Goal: Task Accomplishment & Management: Use online tool/utility

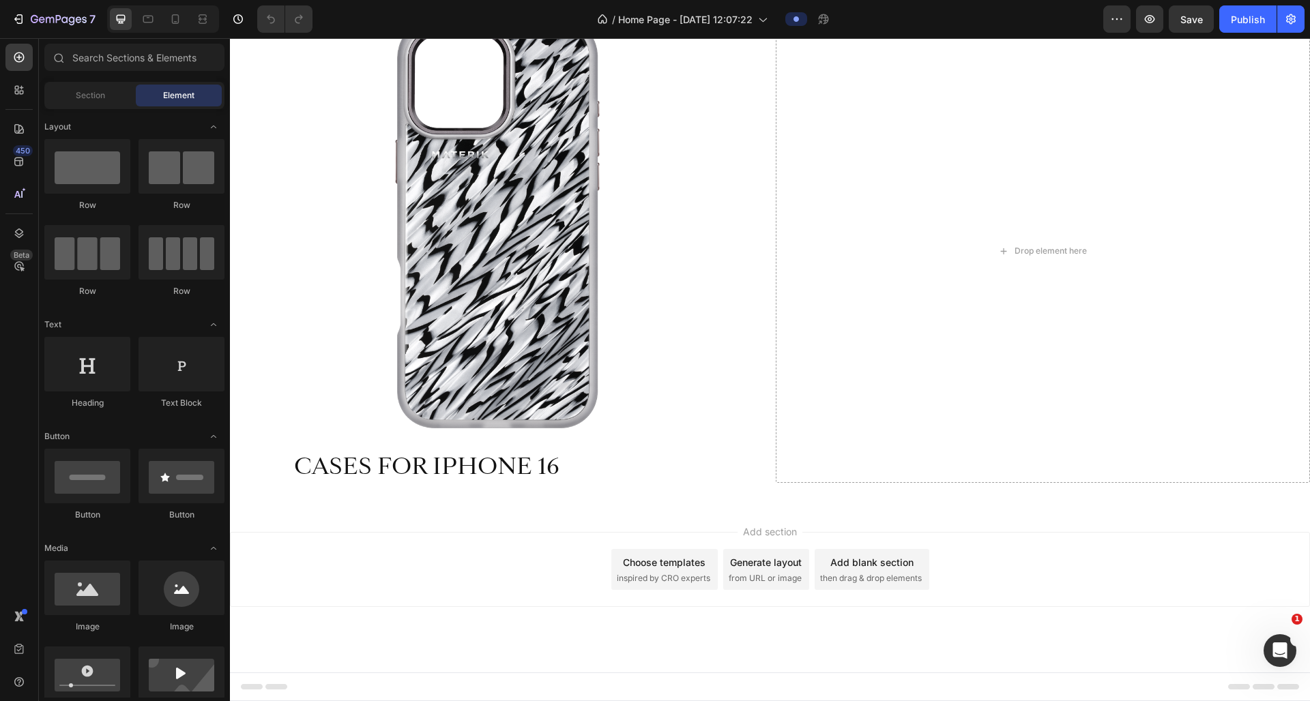
scroll to position [1623, 0]
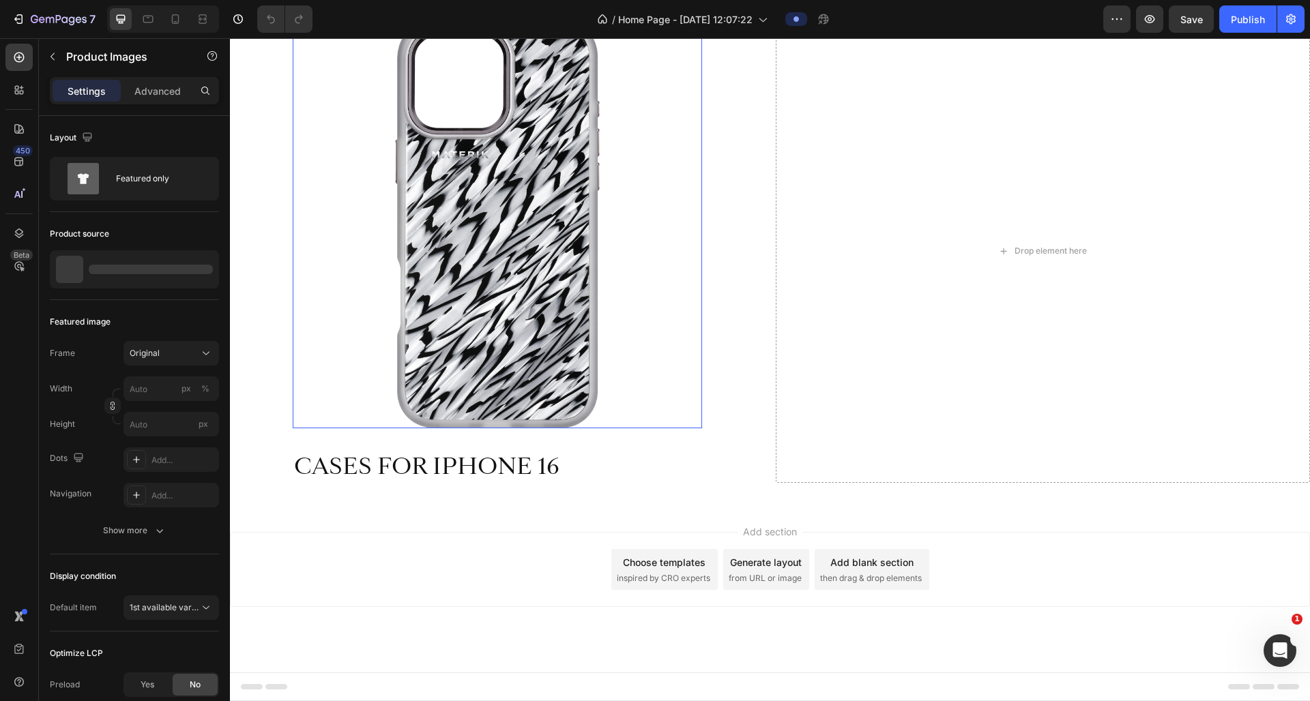
click at [333, 17] on div "Product Images" at bounding box center [335, 6] width 85 height 22
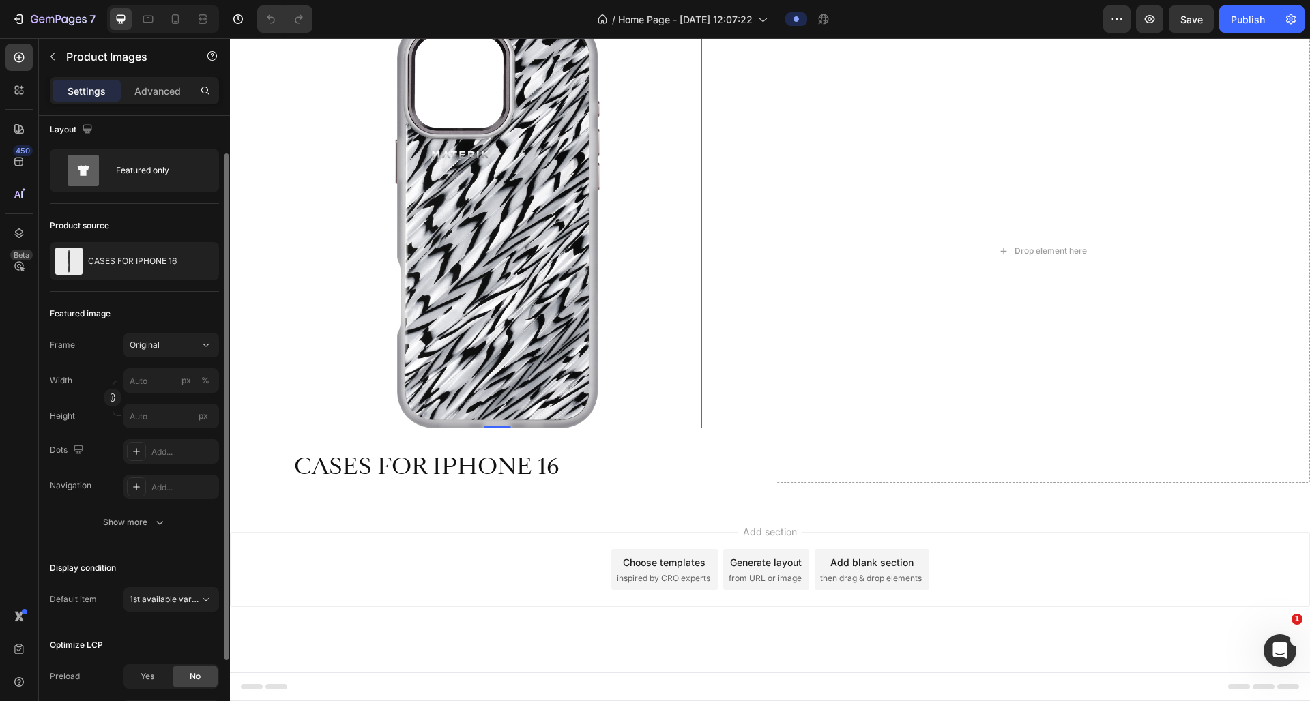
scroll to position [5, 0]
click at [162, 353] on div "Original" at bounding box center [163, 348] width 67 height 12
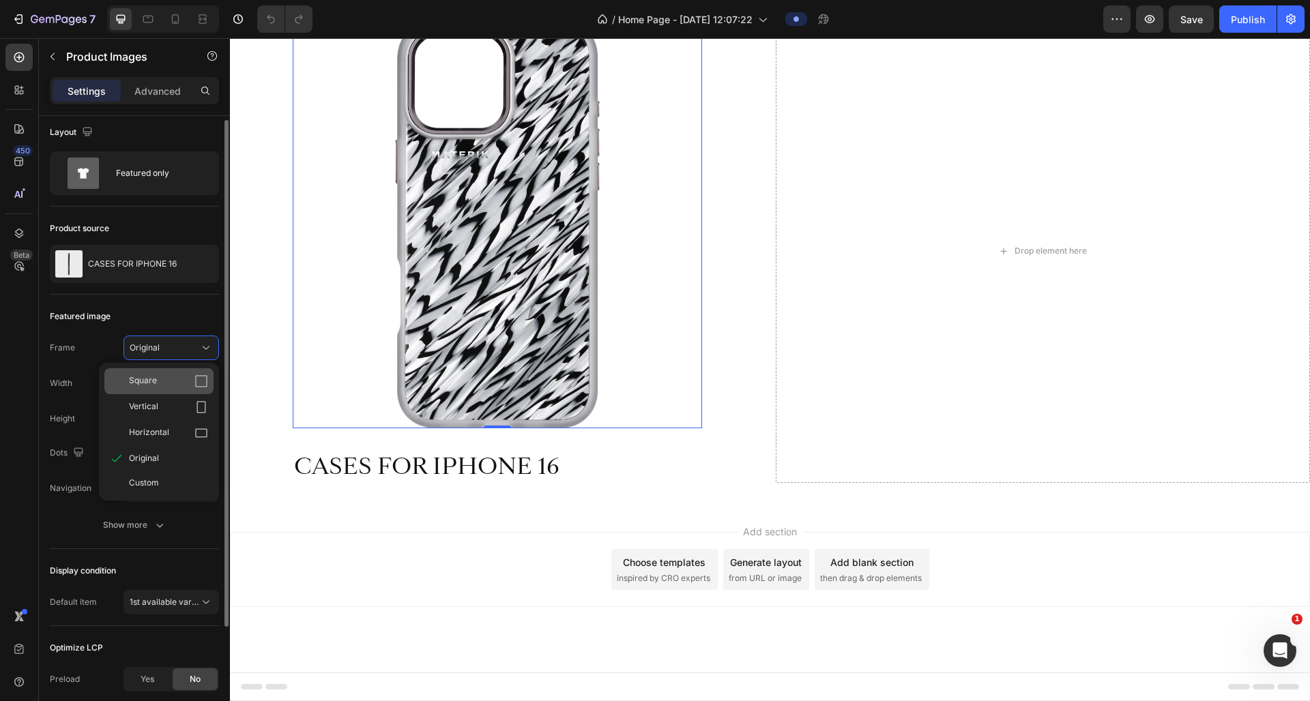
click at [166, 376] on div "Square" at bounding box center [168, 382] width 79 height 14
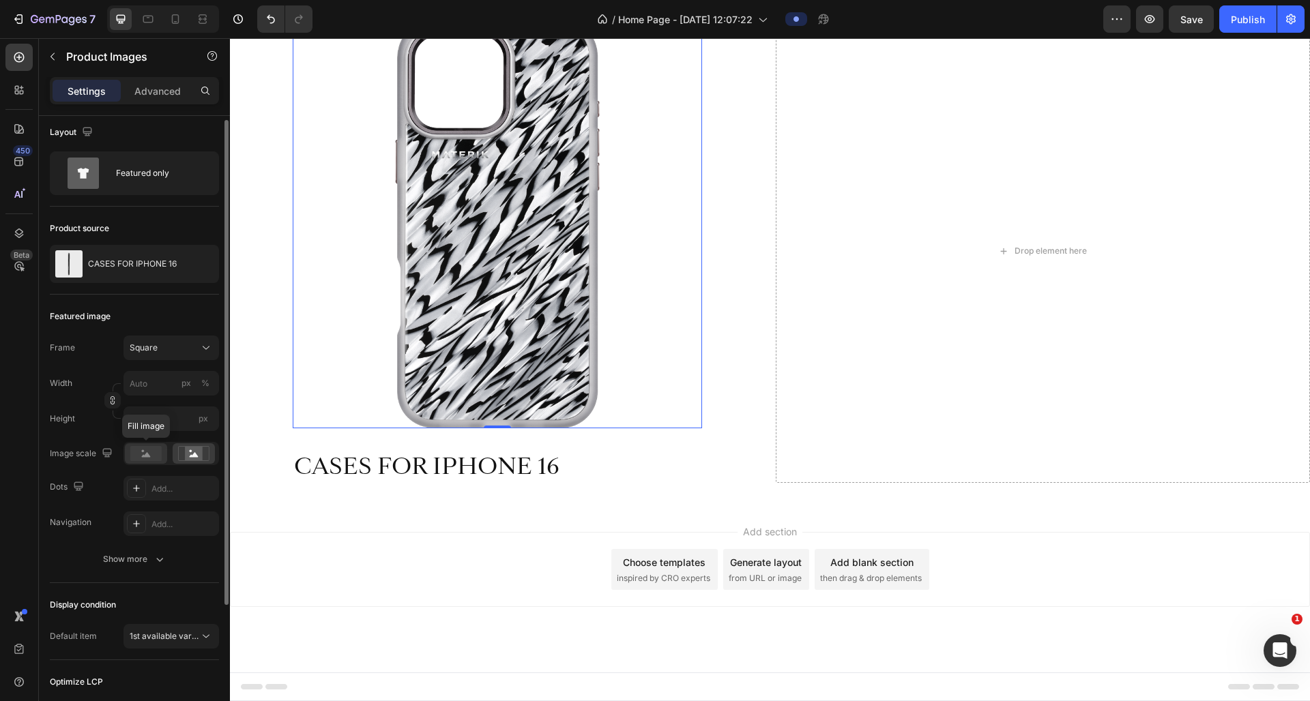
click at [155, 454] on rect at bounding box center [145, 453] width 31 height 15
click at [186, 454] on rect at bounding box center [194, 454] width 18 height 14
click at [160, 355] on button "Square" at bounding box center [171, 348] width 96 height 25
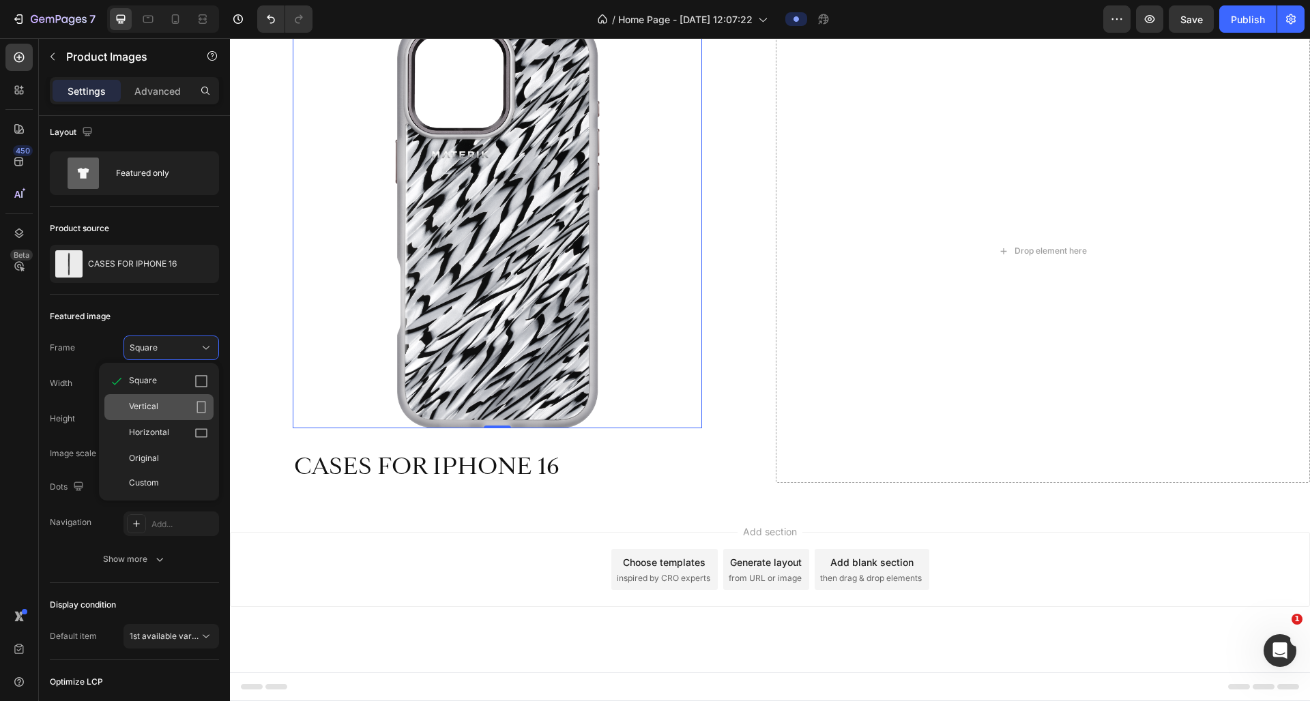
click at [162, 406] on div "Vertical" at bounding box center [168, 407] width 79 height 14
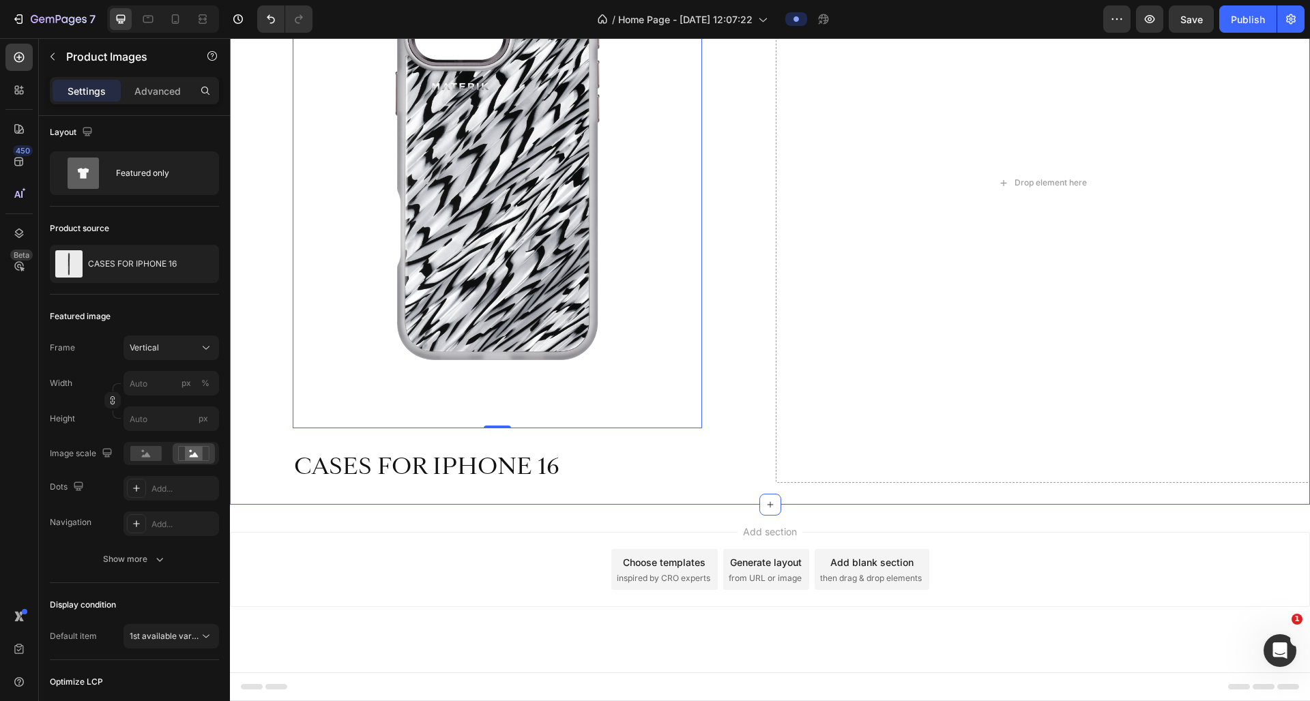
scroll to position [1593, 0]
click at [720, 342] on div "Product Images 0 CASES FOR IPHONE 16 Product Title Product" at bounding box center [497, 183] width 535 height 600
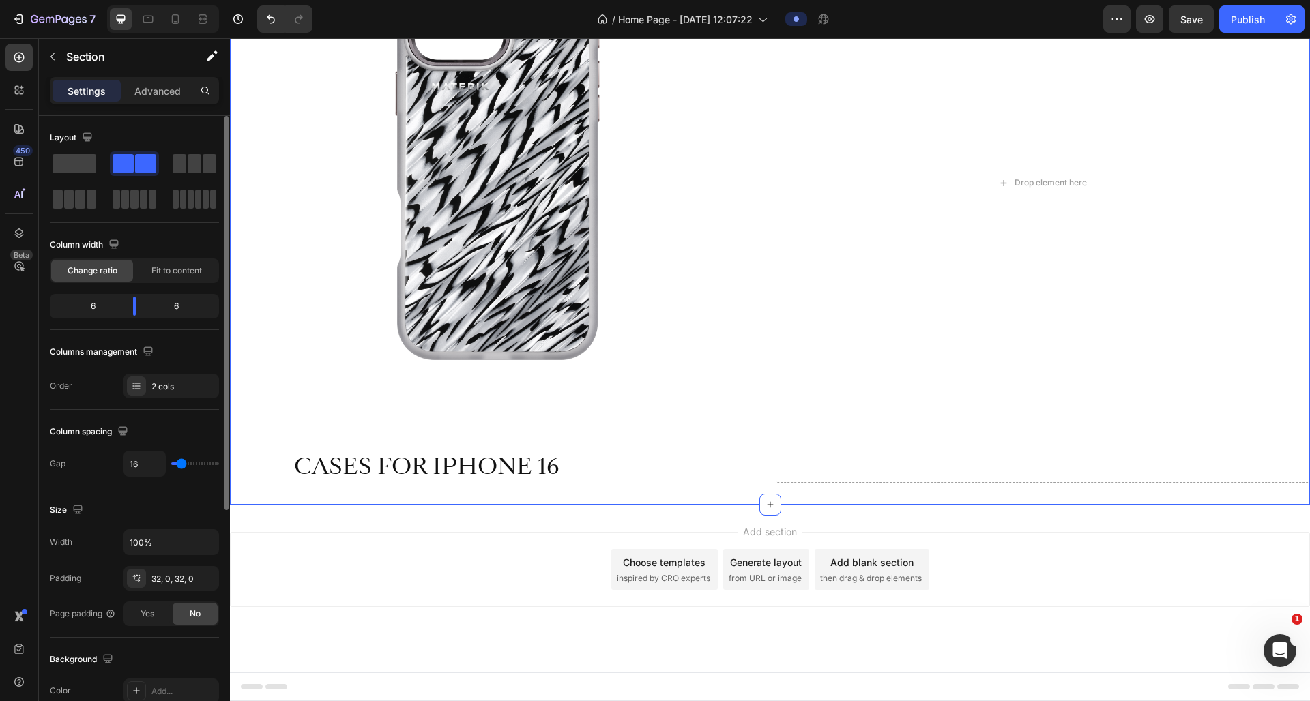
scroll to position [1867, 0]
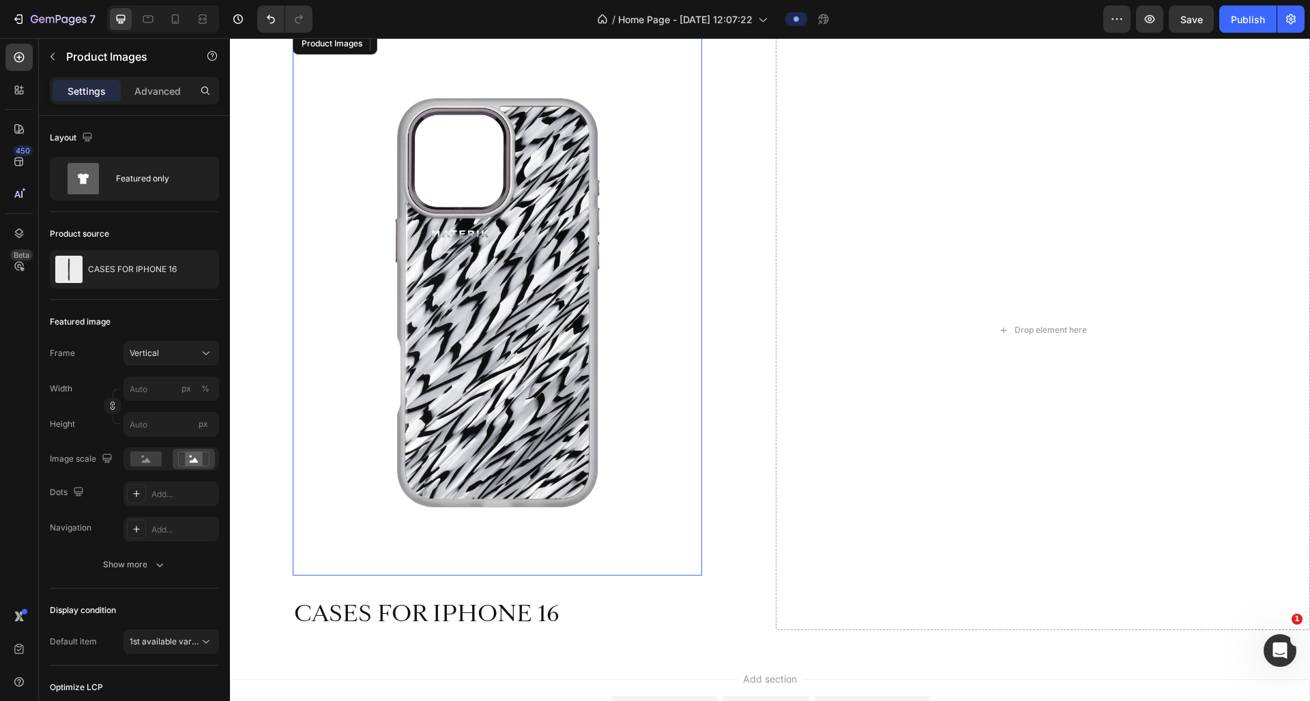
click at [621, 385] on img at bounding box center [497, 303] width 409 height 546
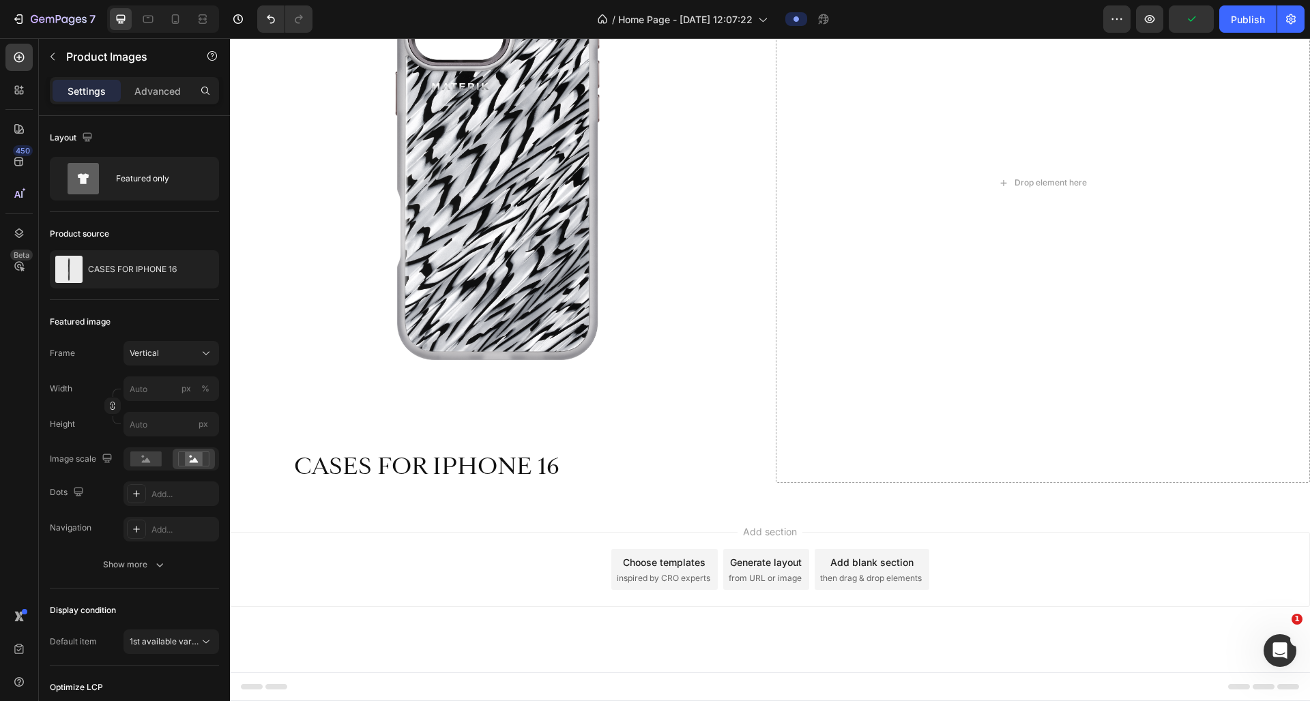
scroll to position [1734, 0]
click at [489, 168] on img at bounding box center [497, 156] width 409 height 546
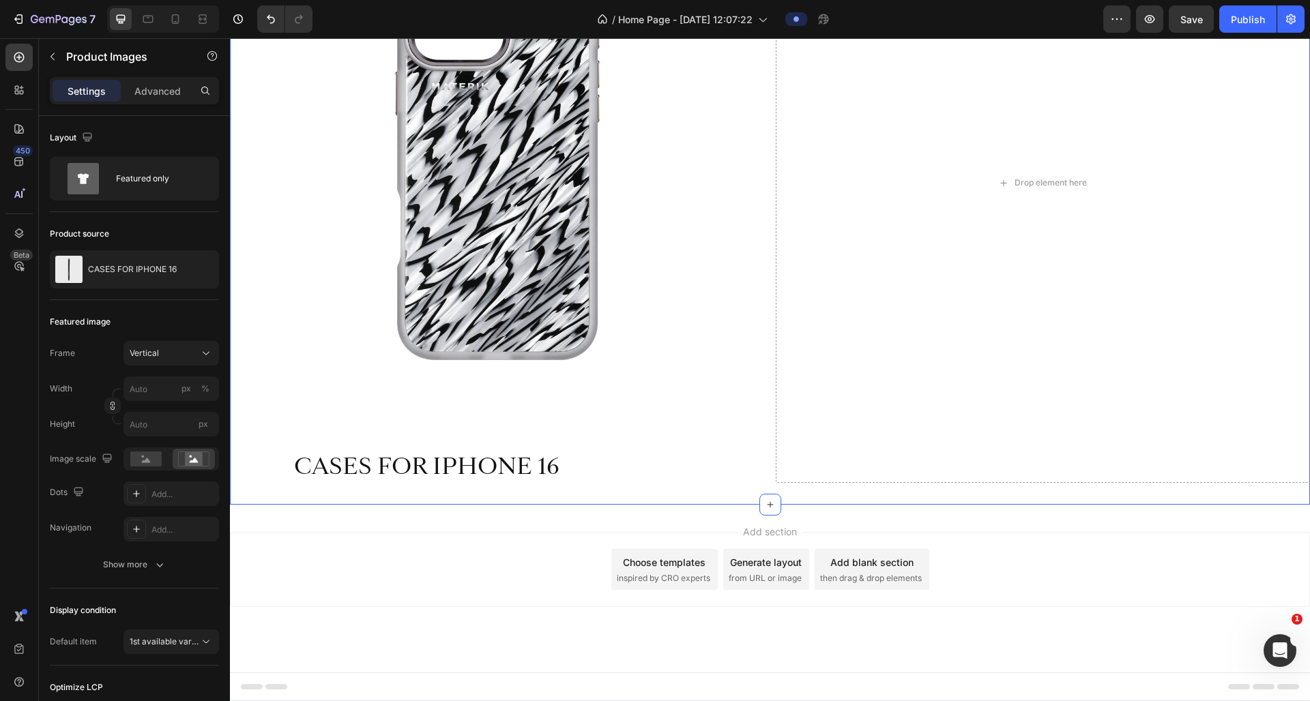
click at [561, 166] on img at bounding box center [497, 156] width 409 height 546
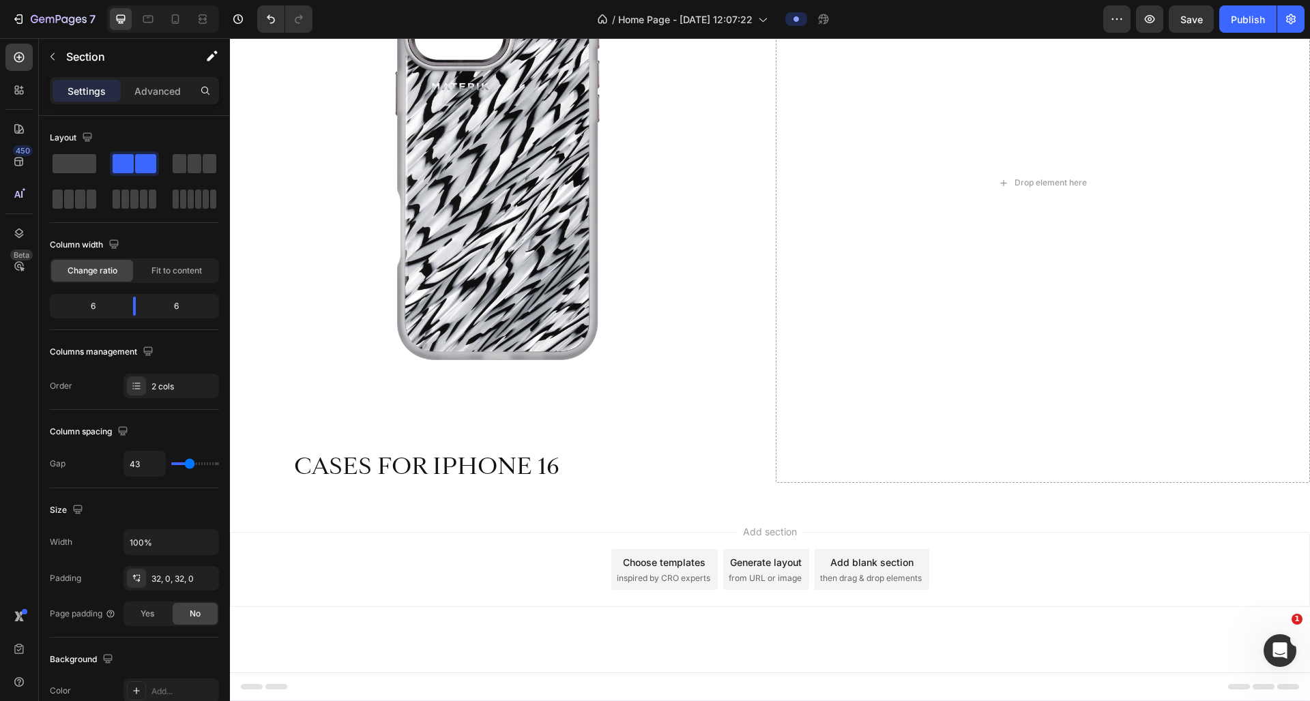
click at [168, 96] on p "Advanced" at bounding box center [157, 91] width 46 height 14
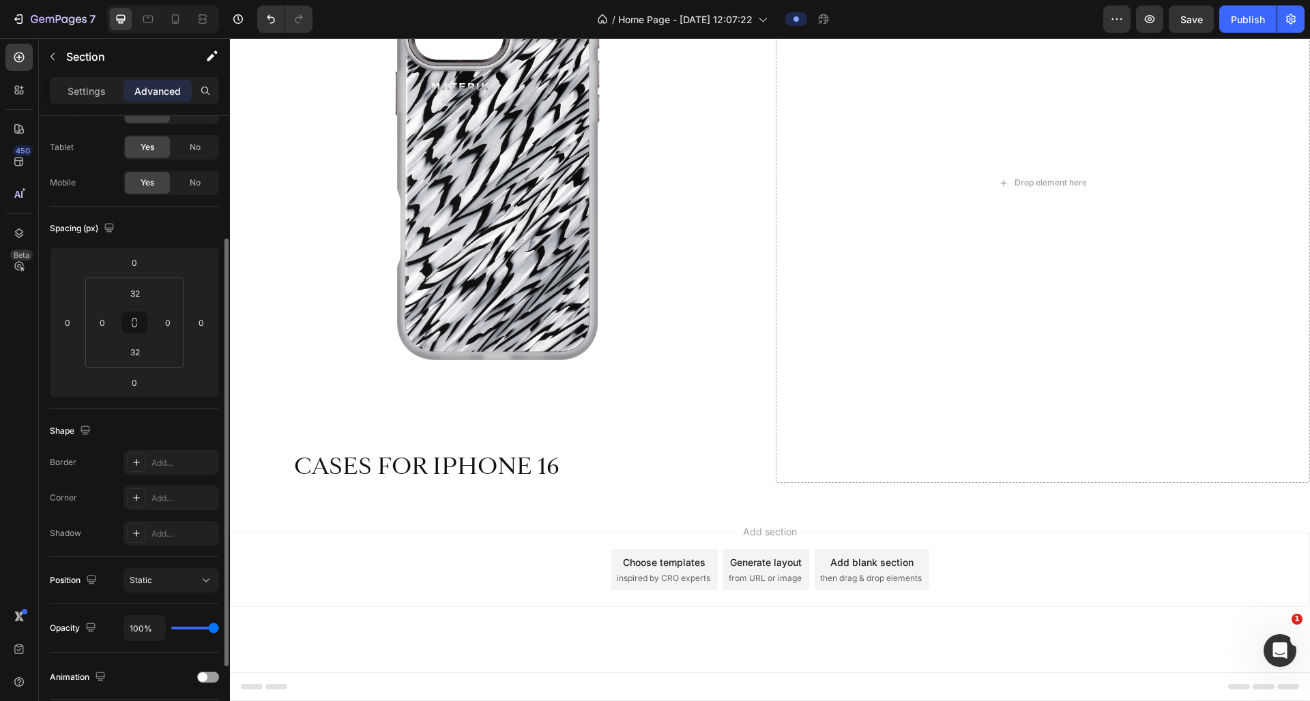
scroll to position [0, 0]
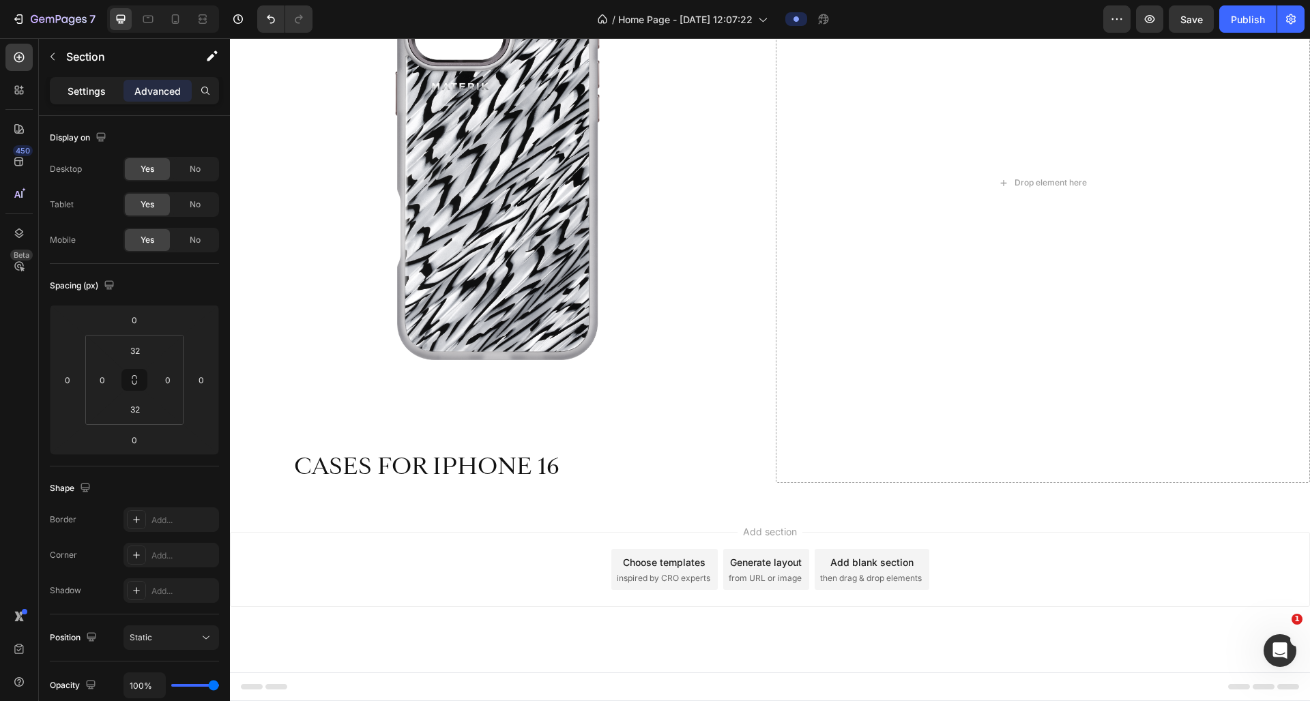
click at [99, 91] on p "Settings" at bounding box center [87, 91] width 38 height 14
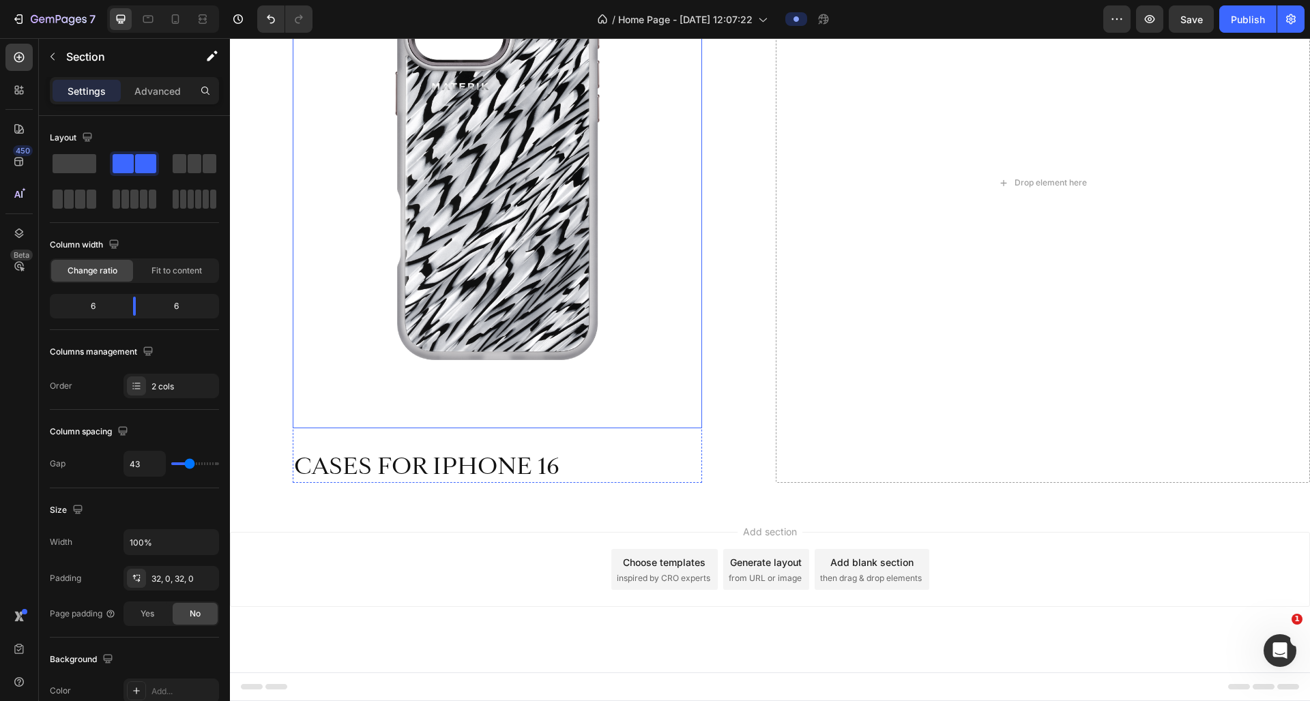
click at [462, 186] on img at bounding box center [497, 156] width 409 height 546
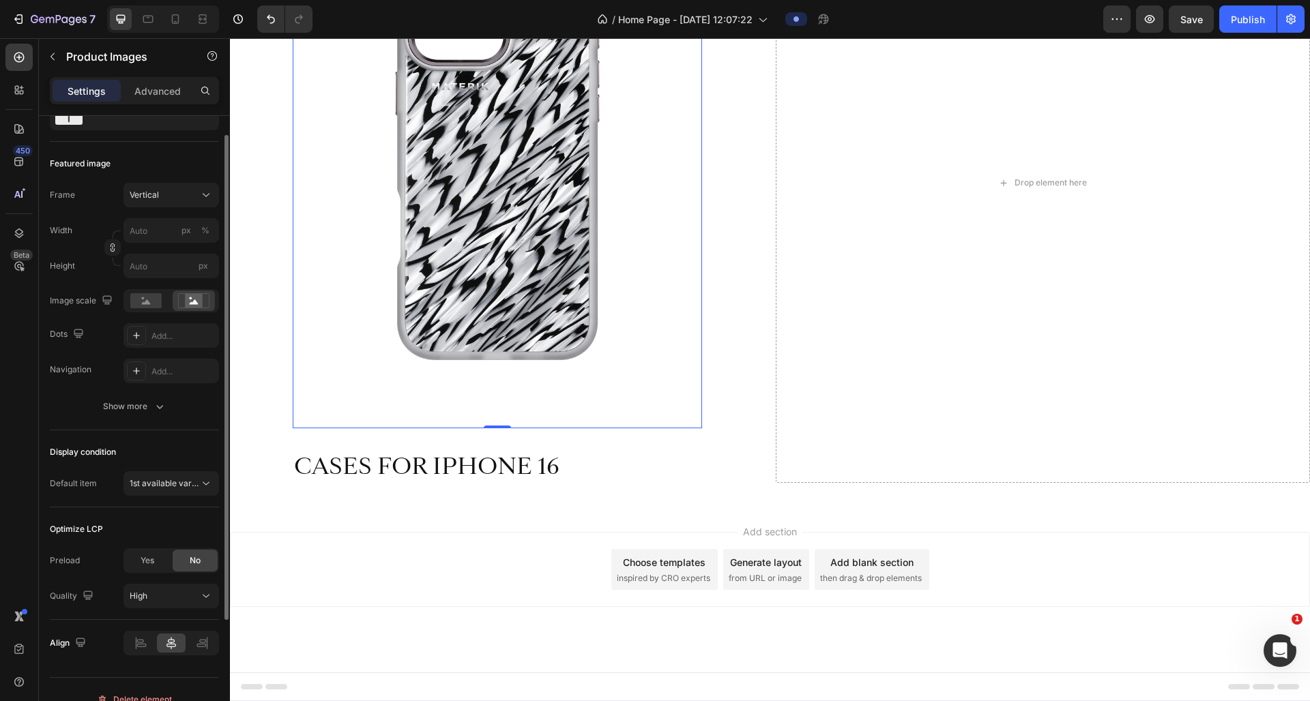
scroll to position [178, 0]
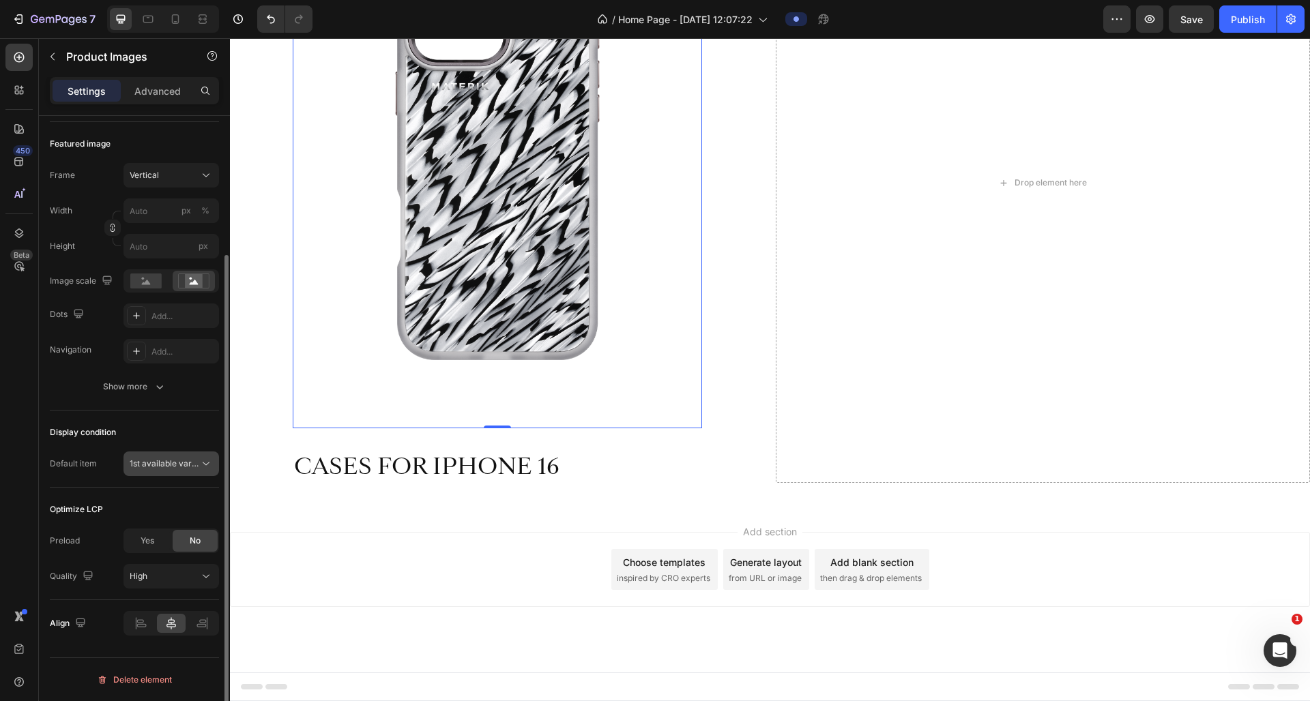
click at [155, 463] on span "1st available variant" at bounding box center [168, 463] width 76 height 10
click at [78, 489] on div "Optimize LCP Preload Yes No Quality High" at bounding box center [134, 544] width 169 height 113
click at [133, 386] on div "Show more" at bounding box center [134, 387] width 63 height 14
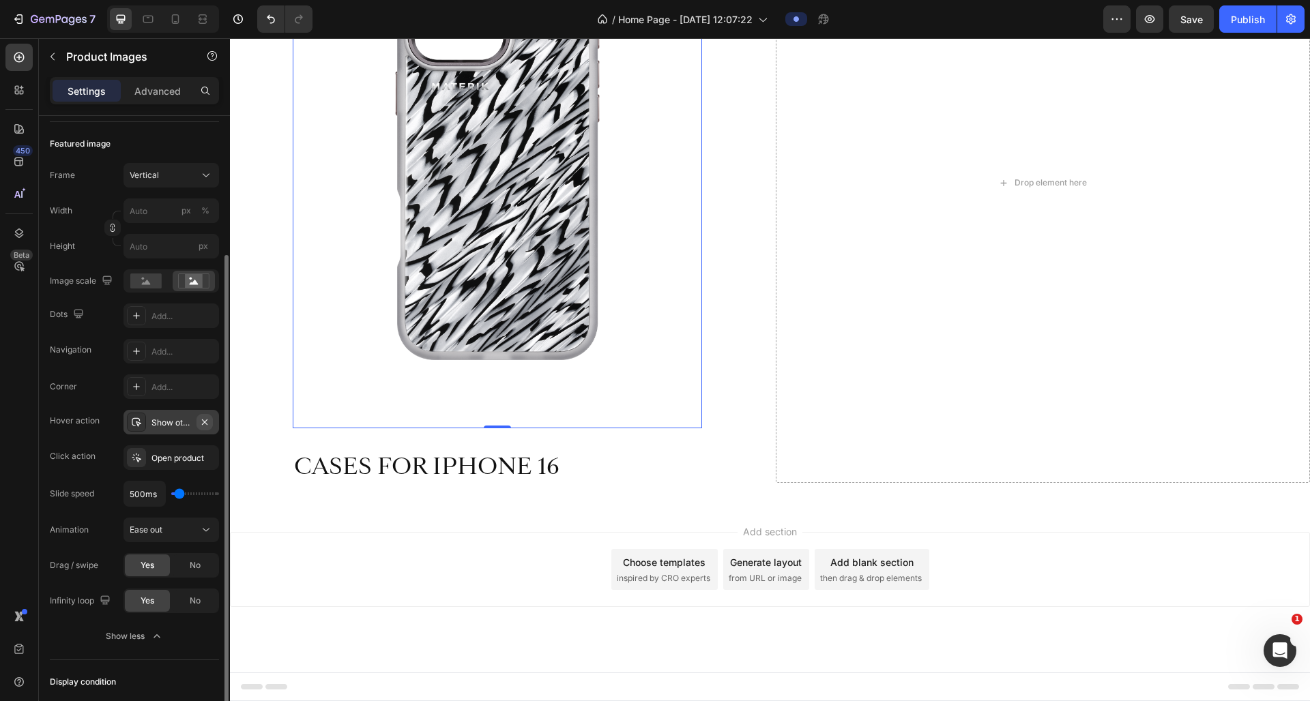
click at [204, 428] on button "button" at bounding box center [204, 422] width 16 height 16
click at [178, 425] on div "Add..." at bounding box center [183, 423] width 64 height 12
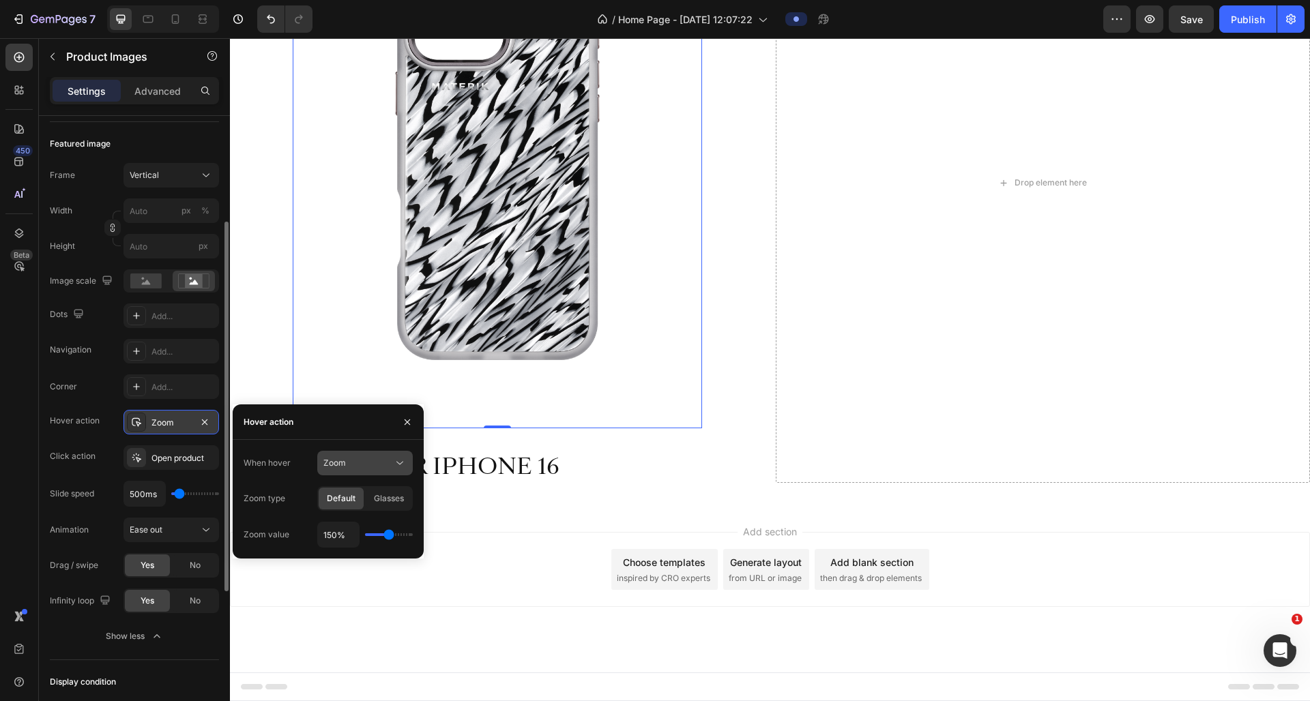
click at [362, 468] on div "Zoom" at bounding box center [358, 463] width 70 height 12
click at [353, 521] on span "Show other image" at bounding box center [358, 522] width 70 height 12
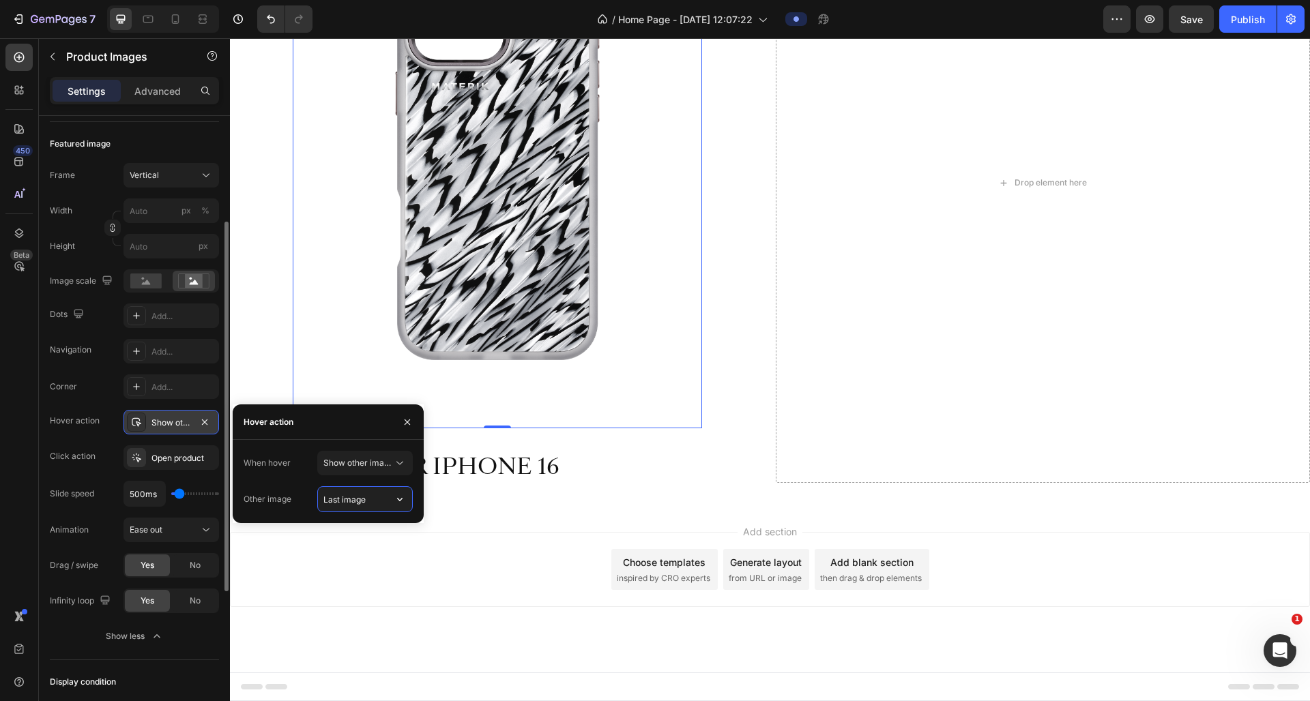
click at [358, 500] on input "Last image" at bounding box center [365, 499] width 94 height 25
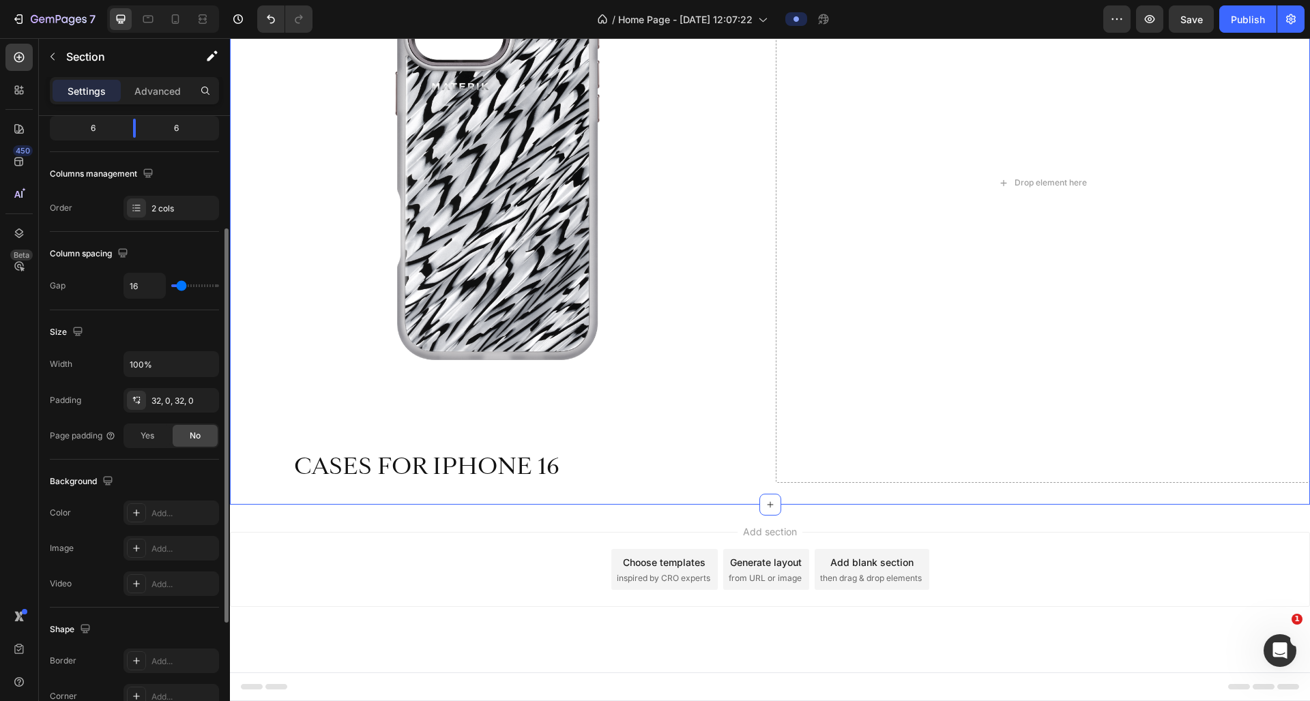
click at [259, 375] on div "Product Images 0 CASES FOR IPHONE 16 Product Title Product" at bounding box center [497, 183] width 535 height 600
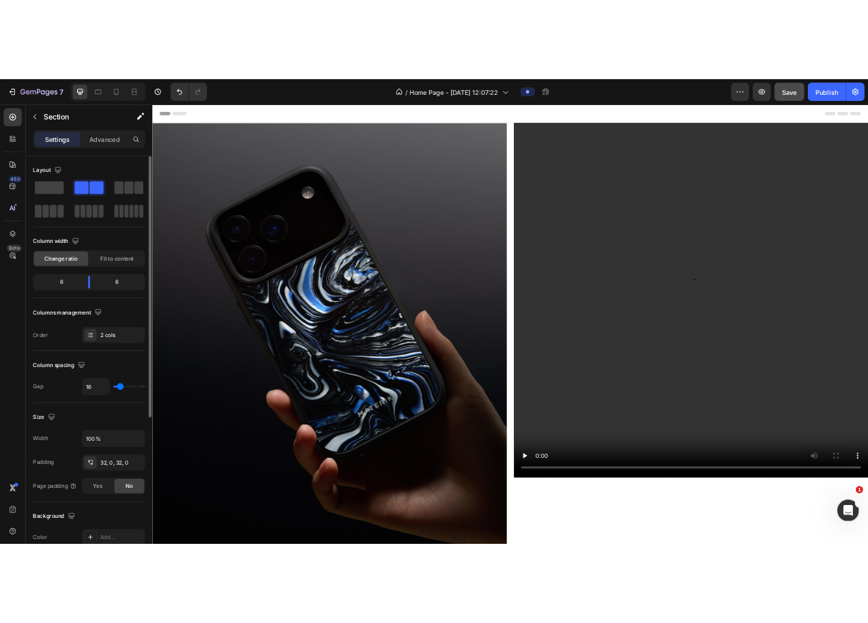
scroll to position [0, 0]
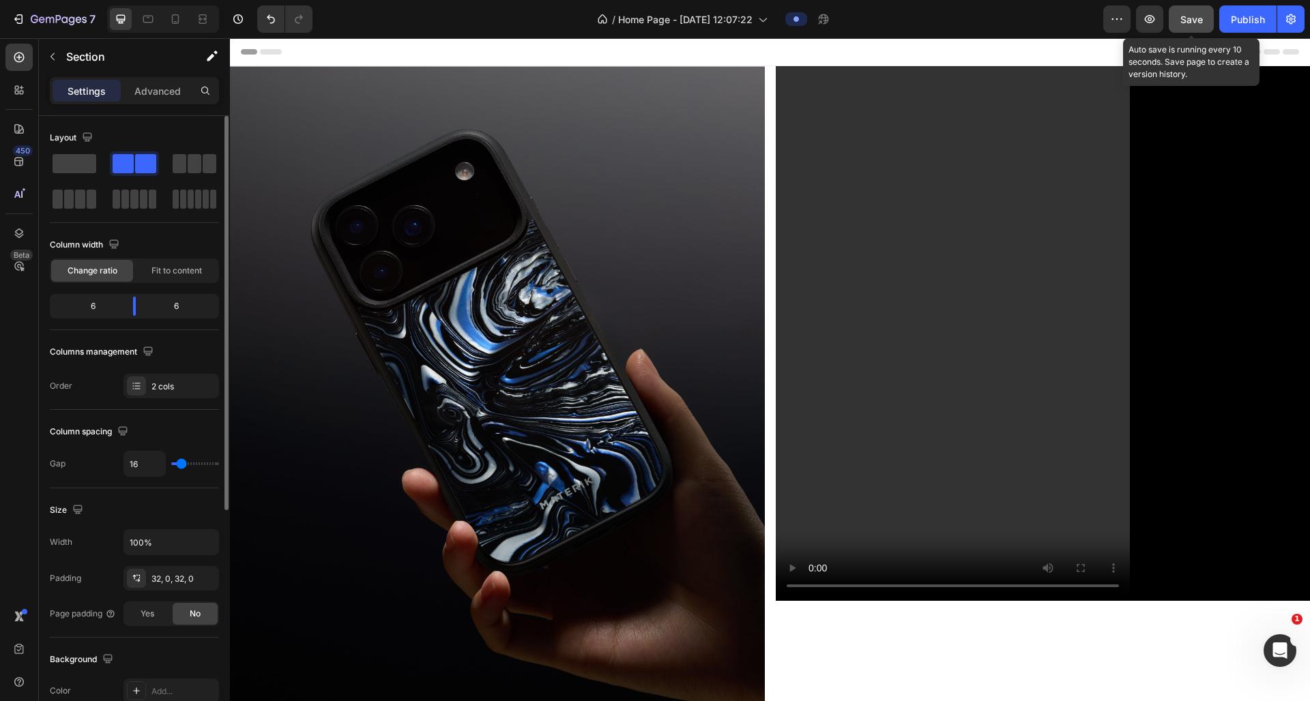
click at [867, 14] on button "Save" at bounding box center [1191, 18] width 45 height 27
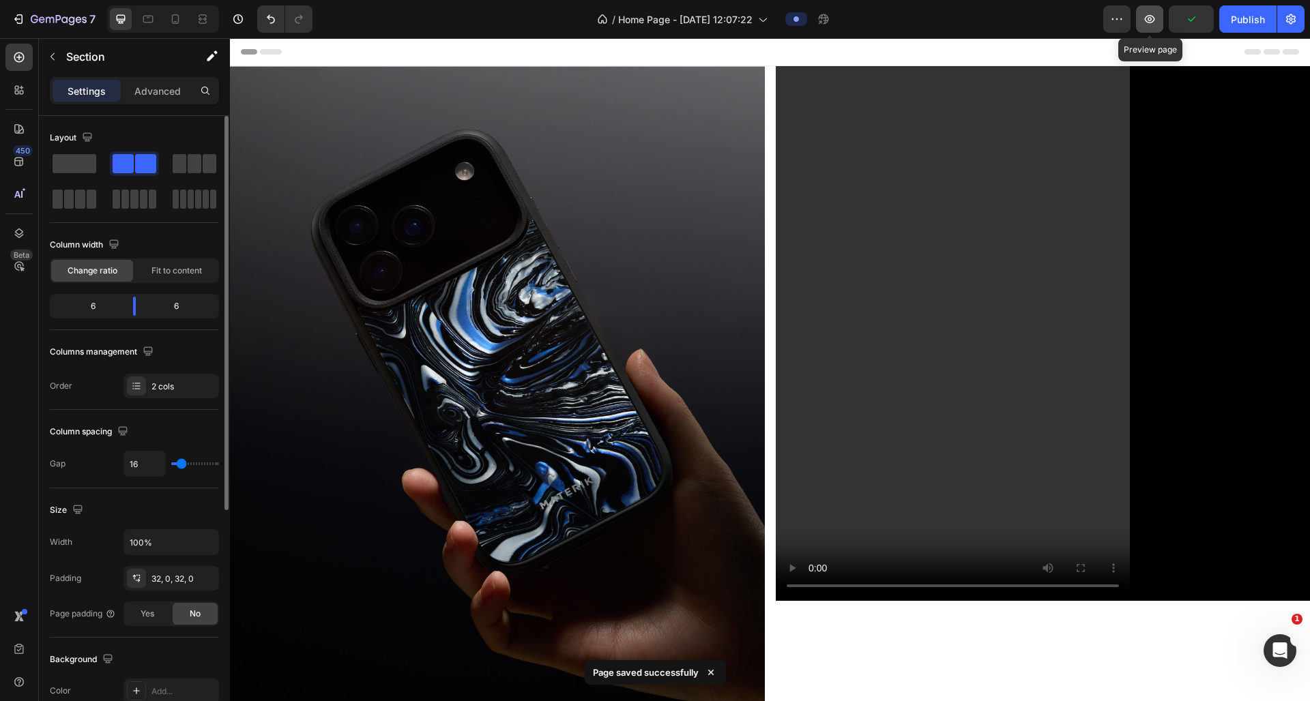
click at [867, 20] on icon "button" at bounding box center [1150, 19] width 10 height 8
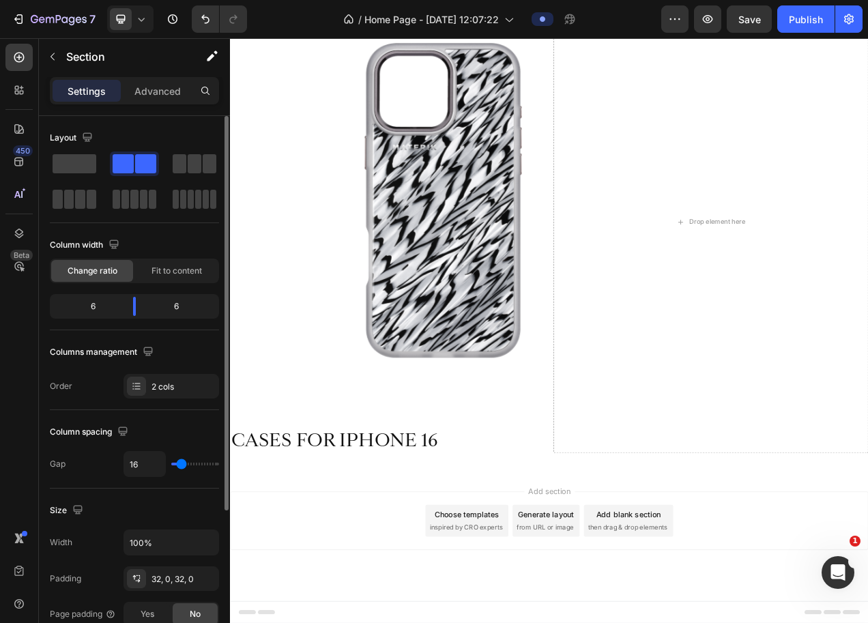
scroll to position [1353, 0]
click at [392, 178] on div "Product Images CASES FOR IPHONE 16 Product Title Product Drop element here Sect…" at bounding box center [639, 273] width 819 height 637
click at [629, 180] on div "Product Images CASES FOR IPHONE 16 Product Title Product Drop element here Sect…" at bounding box center [639, 273] width 819 height 637
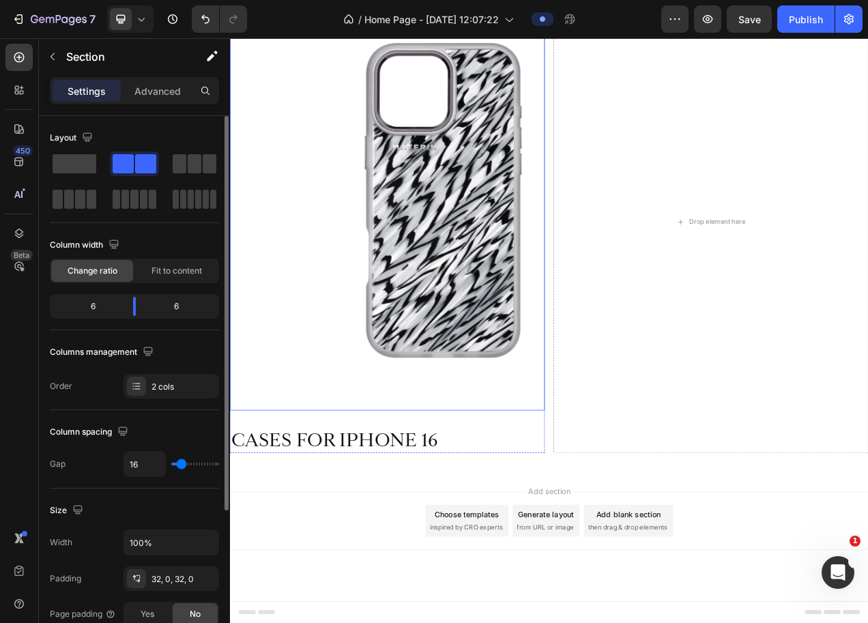
scroll to position [1262, 0]
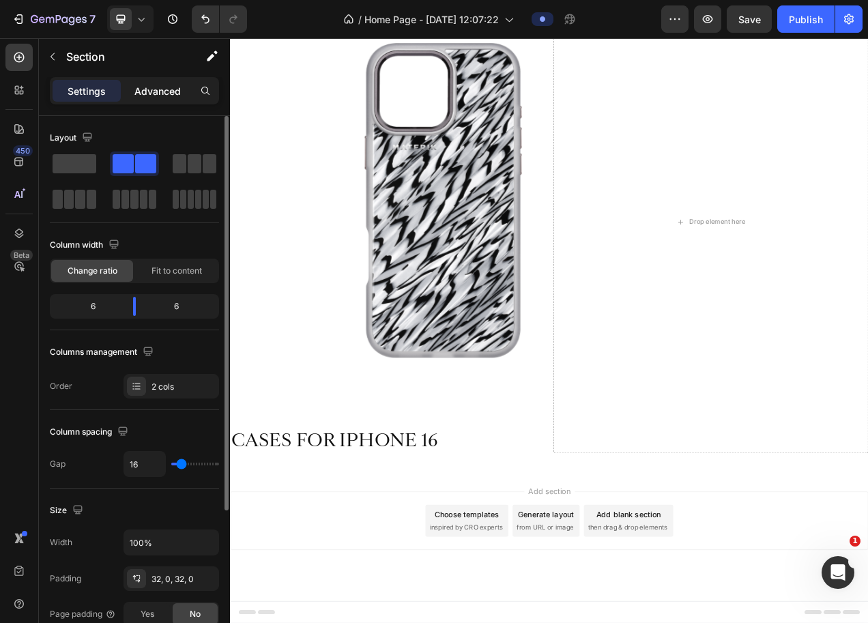
click at [175, 93] on p "Advanced" at bounding box center [157, 91] width 46 height 14
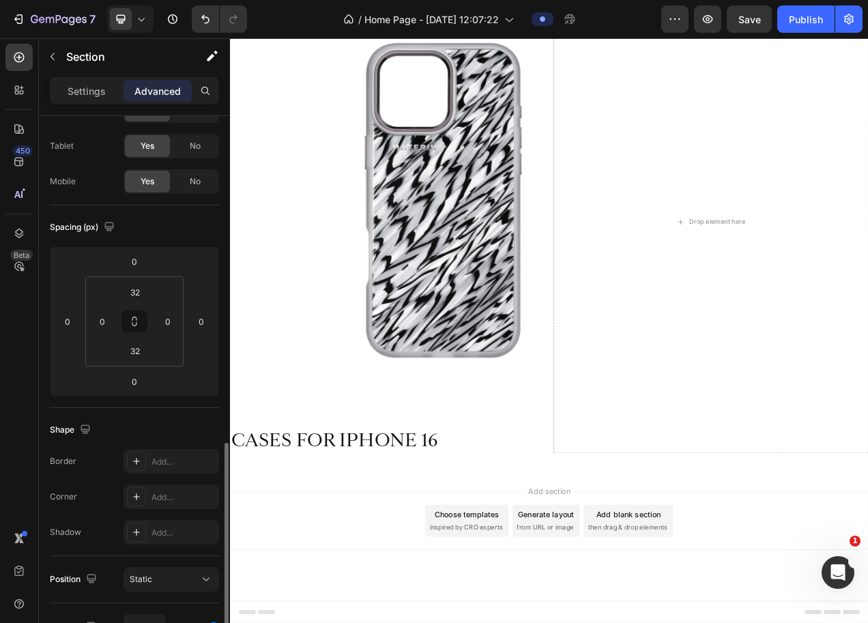
scroll to position [0, 0]
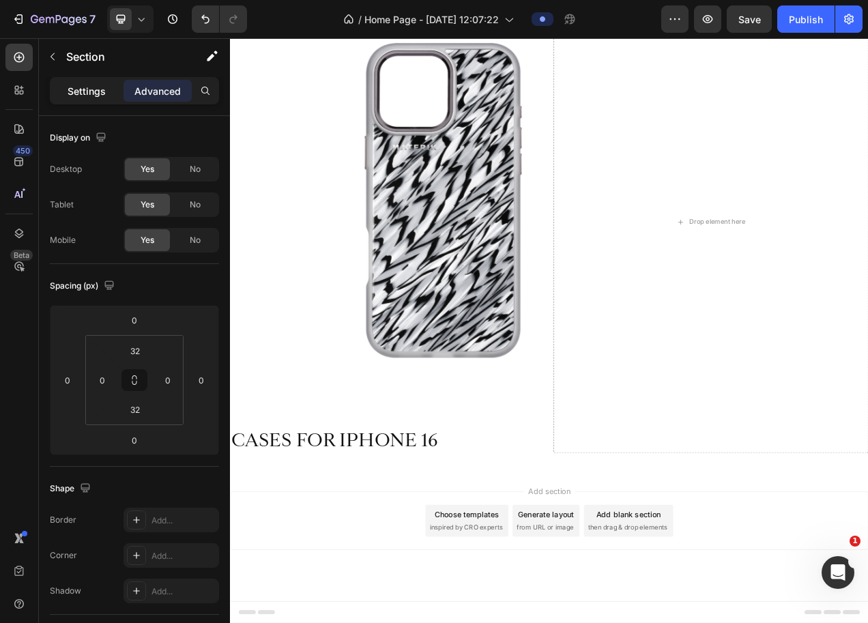
click at [86, 98] on p "Settings" at bounding box center [87, 91] width 38 height 14
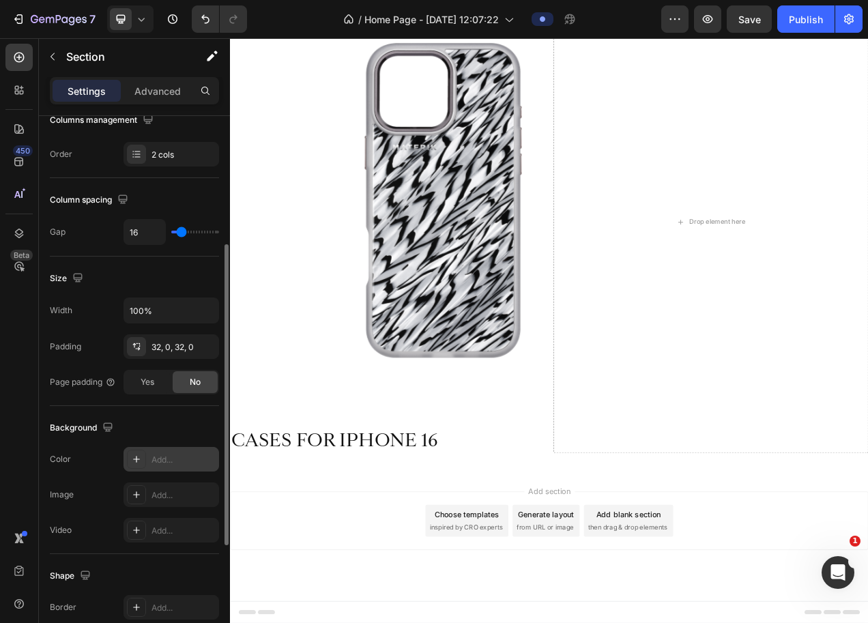
scroll to position [241, 0]
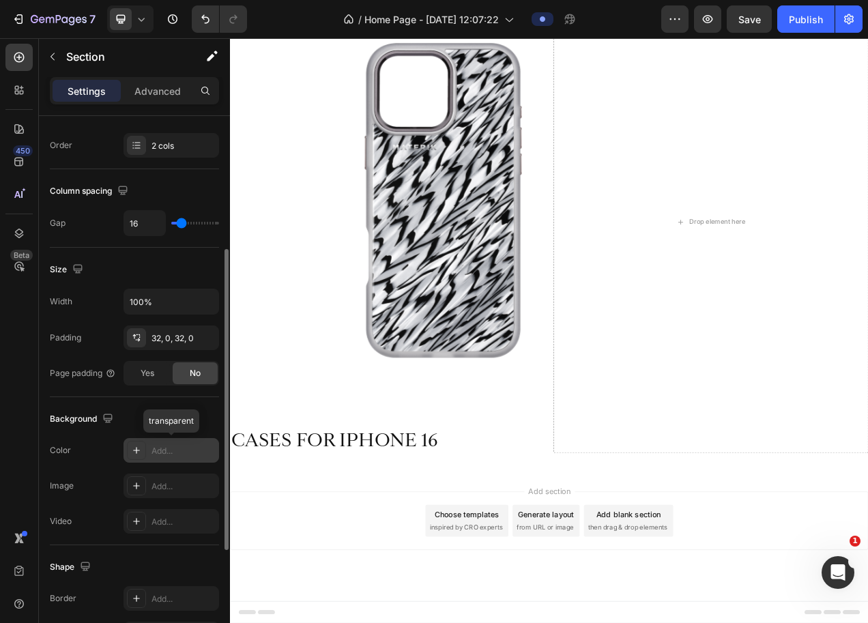
click at [185, 455] on div "Add..." at bounding box center [183, 451] width 64 height 12
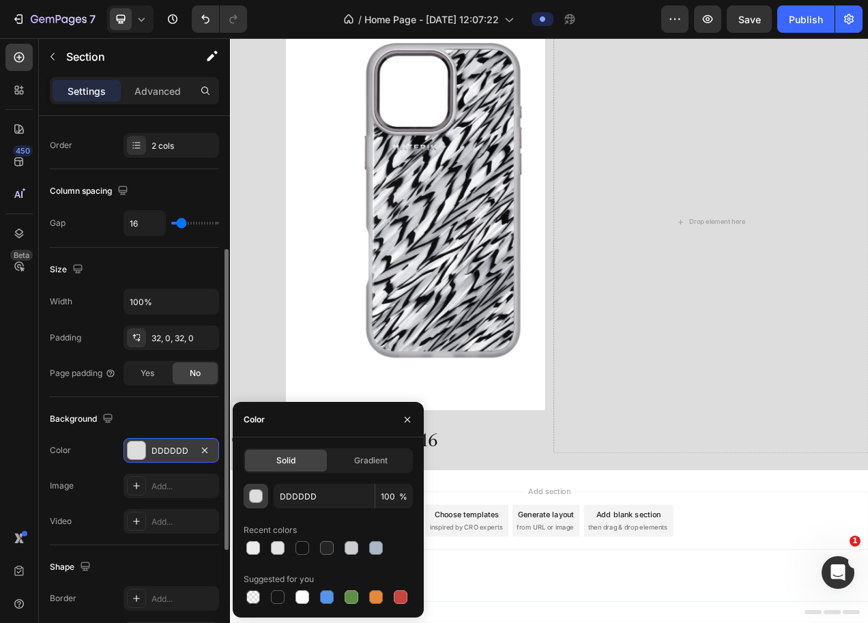
click at [254, 498] on div "button" at bounding box center [257, 497] width 14 height 14
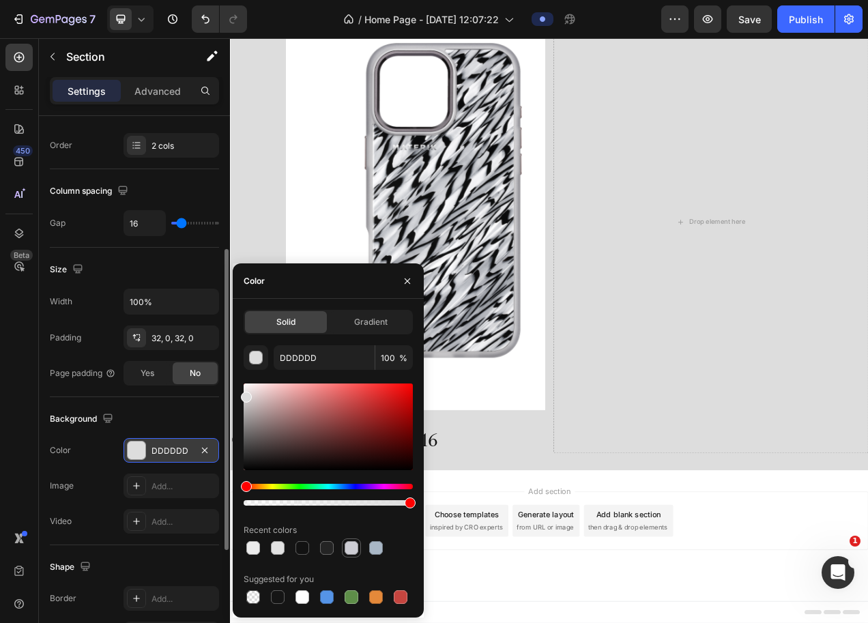
click at [355, 554] on div at bounding box center [352, 548] width 14 height 14
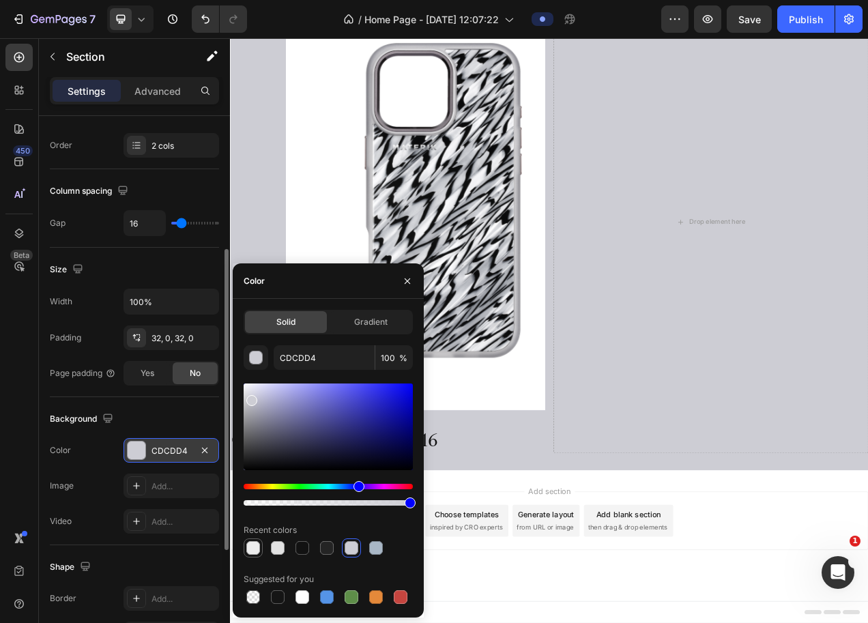
click at [257, 553] on div at bounding box center [253, 548] width 14 height 14
type input "ECECEC"
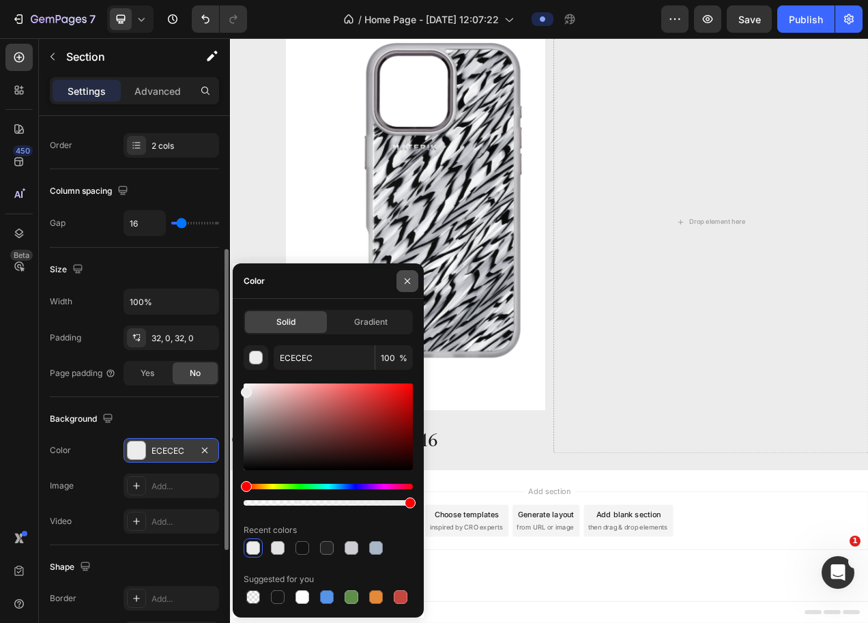
click at [405, 276] on icon "button" at bounding box center [407, 281] width 11 height 11
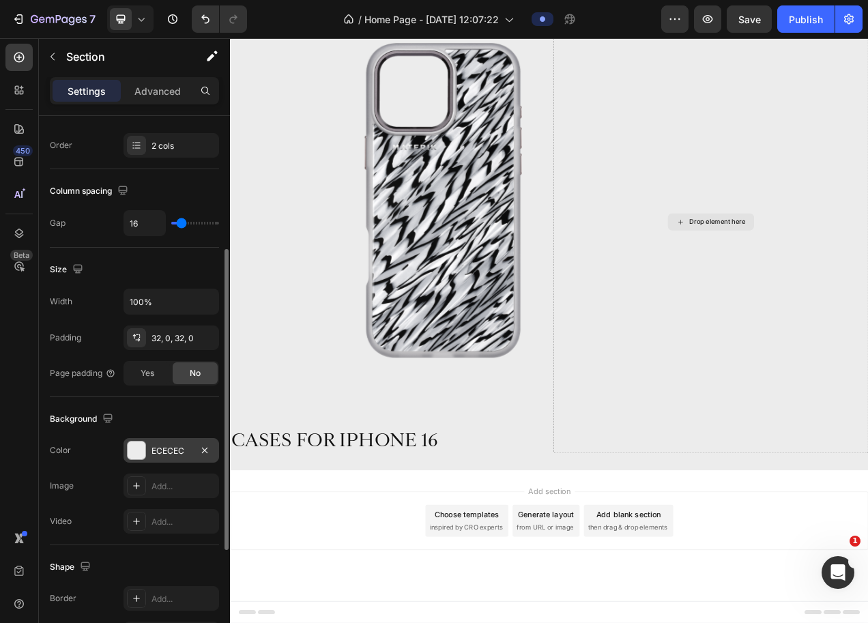
scroll to position [1431, 0]
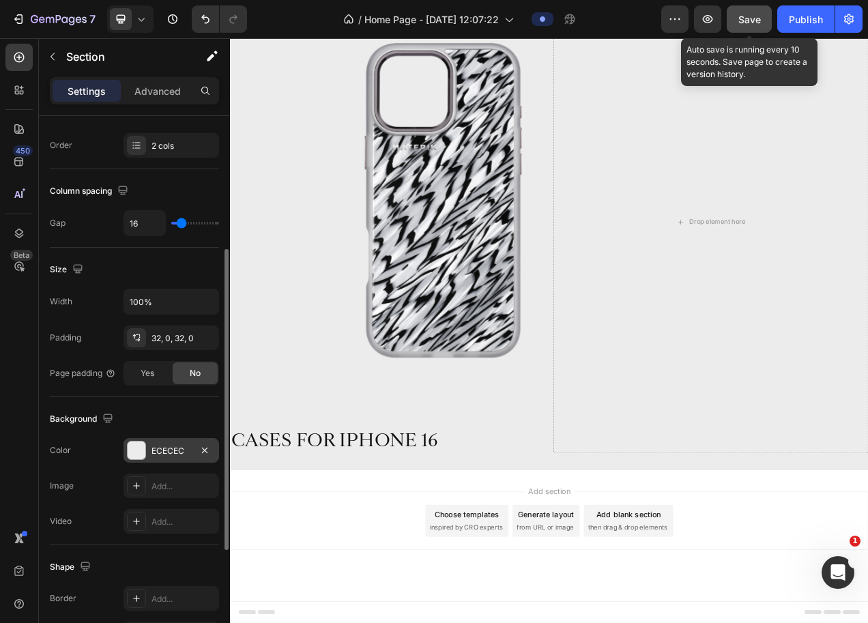
click at [757, 15] on span "Save" at bounding box center [749, 20] width 23 height 12
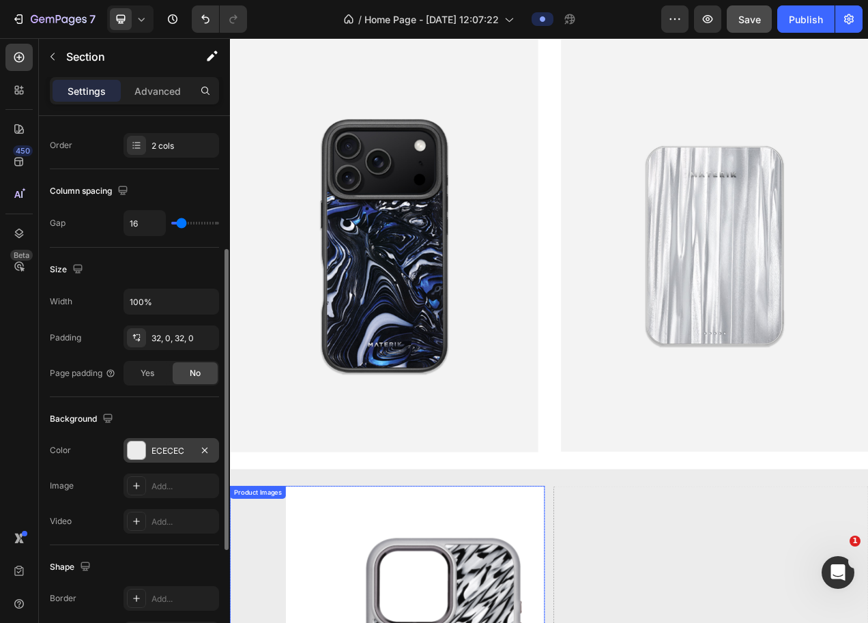
scroll to position [566, 0]
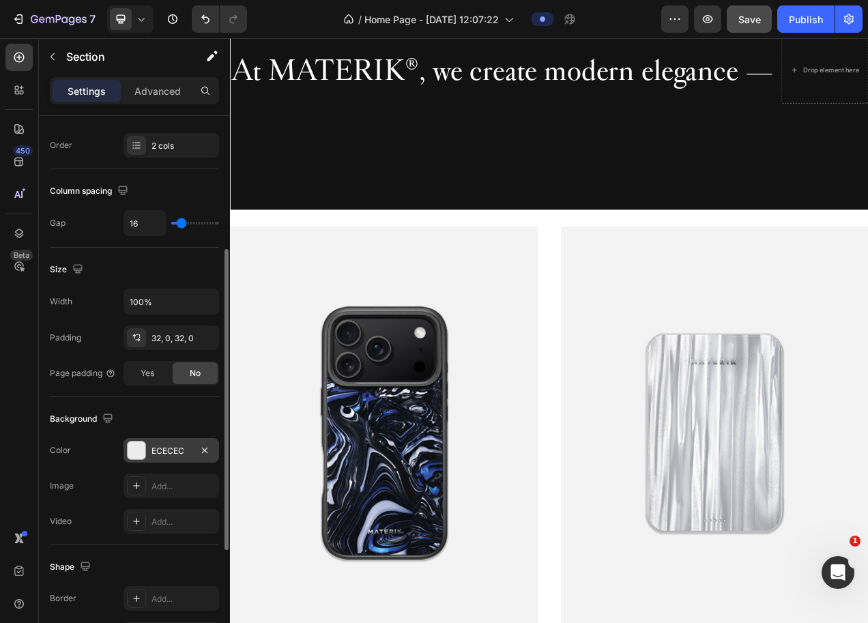
click at [740, 23] on span "Save" at bounding box center [749, 20] width 23 height 12
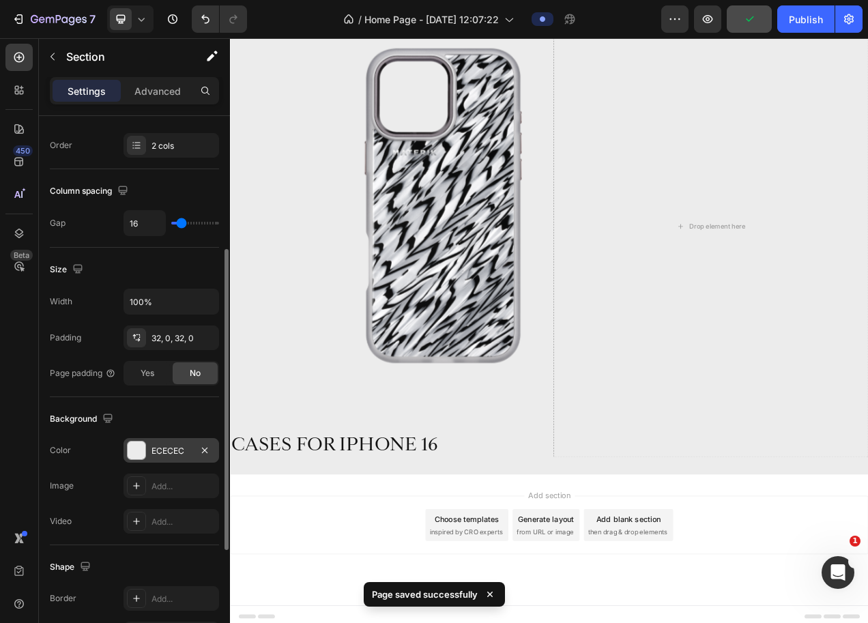
scroll to position [1426, 0]
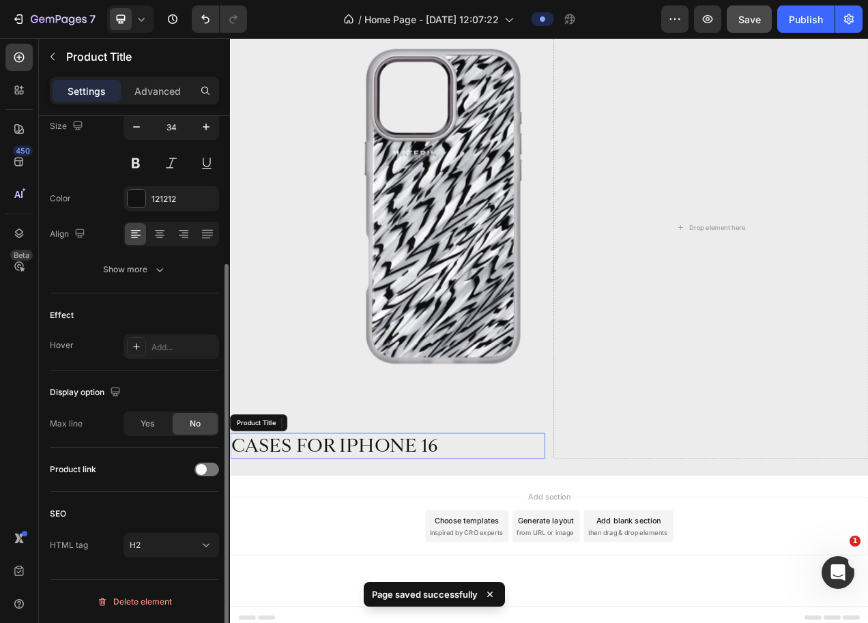
click at [396, 554] on h2 "CASES FOR IPHONE 16" at bounding box center [432, 560] width 404 height 33
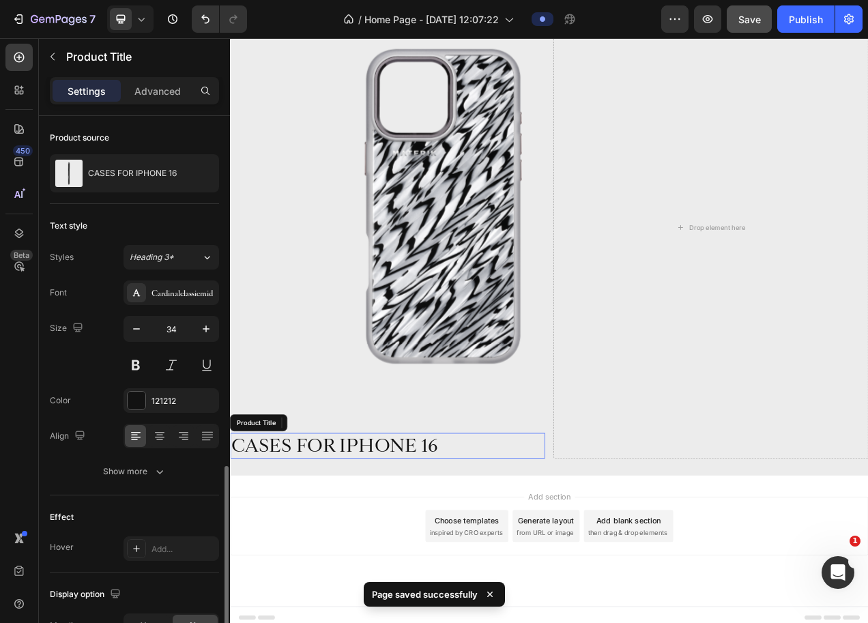
click at [396, 554] on h2 "CASES FOR IPHONE 16" at bounding box center [432, 560] width 404 height 33
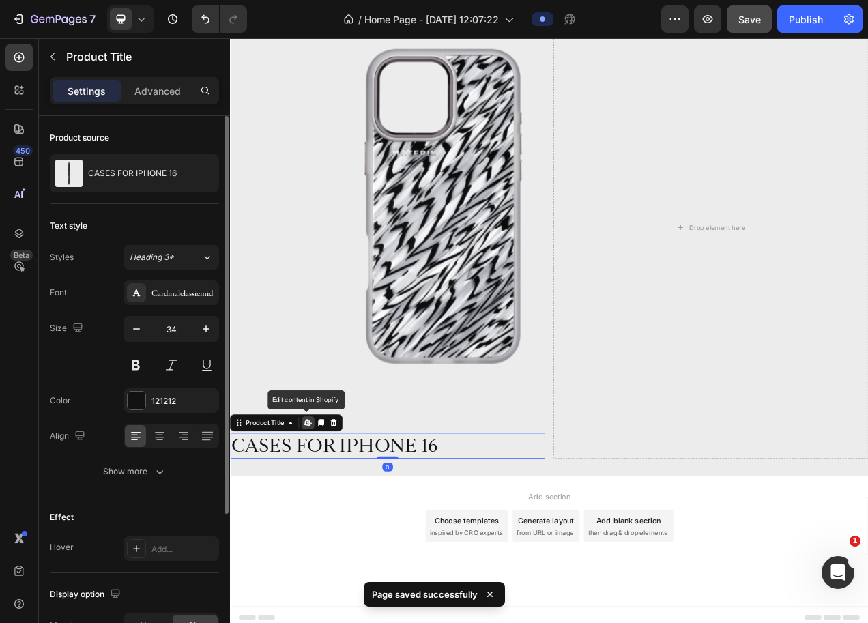
click at [396, 554] on h2 "CASES FOR IPHONE 16" at bounding box center [432, 560] width 404 height 33
click at [134, 325] on icon "button" at bounding box center [137, 329] width 14 height 14
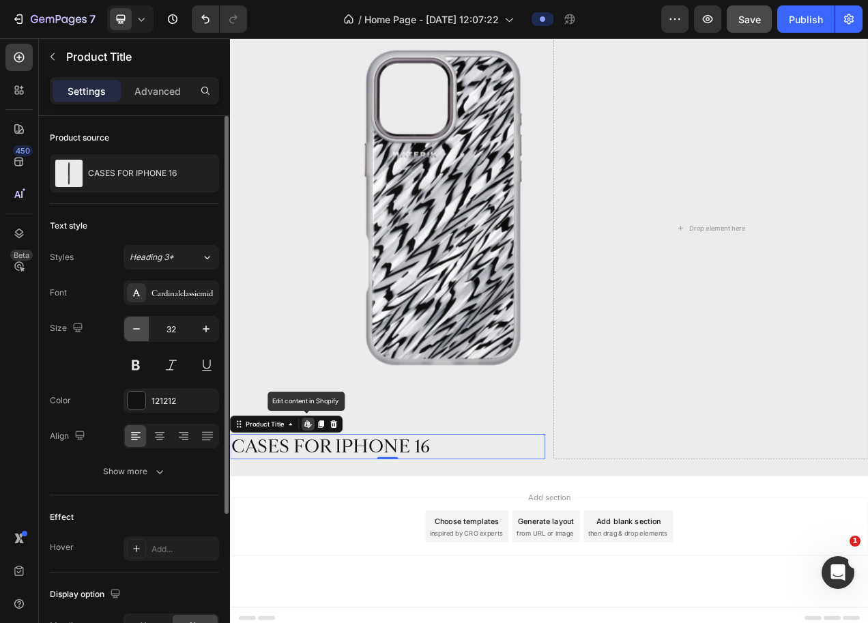
click at [134, 325] on icon "button" at bounding box center [137, 329] width 14 height 14
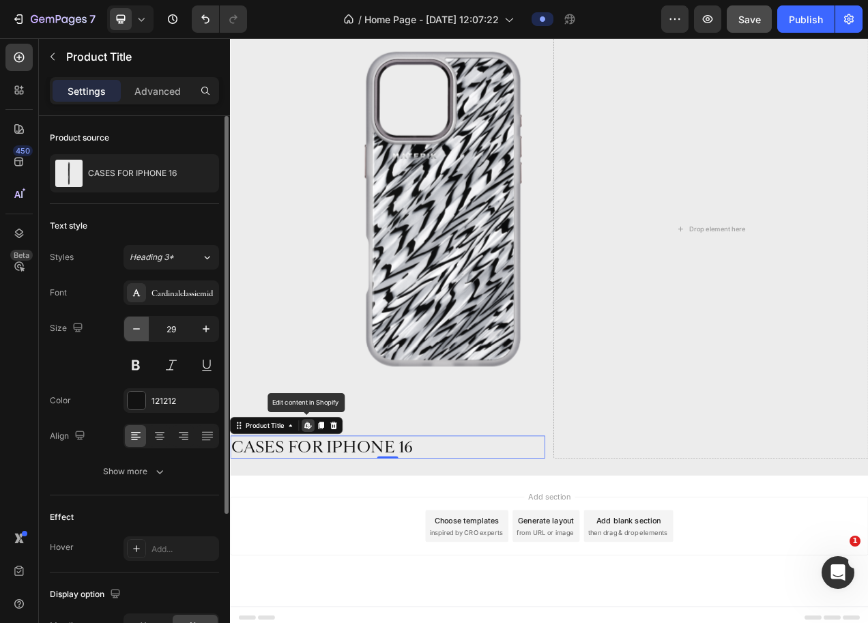
click at [134, 325] on icon "button" at bounding box center [137, 329] width 14 height 14
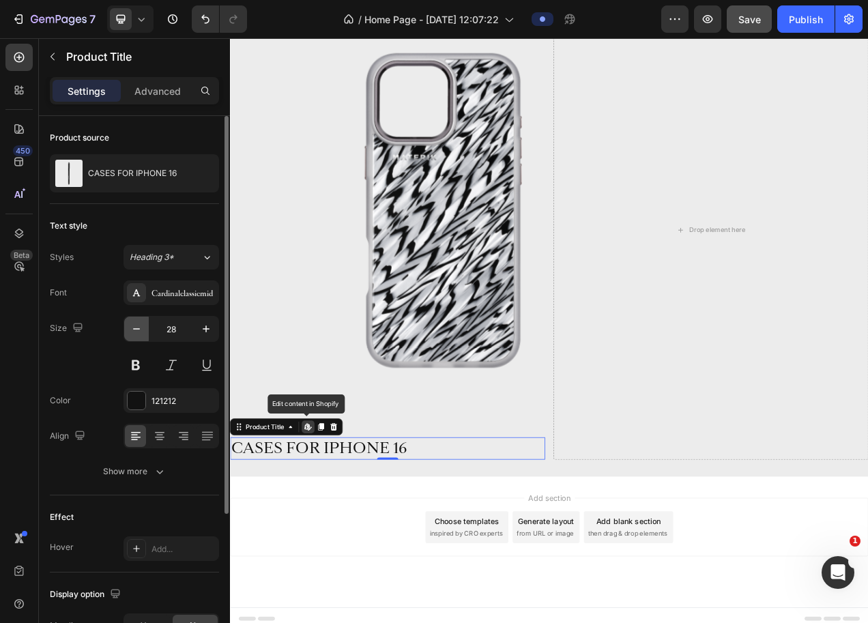
click at [134, 325] on icon "button" at bounding box center [137, 329] width 14 height 14
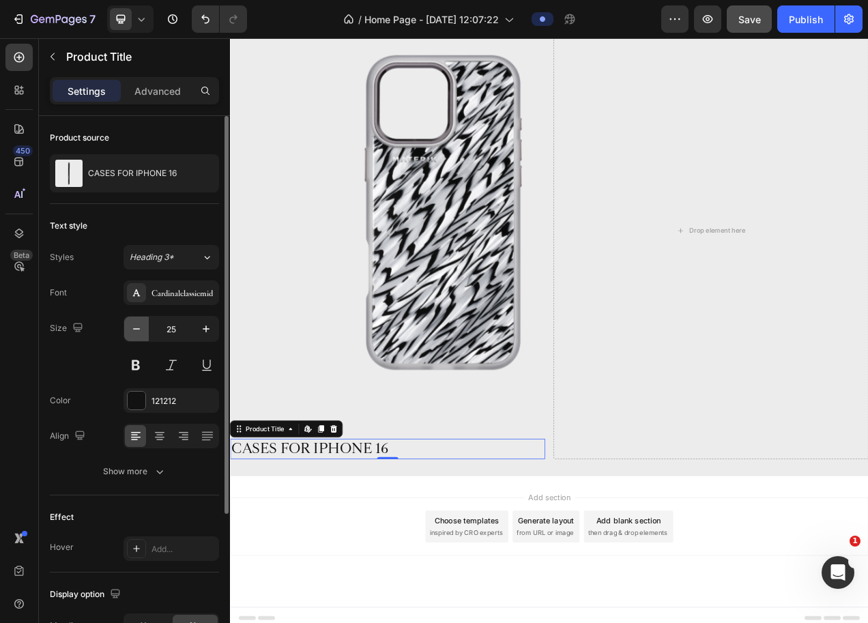
click at [134, 325] on icon "button" at bounding box center [137, 329] width 14 height 14
type input "24"
click at [161, 429] on icon at bounding box center [160, 436] width 14 height 14
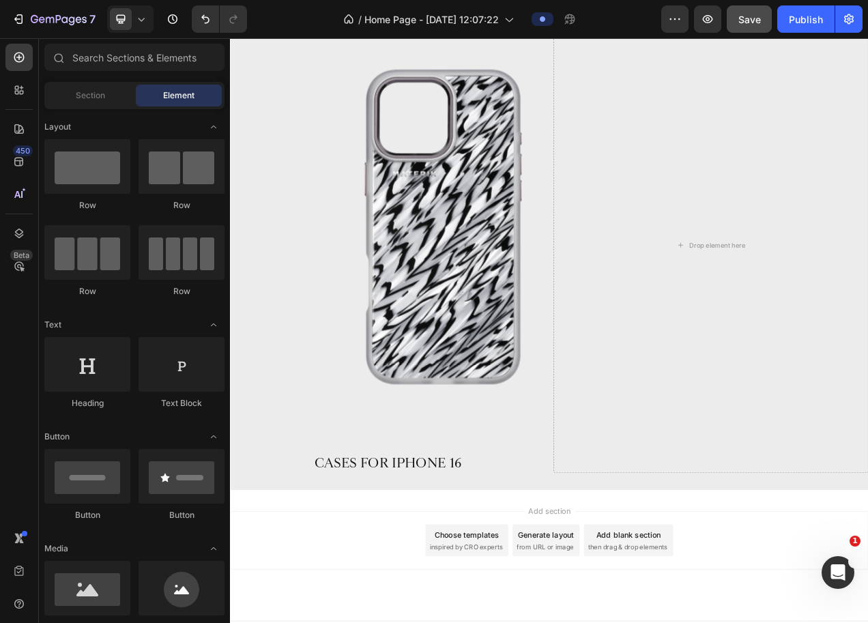
scroll to position [877, 0]
click at [387, 579] on h2 "CASES FOR IPHONE 16" at bounding box center [432, 584] width 404 height 24
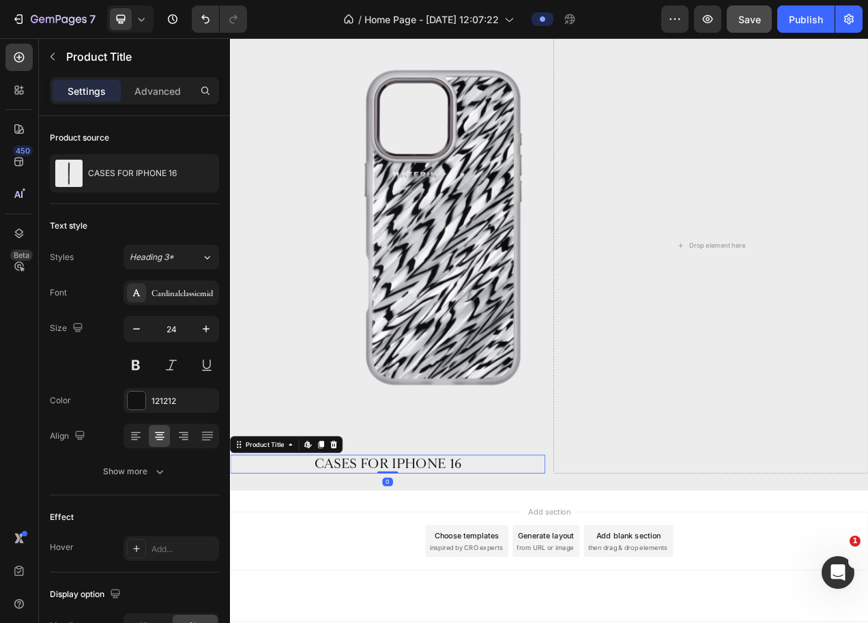
click at [387, 579] on h2 "CASES FOR IPHONE 16" at bounding box center [432, 584] width 404 height 24
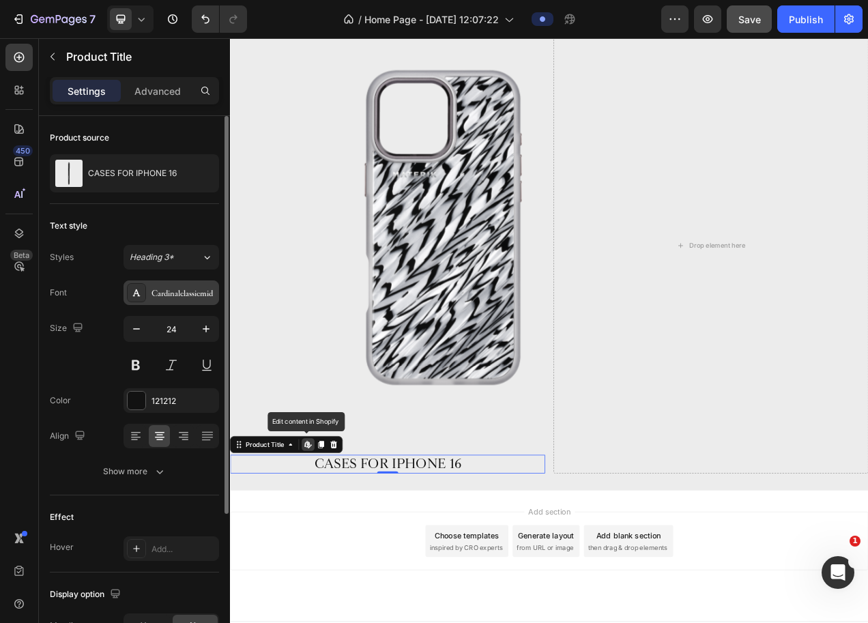
click at [186, 297] on div "Cardinalclassicmid" at bounding box center [183, 293] width 64 height 12
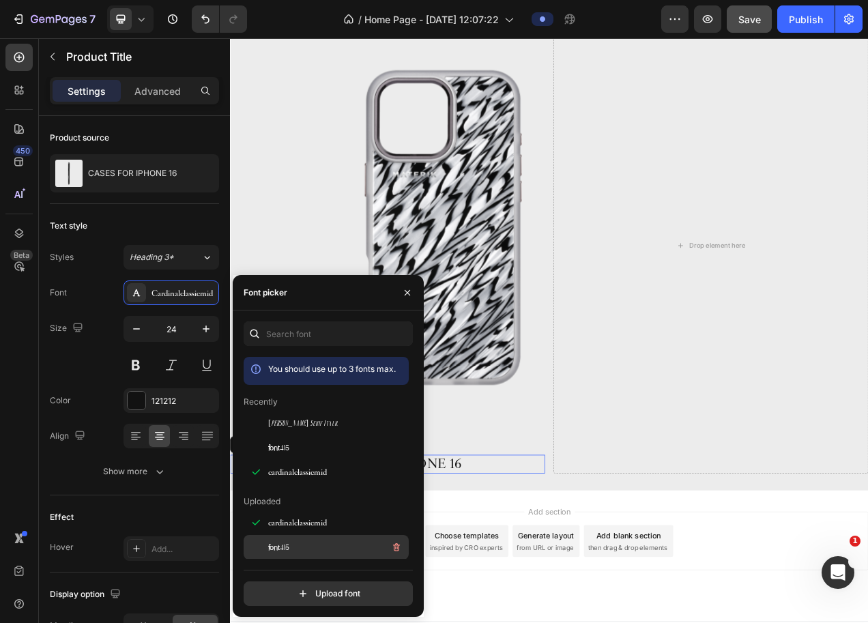
scroll to position [18, 0]
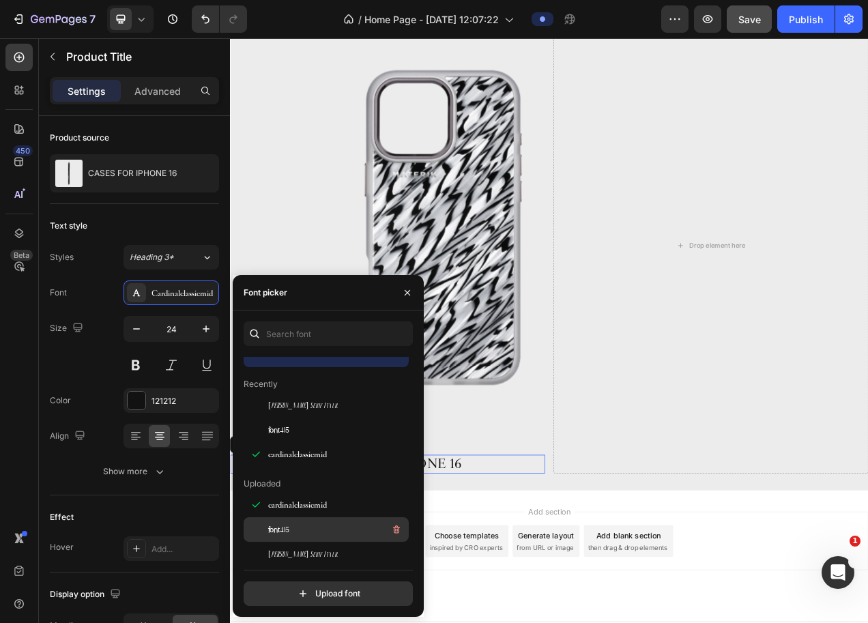
click at [338, 525] on div "font415" at bounding box center [337, 529] width 138 height 16
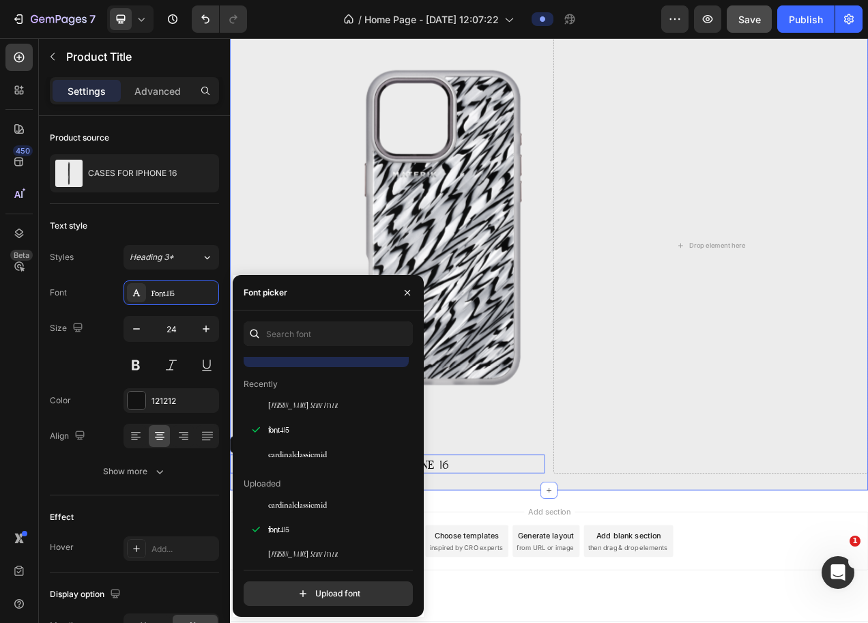
click at [536, 606] on div "Product Images CASES FOR IPHONE 16 Product Title Edit content in Shopify 0 Prod…" at bounding box center [639, 304] width 819 height 628
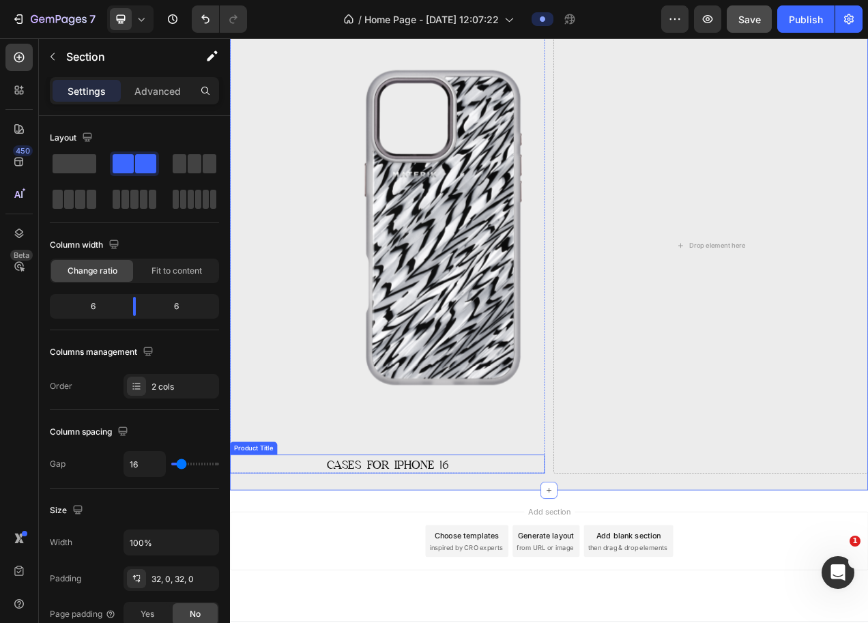
click at [506, 578] on h2 "CASES FOR IPHONE 16" at bounding box center [432, 584] width 404 height 24
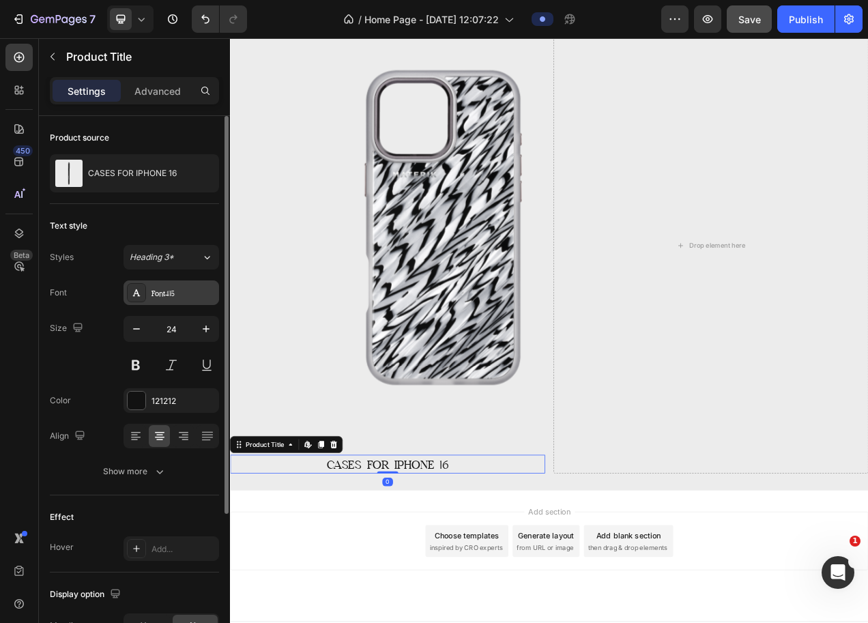
click at [175, 284] on div "Font415" at bounding box center [171, 292] width 96 height 25
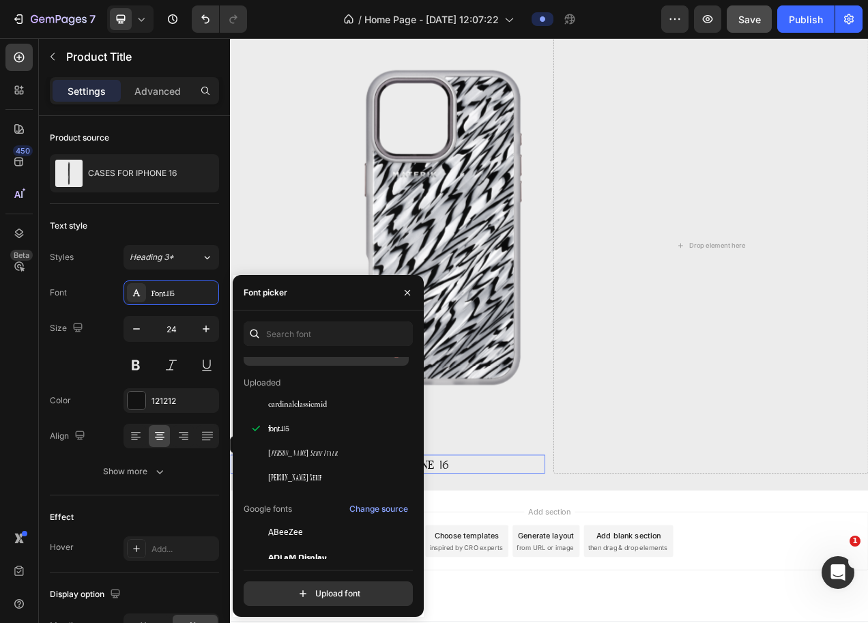
scroll to position [121, 0]
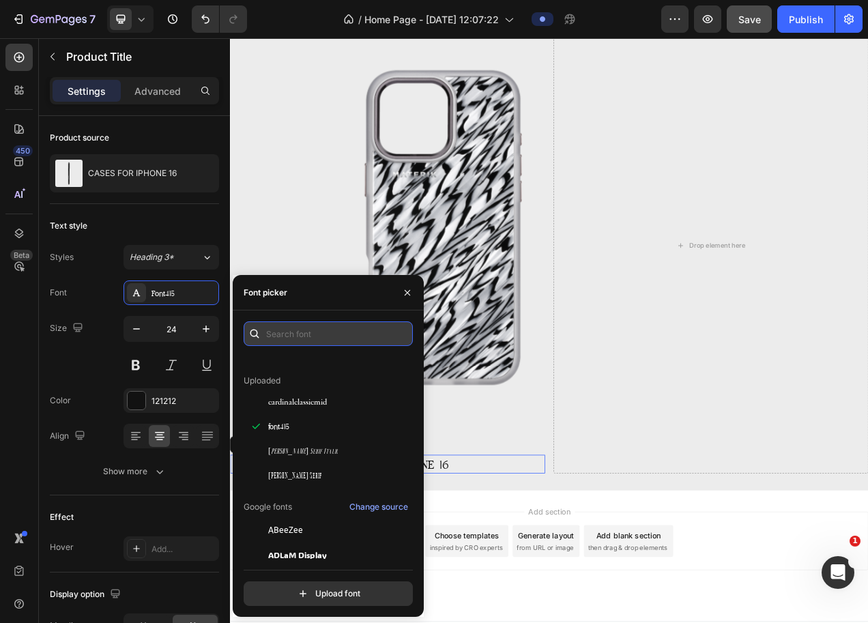
click at [309, 341] on input "text" at bounding box center [328, 333] width 169 height 25
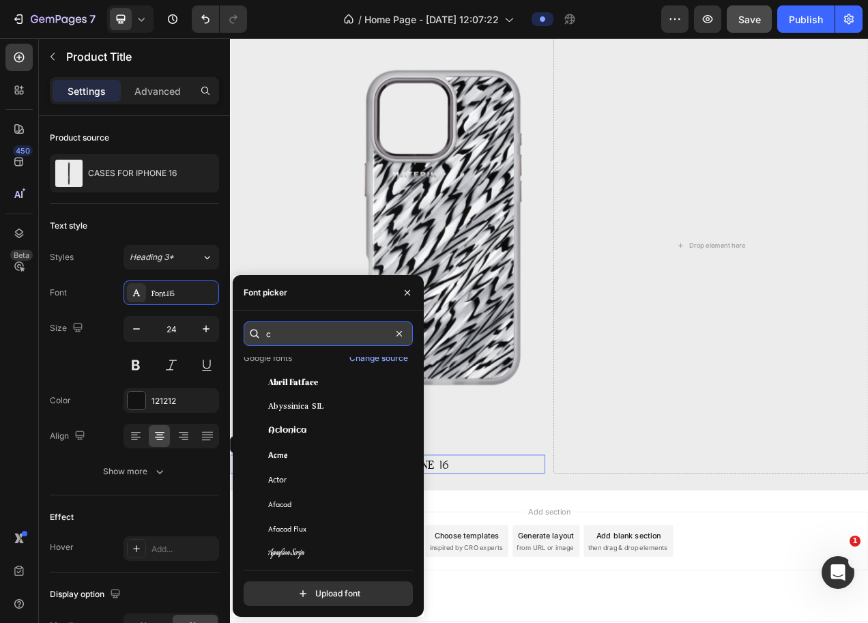
scroll to position [0, 0]
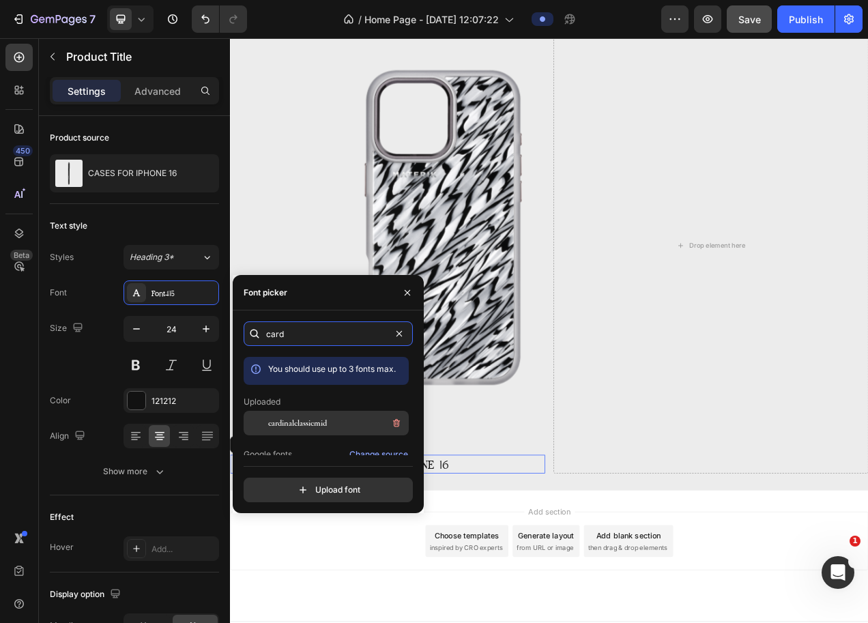
type input "card"
click at [312, 419] on span "cardinalclassicmid" at bounding box center [297, 423] width 59 height 12
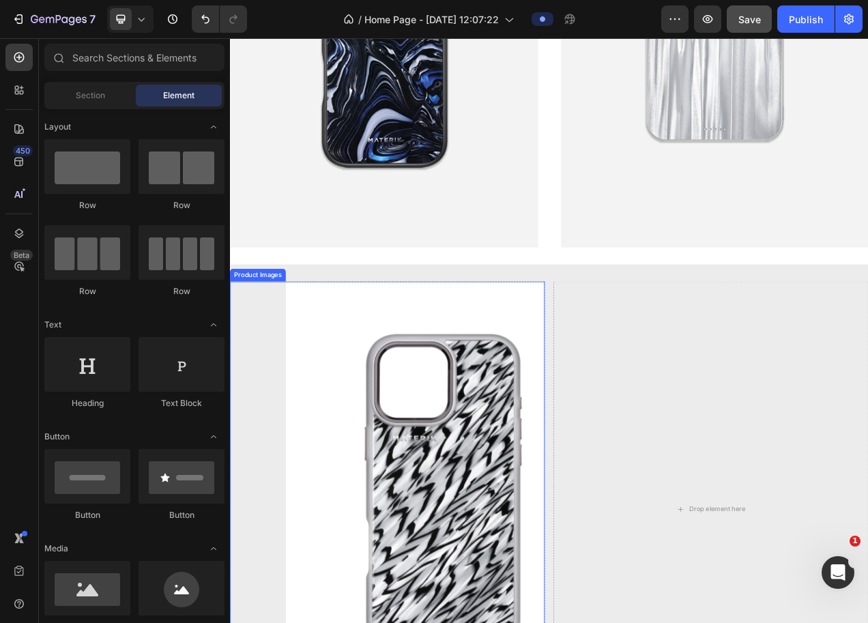
scroll to position [1069, 0]
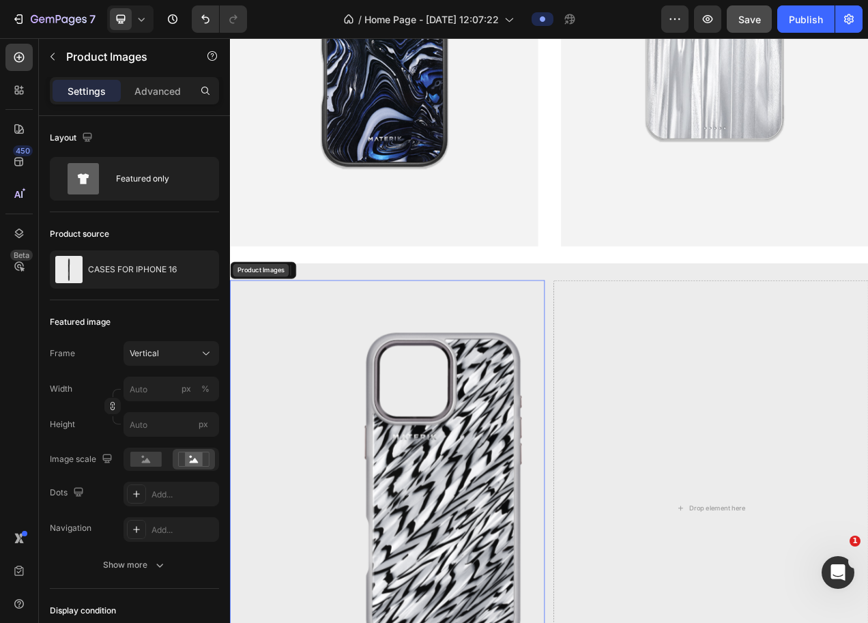
click at [276, 335] on div "Product Images" at bounding box center [269, 335] width 72 height 16
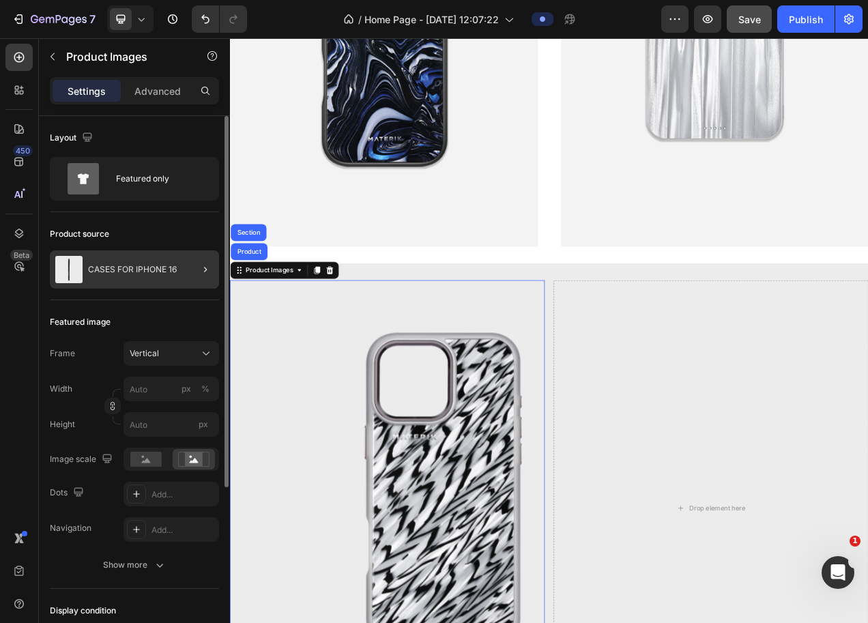
click at [196, 261] on div at bounding box center [200, 269] width 38 height 38
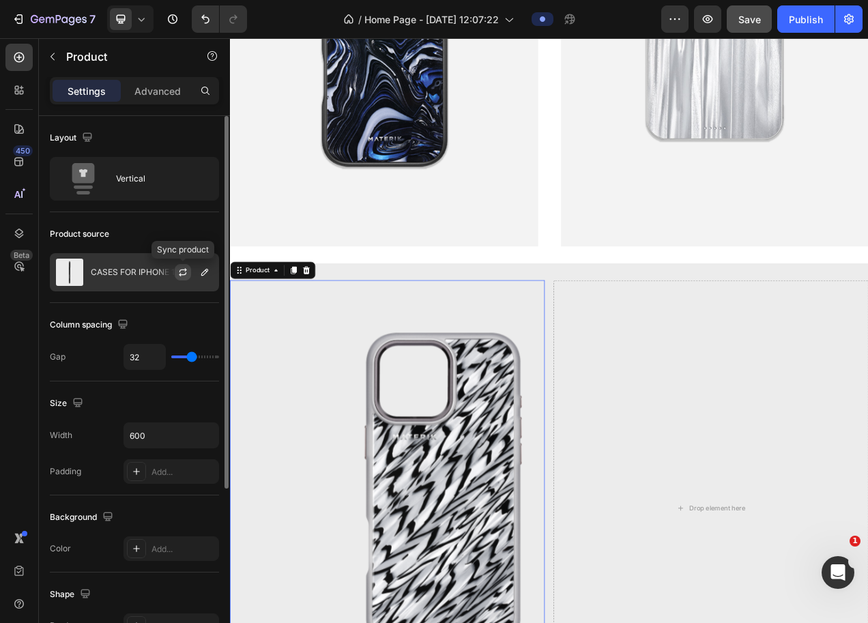
click at [185, 277] on icon "button" at bounding box center [182, 272] width 11 height 11
click at [209, 275] on icon "button" at bounding box center [204, 272] width 11 height 11
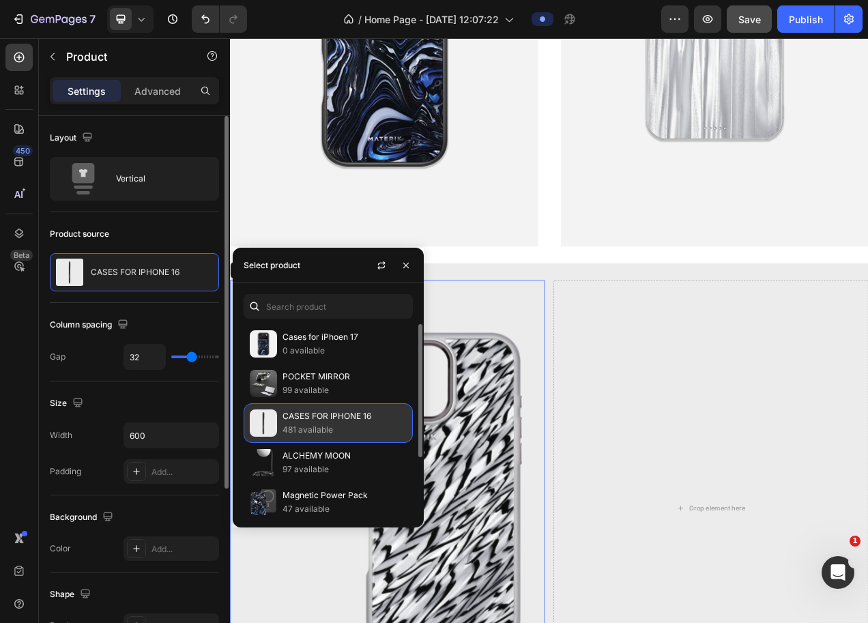
scroll to position [85, 0]
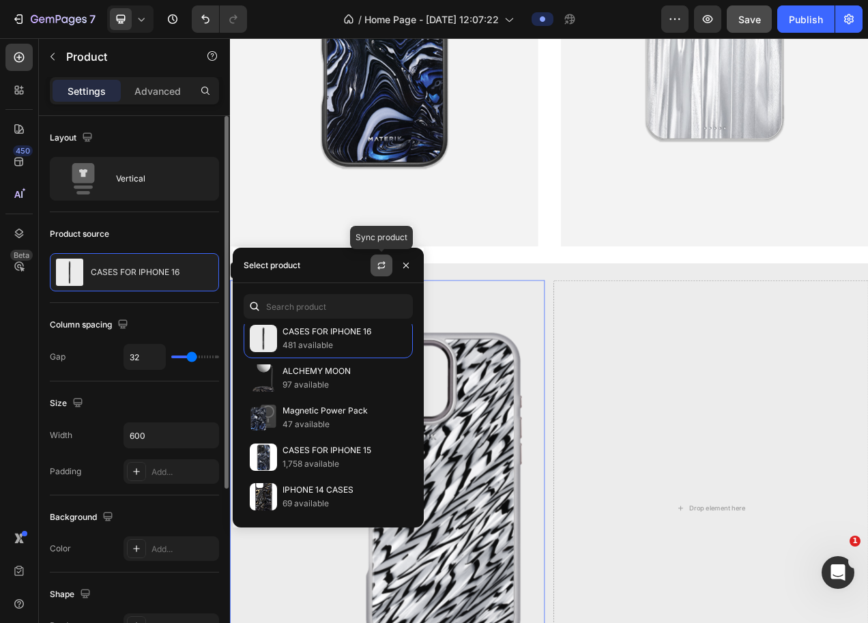
click at [386, 264] on icon "button" at bounding box center [381, 265] width 11 height 11
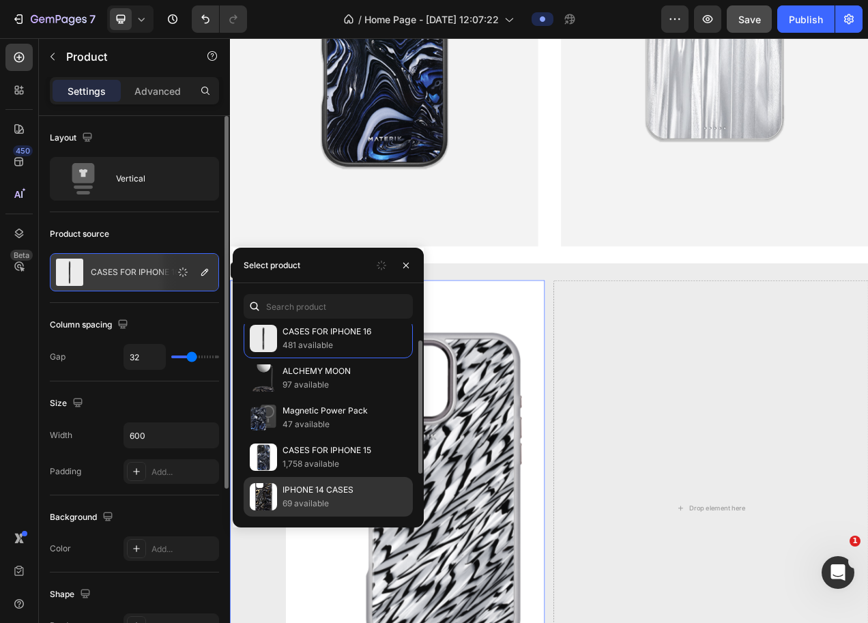
scroll to position [0, 0]
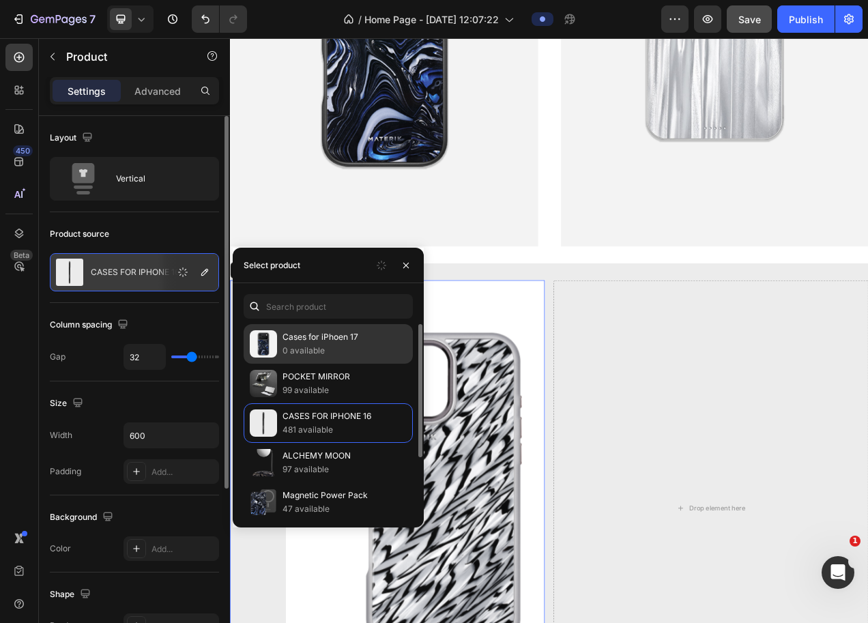
click at [361, 337] on p "Cases for iPhoen 17" at bounding box center [344, 337] width 124 height 14
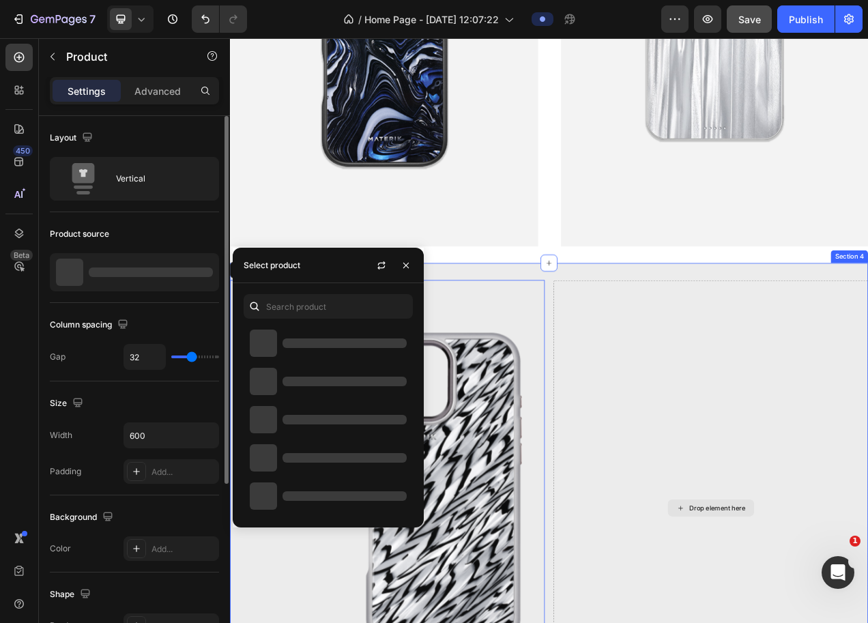
scroll to position [881, 0]
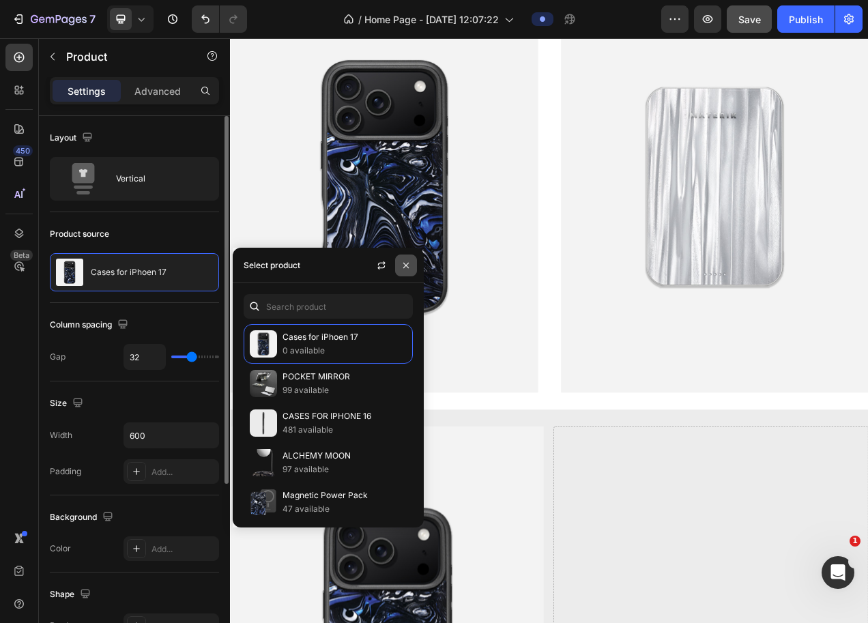
click at [403, 265] on icon "button" at bounding box center [405, 265] width 11 height 11
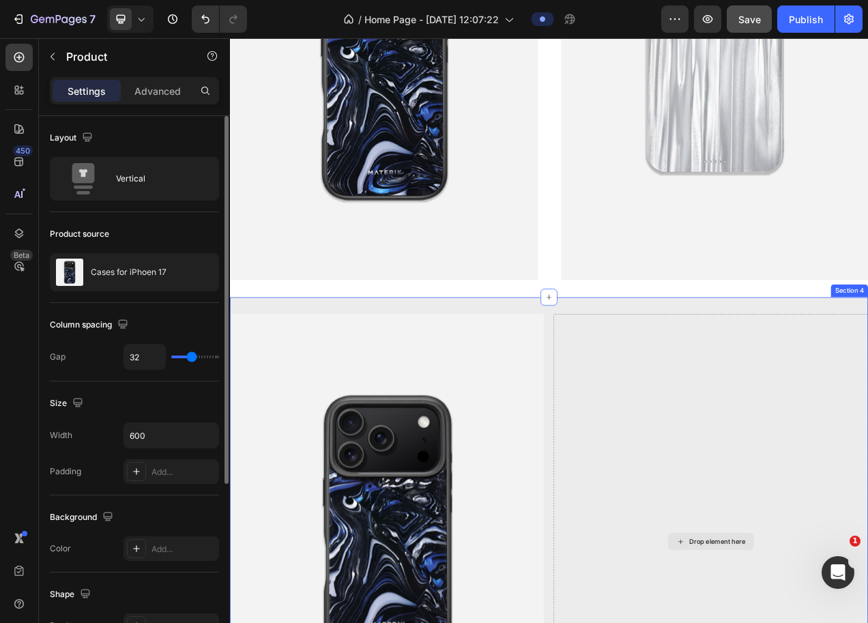
scroll to position [1028, 0]
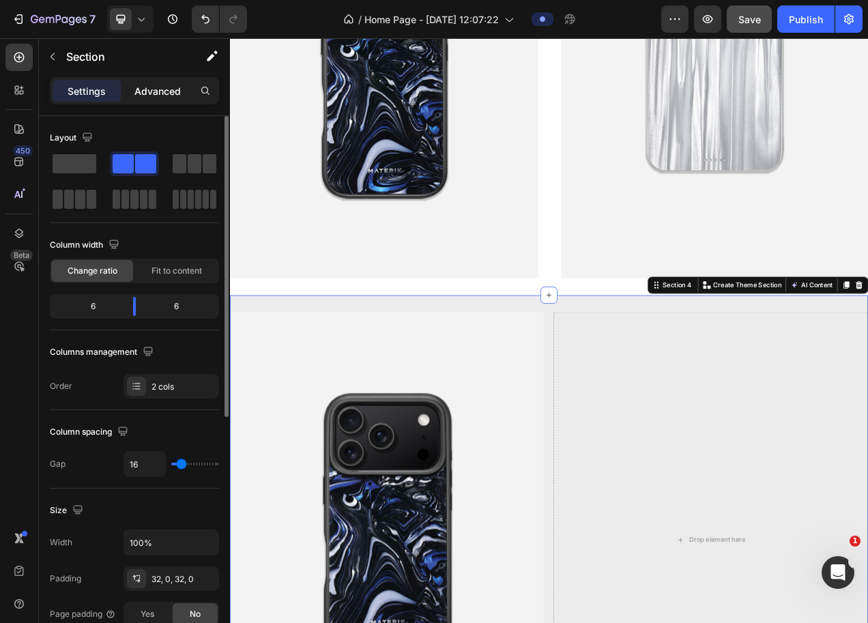
click at [155, 85] on p "Advanced" at bounding box center [157, 91] width 46 height 14
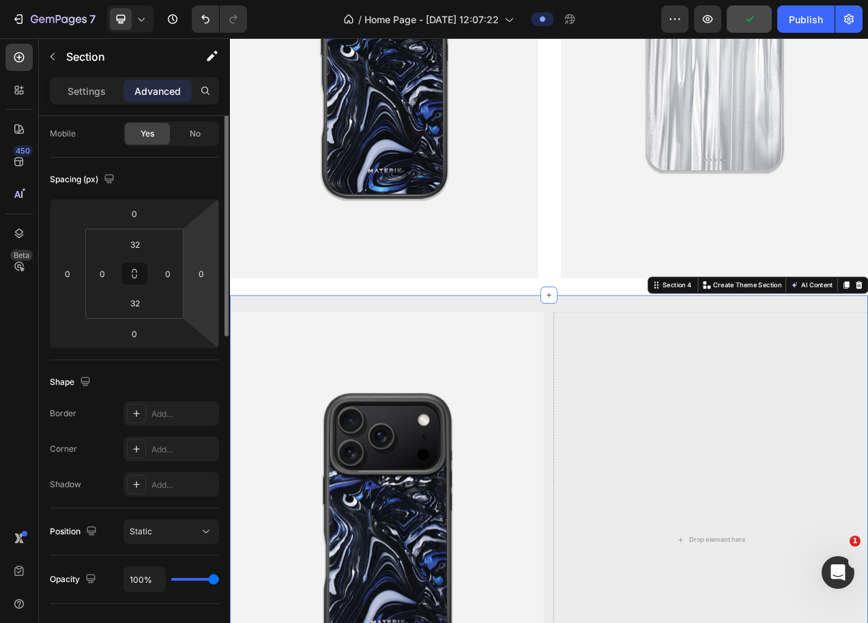
scroll to position [0, 0]
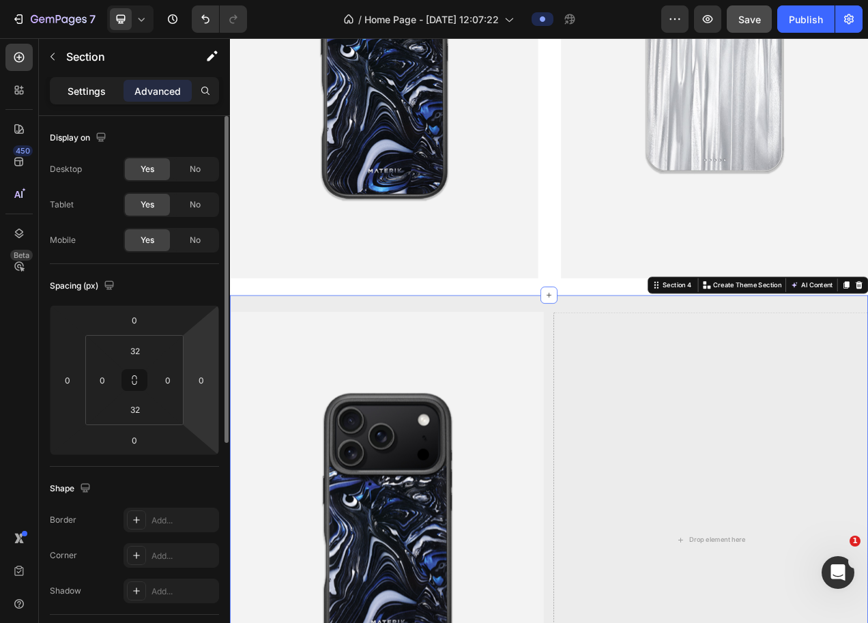
click at [88, 95] on p "Settings" at bounding box center [87, 91] width 38 height 14
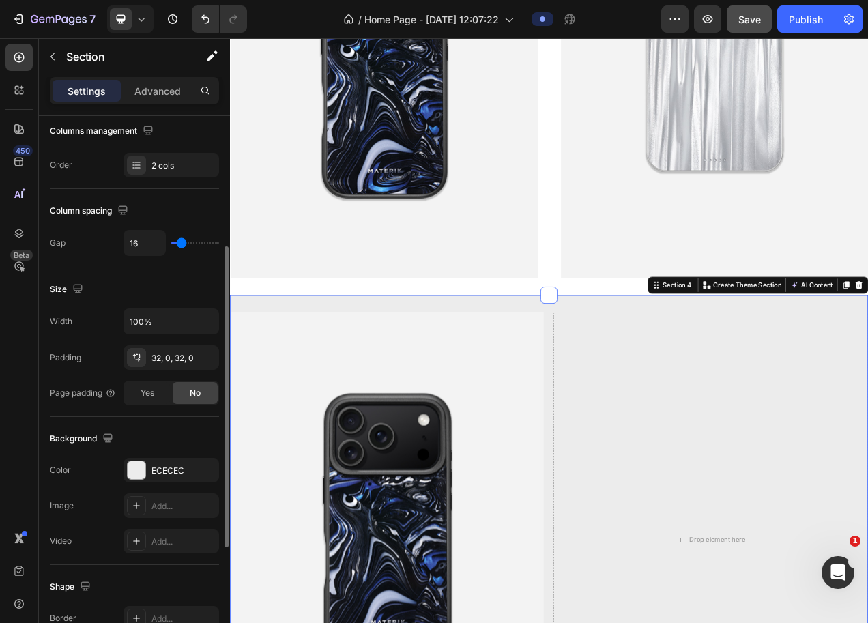
scroll to position [226, 0]
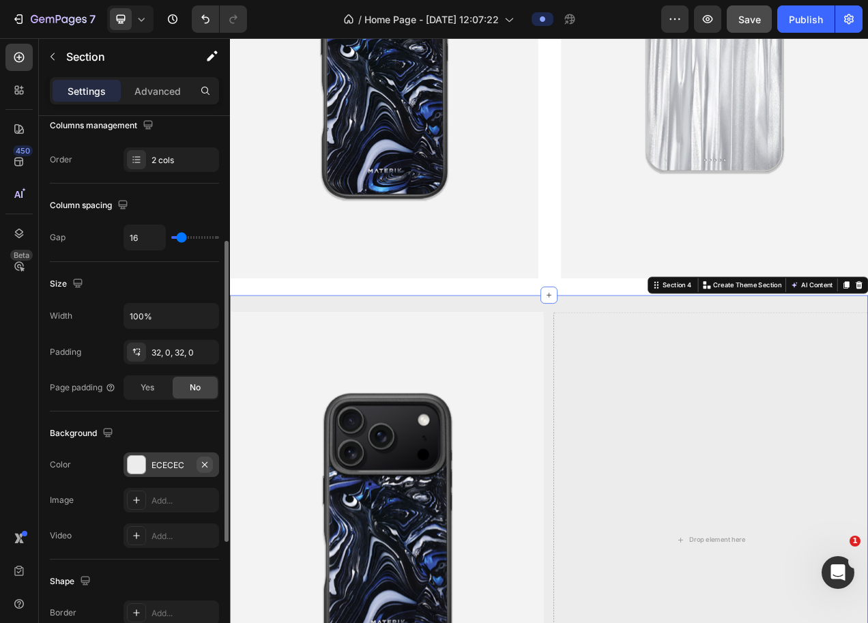
click at [203, 460] on icon "button" at bounding box center [204, 464] width 11 height 11
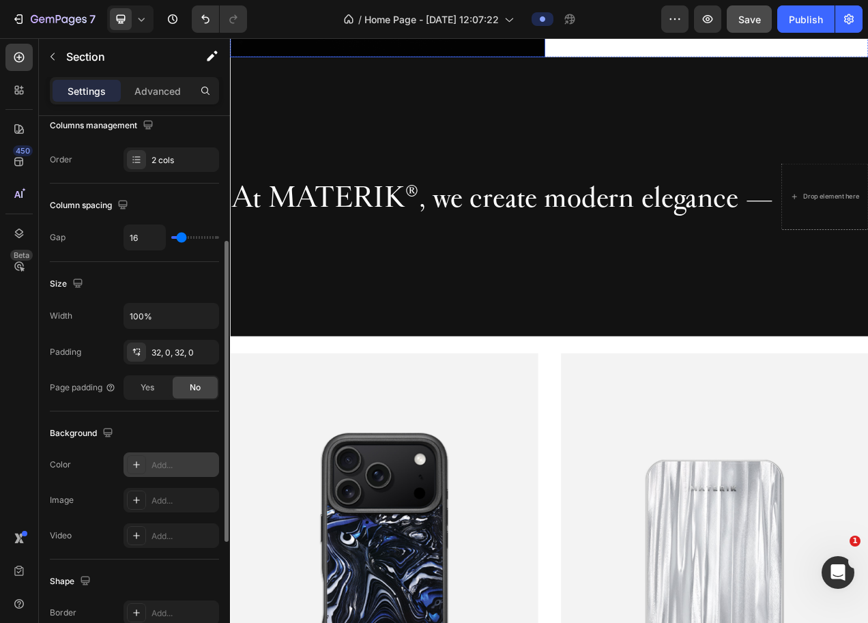
scroll to position [628, 0]
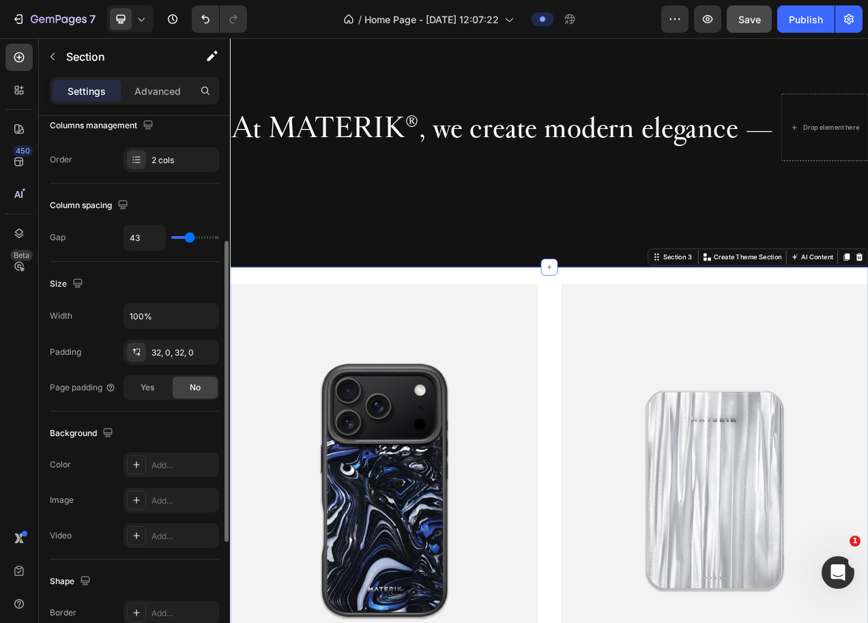
click at [277, 342] on div "Image Image Section 3 You can create reusable sections Create Theme Section AI …" at bounding box center [639, 618] width 819 height 572
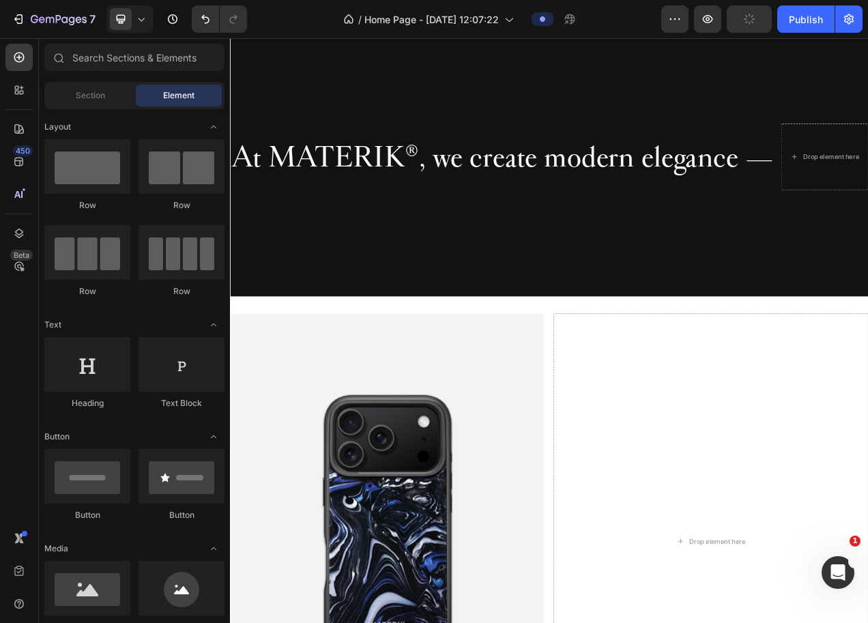
scroll to position [434, 0]
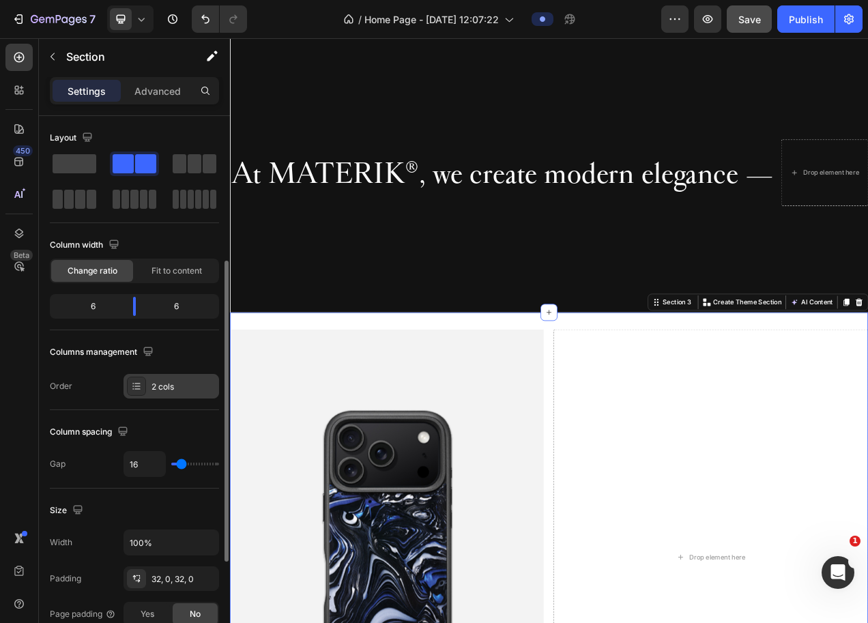
scroll to position [111, 0]
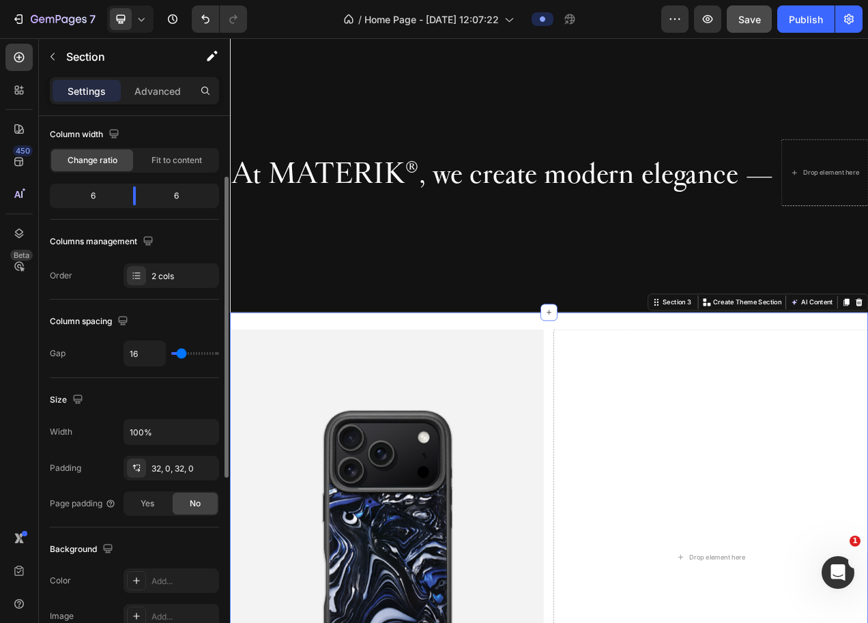
type input "0"
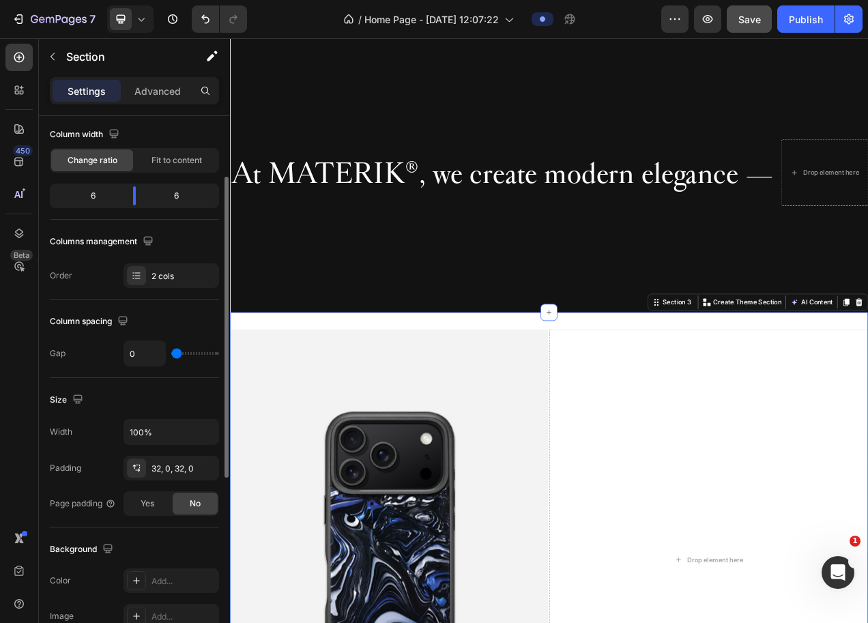
drag, startPoint x: 174, startPoint y: 353, endPoint x: 147, endPoint y: 351, distance: 26.7
type input "0"
click at [147, 351] on div "0" at bounding box center [171, 353] width 96 height 26
click at [205, 467] on icon "button" at bounding box center [204, 467] width 5 height 5
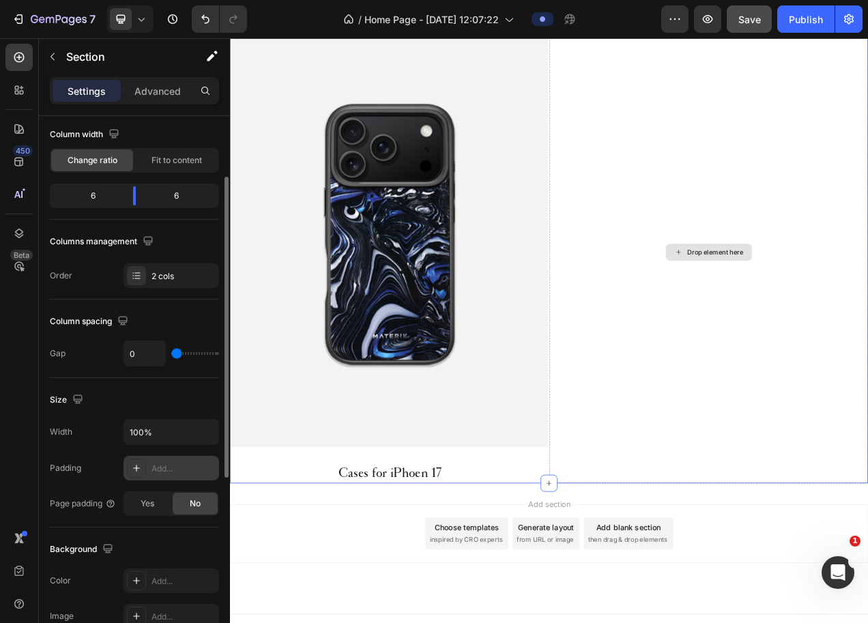
scroll to position [814, 0]
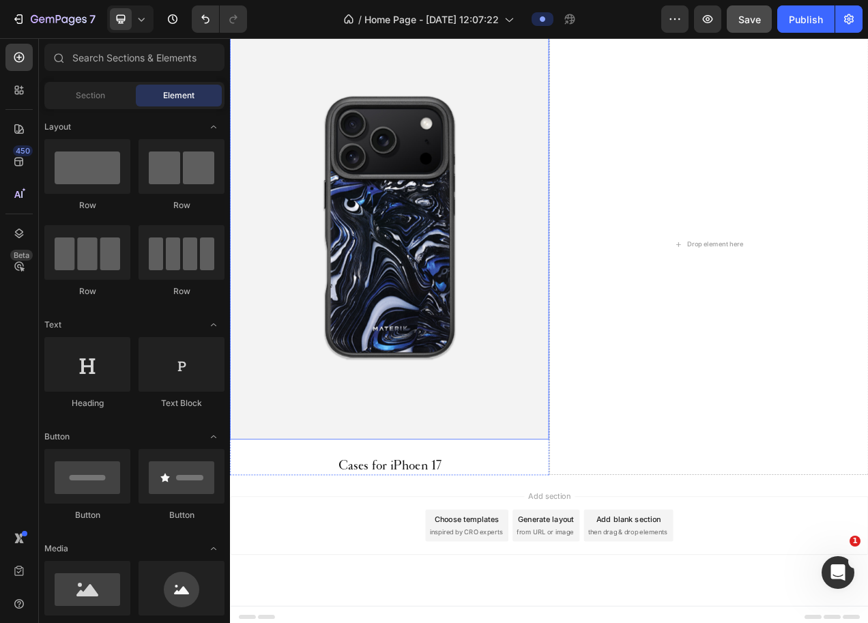
scroll to position [816, 0]
click at [422, 585] on h2 "Cases for iPhoen 17" at bounding box center [434, 587] width 409 height 24
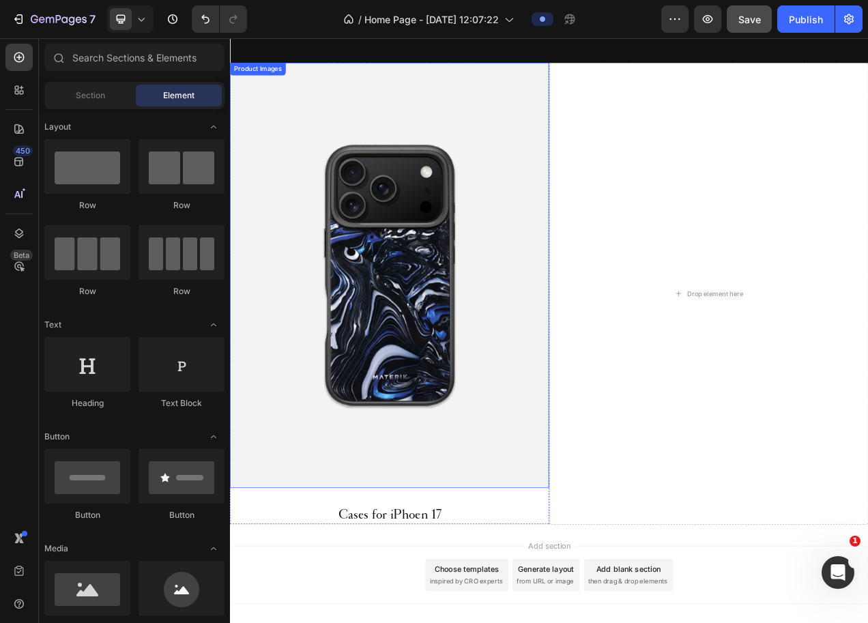
scroll to position [778, 0]
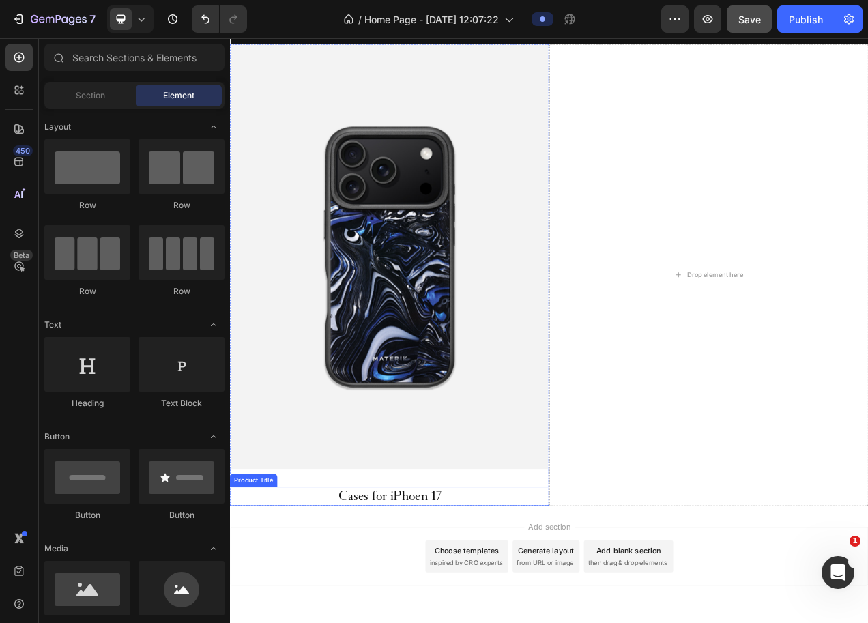
click at [399, 615] on h2 "Cases for iPhoen 17" at bounding box center [434, 625] width 409 height 24
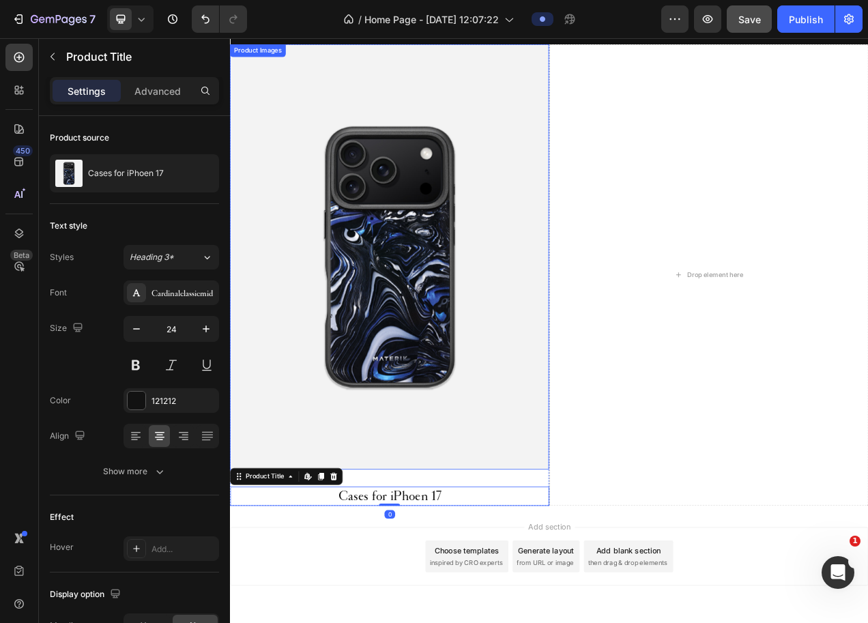
click at [458, 384] on img at bounding box center [434, 319] width 409 height 546
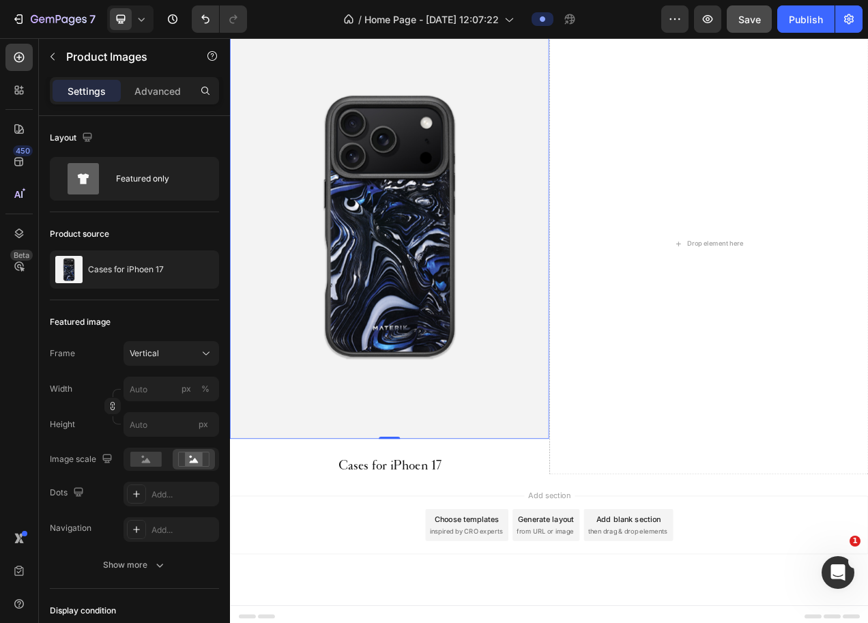
scroll to position [816, 0]
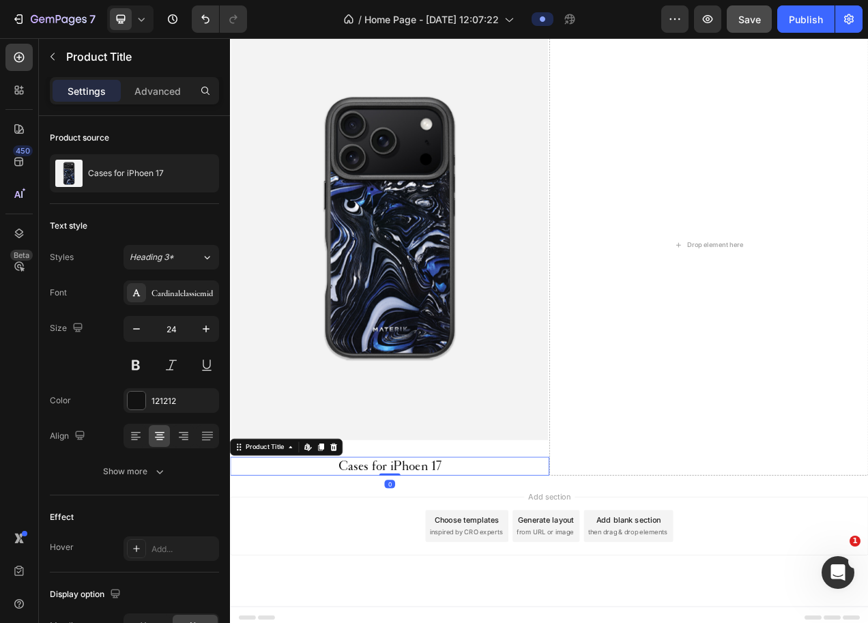
click at [476, 584] on h2 "Cases for iPhoen 17" at bounding box center [434, 587] width 409 height 24
click at [424, 588] on h2 "Cases for iPhoen 17" at bounding box center [434, 587] width 409 height 24
click at [439, 584] on h2 "Cases for iPhoen 17" at bounding box center [434, 587] width 409 height 24
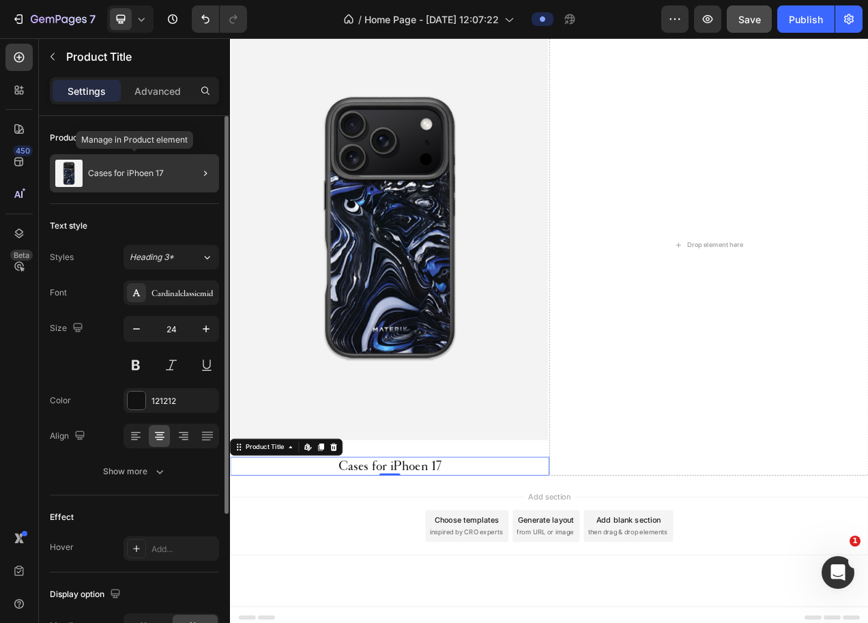
click at [174, 179] on div "Cases for iPhoen 17" at bounding box center [134, 173] width 169 height 38
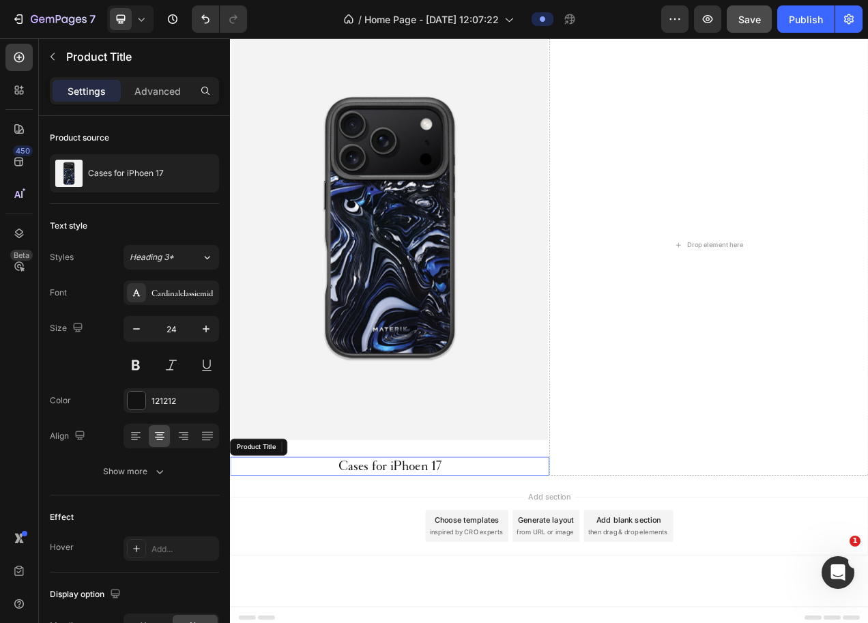
click at [446, 590] on h2 "Cases for iPhoen 17" at bounding box center [434, 587] width 409 height 24
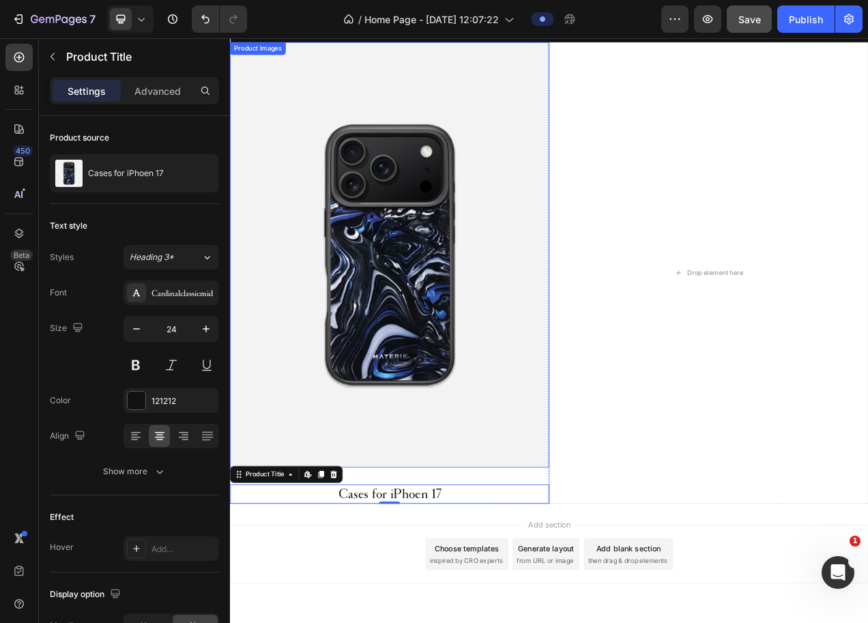
scroll to position [791, 0]
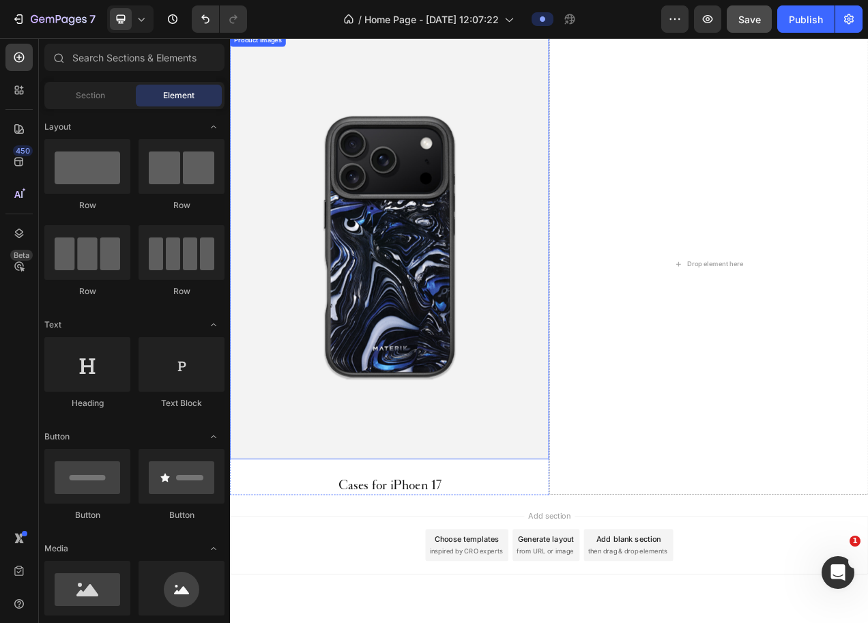
click at [387, 387] on img at bounding box center [434, 305] width 409 height 546
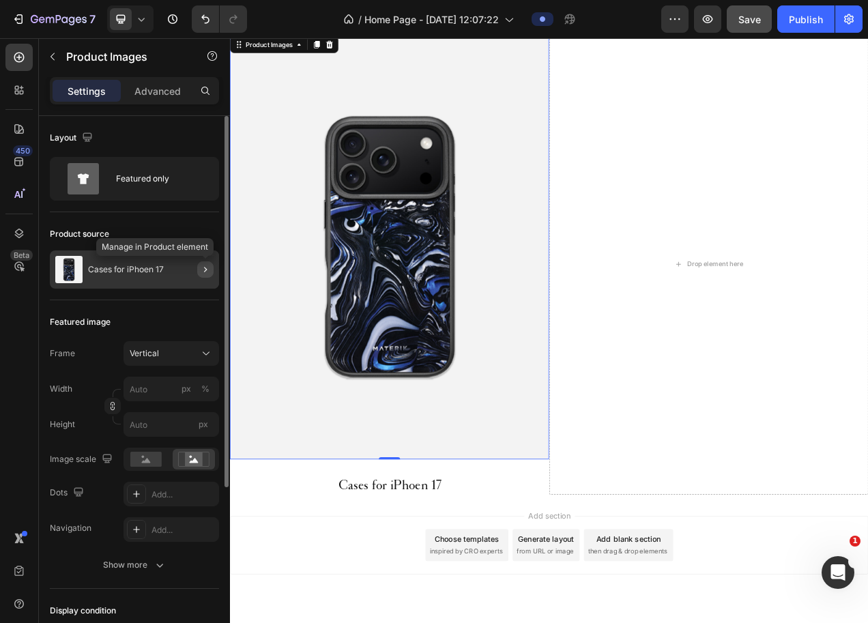
click at [202, 269] on icon "button" at bounding box center [205, 269] width 11 height 11
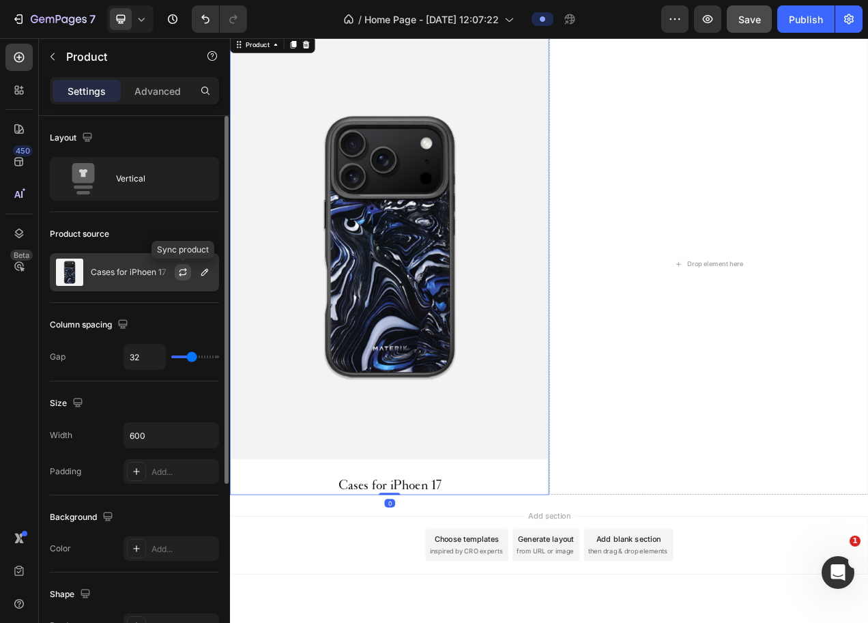
click at [184, 270] on icon "button" at bounding box center [183, 270] width 8 height 4
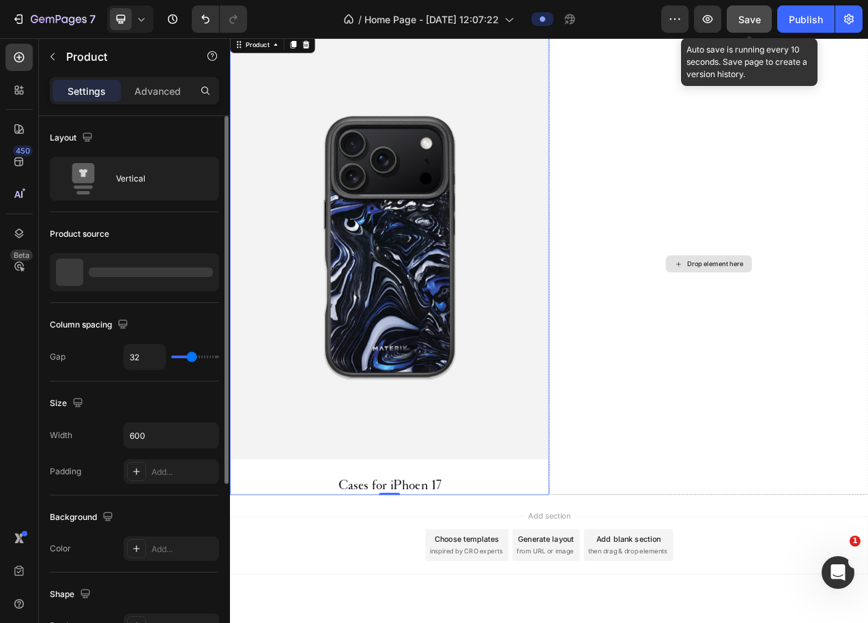
click at [750, 24] on span "Save" at bounding box center [749, 20] width 23 height 12
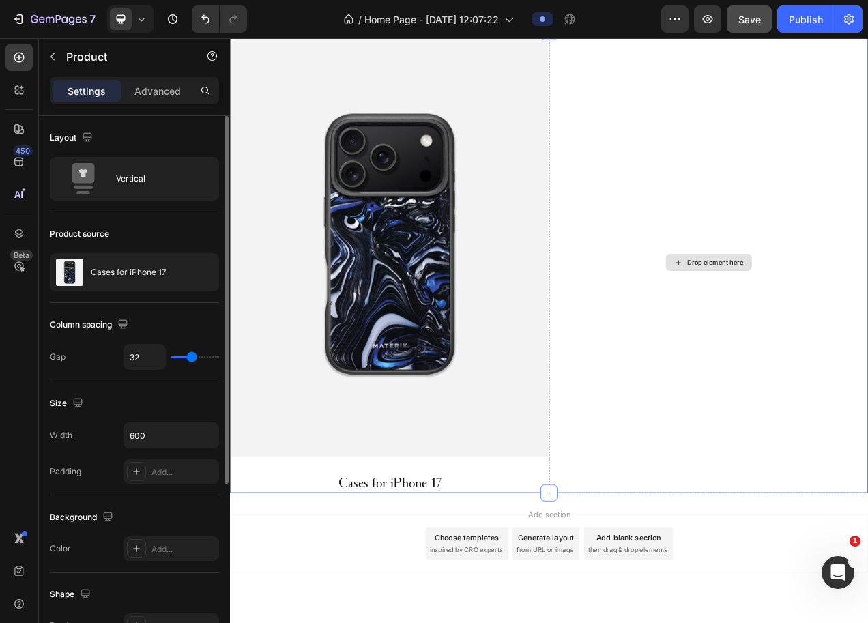
scroll to position [933, 0]
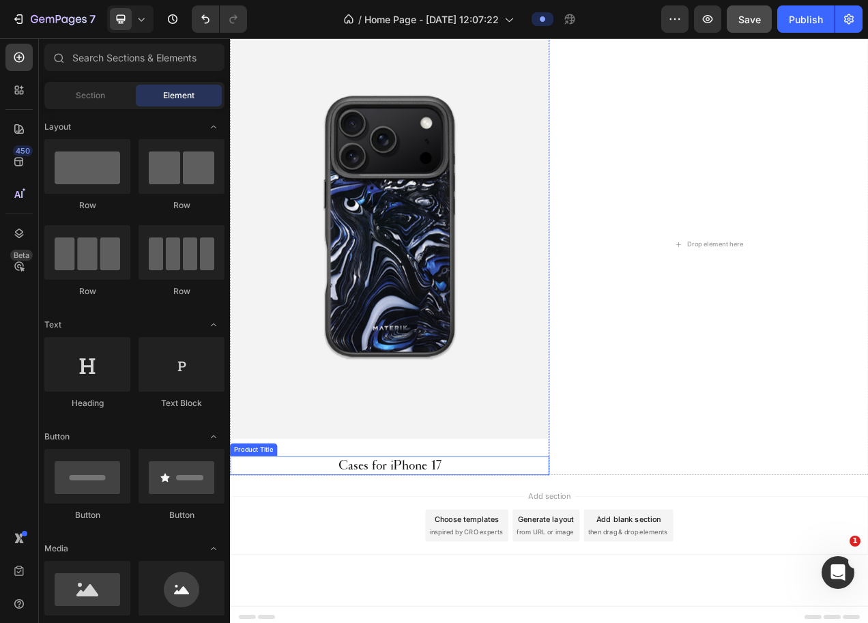
scroll to position [951, 0]
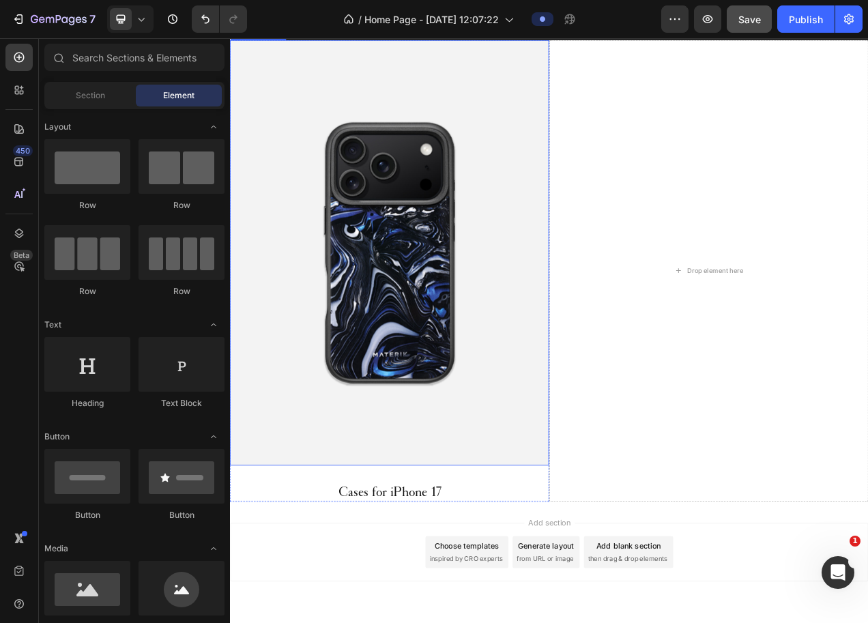
scroll to position [816, 0]
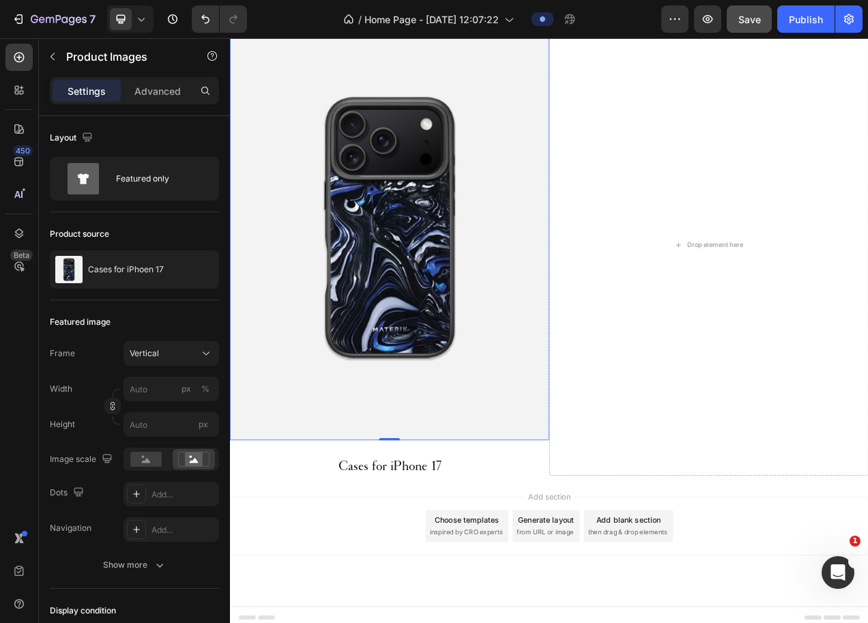
click at [307, 484] on img at bounding box center [434, 281] width 409 height 546
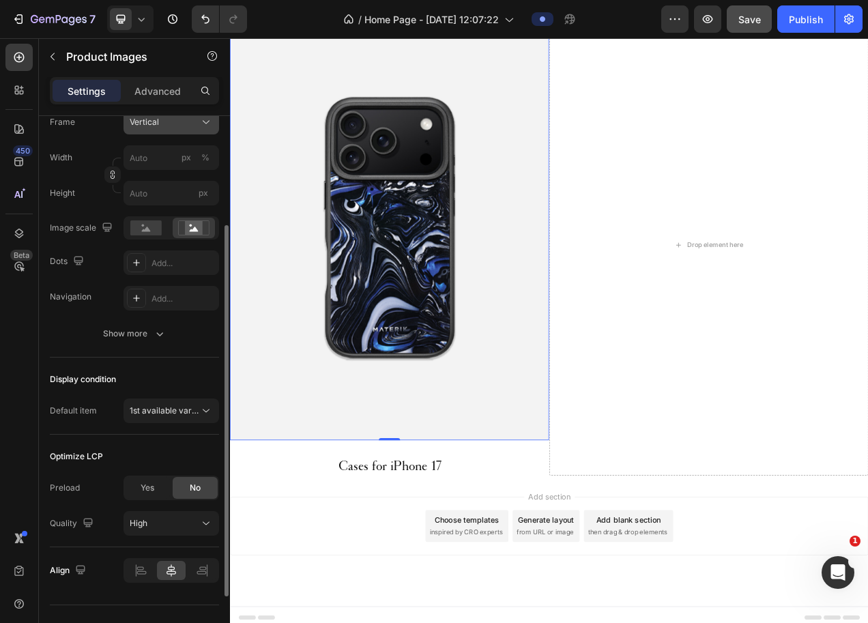
scroll to position [257, 0]
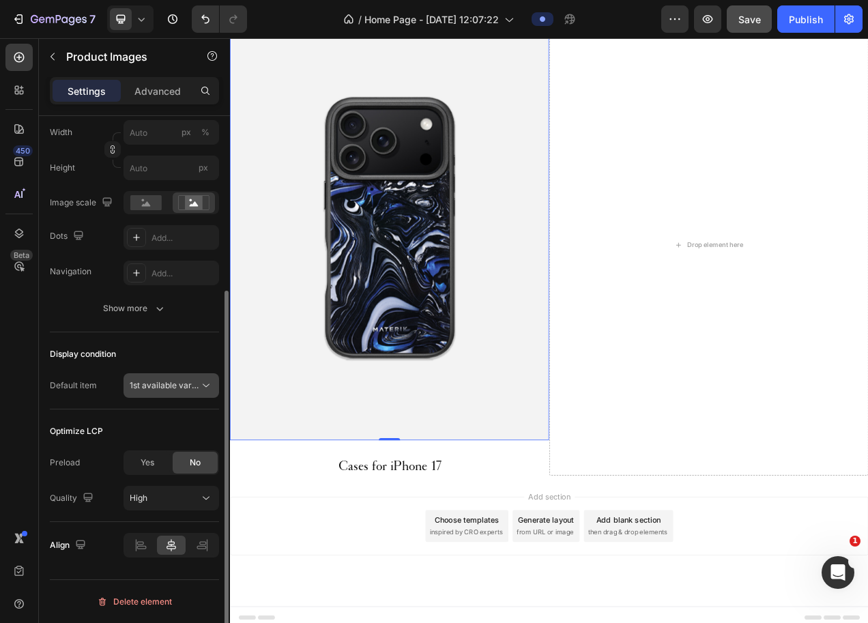
click at [178, 383] on span "1st available variant" at bounding box center [168, 385] width 76 height 10
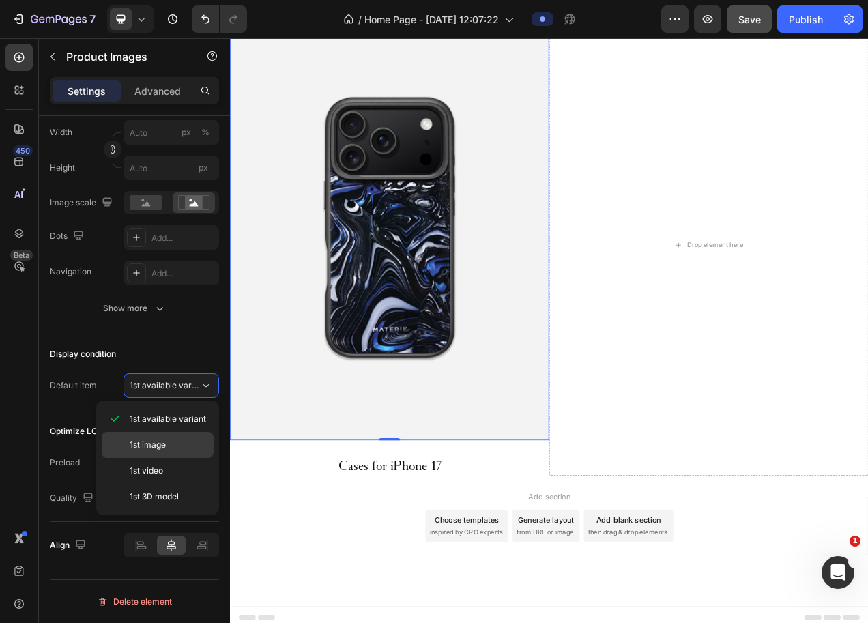
click at [168, 443] on p "1st image" at bounding box center [169, 445] width 78 height 12
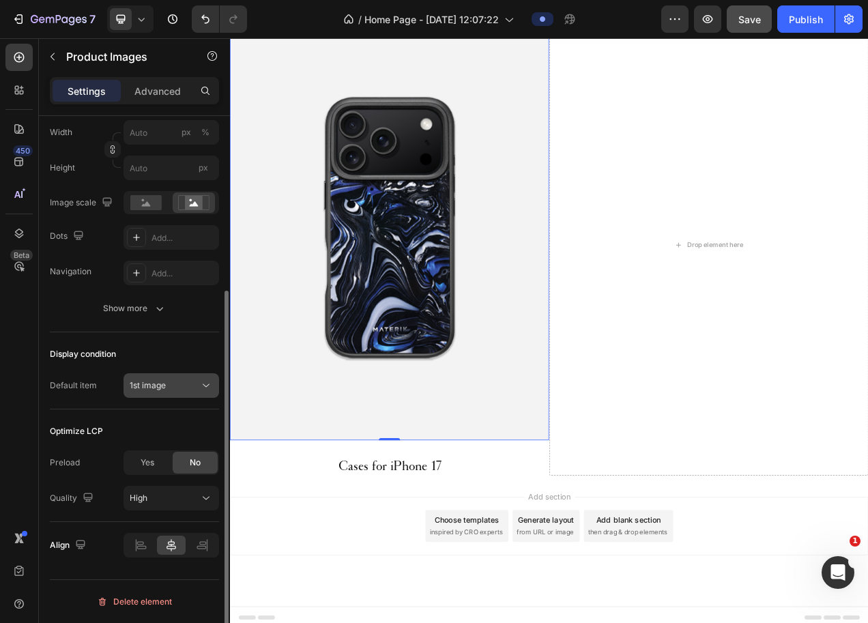
click at [170, 387] on div "1st image" at bounding box center [165, 385] width 70 height 12
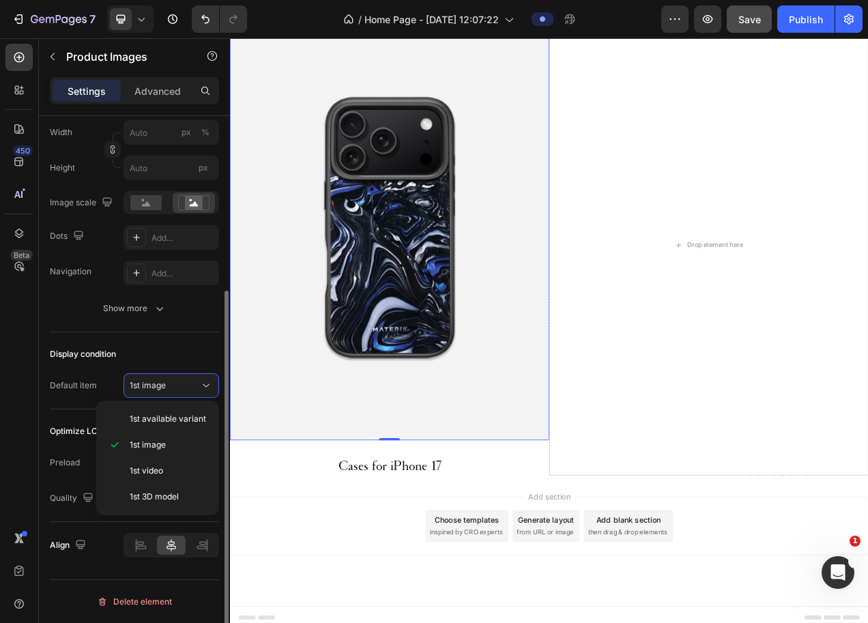
click at [177, 357] on div "Display condition" at bounding box center [134, 354] width 169 height 22
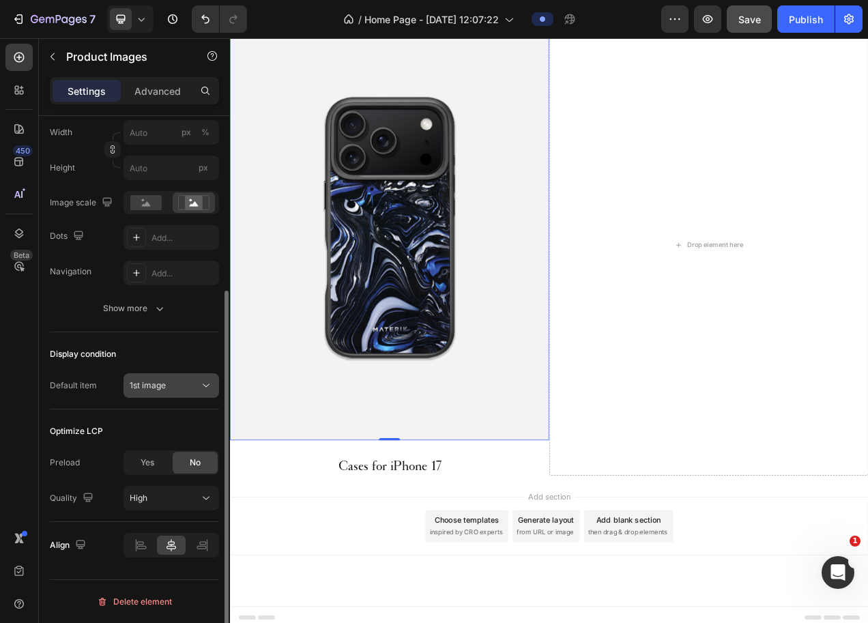
click at [155, 394] on button "1st image" at bounding box center [171, 385] width 96 height 25
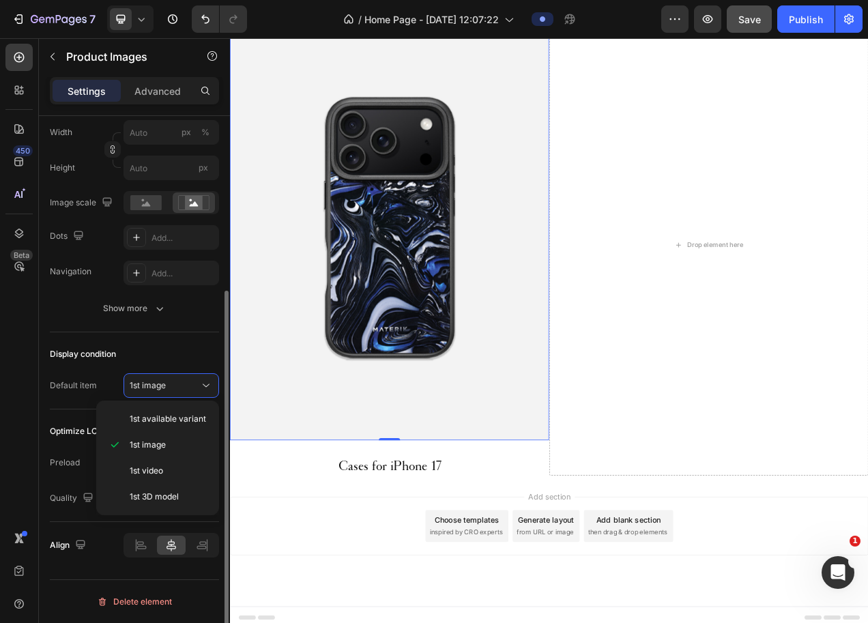
click at [153, 359] on div "Display condition" at bounding box center [134, 354] width 169 height 22
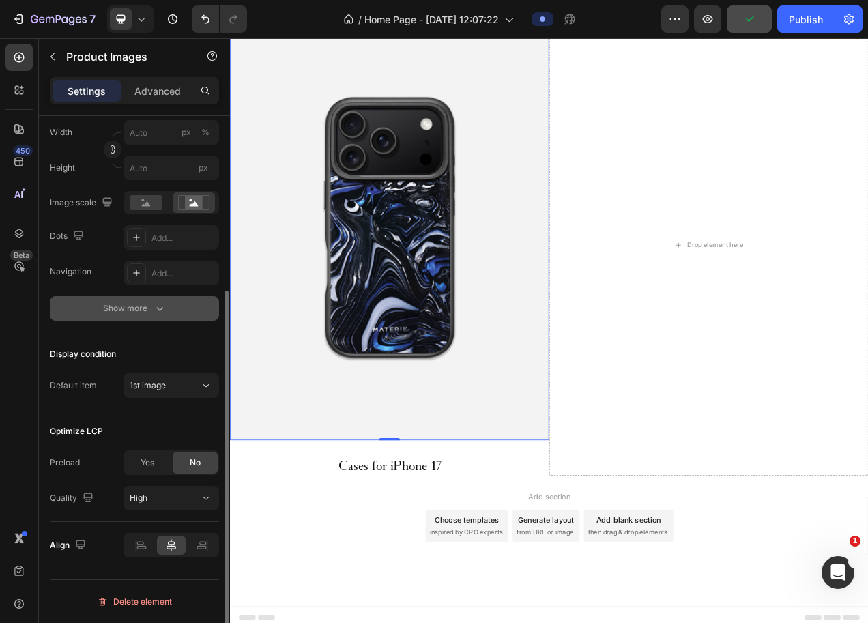
click at [161, 308] on icon "button" at bounding box center [159, 309] width 7 height 4
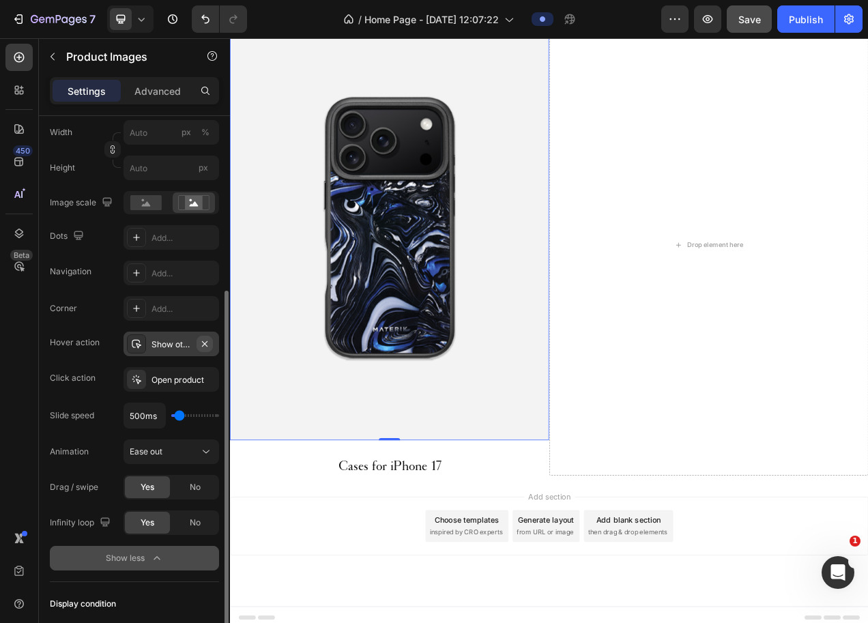
click at [204, 342] on icon "button" at bounding box center [204, 342] width 5 height 5
click at [178, 343] on div "Add..." at bounding box center [183, 344] width 64 height 12
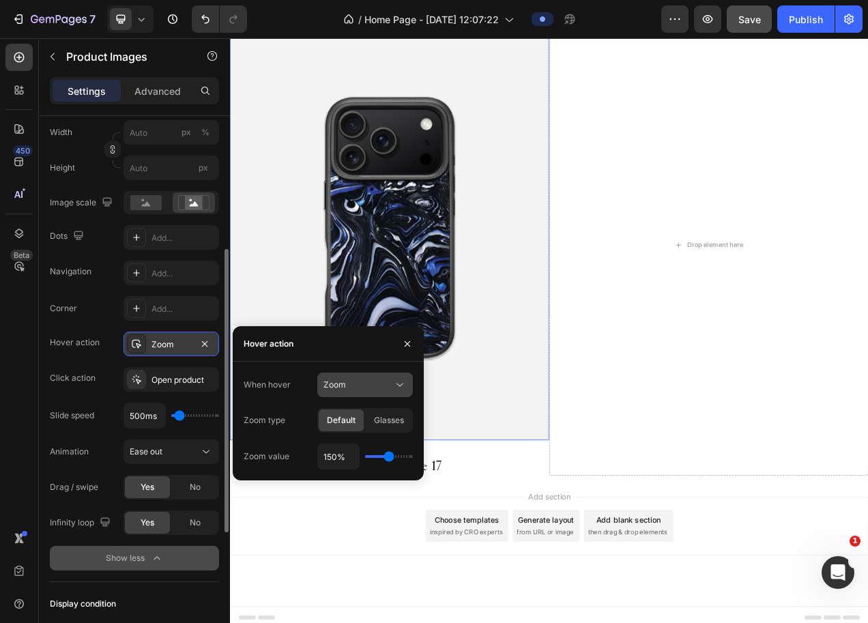
click at [366, 390] on div "Zoom" at bounding box center [358, 385] width 70 height 12
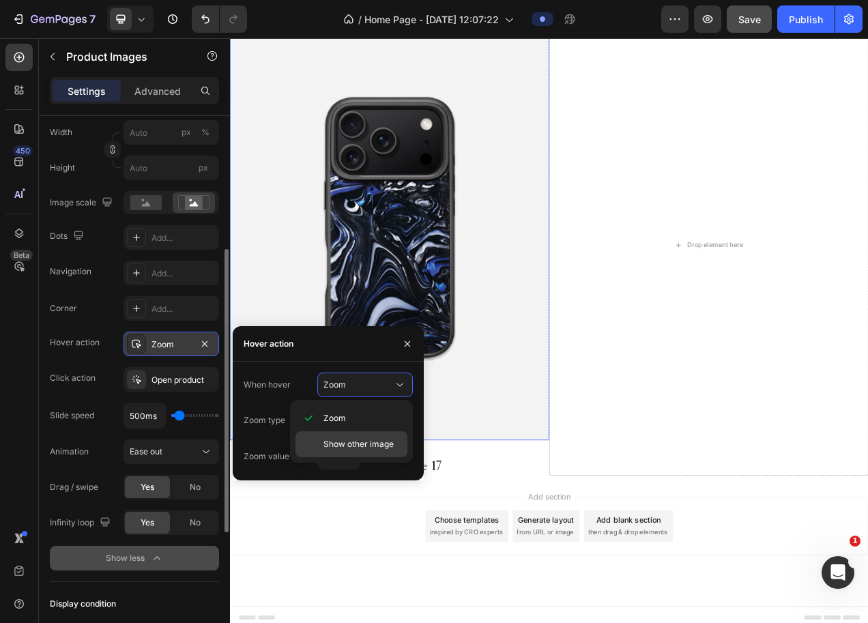
click at [358, 446] on span "Show other image" at bounding box center [358, 444] width 70 height 12
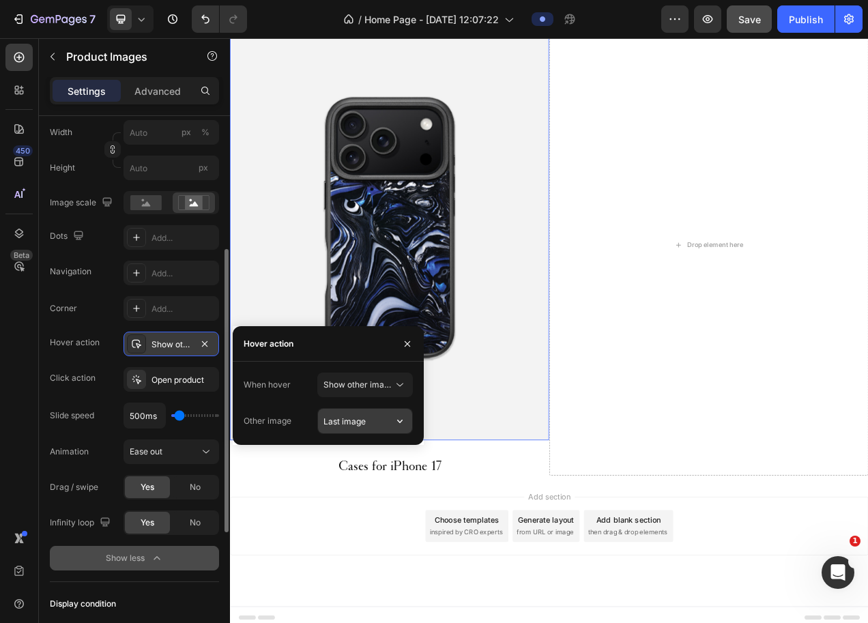
click at [369, 423] on input "Last image" at bounding box center [365, 421] width 94 height 25
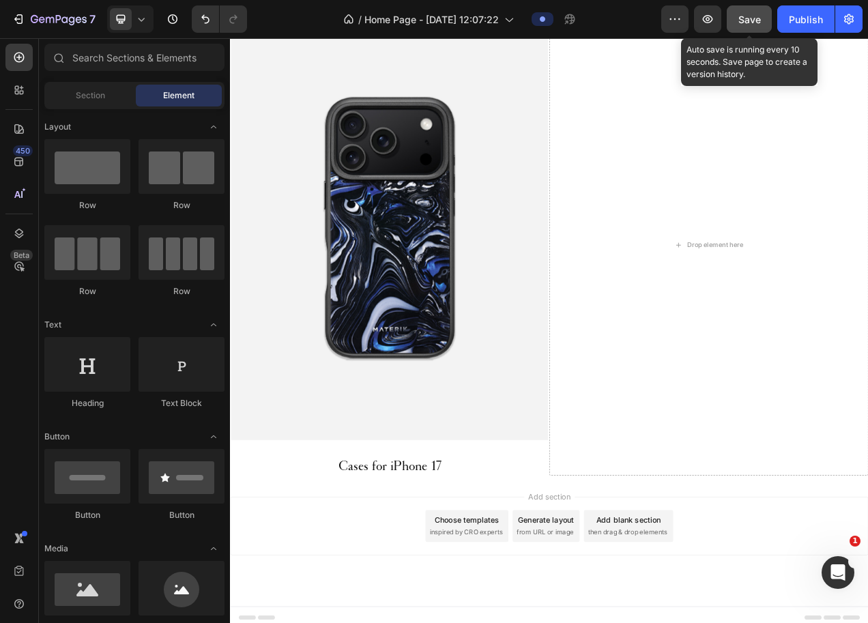
click at [741, 23] on span "Save" at bounding box center [749, 20] width 23 height 12
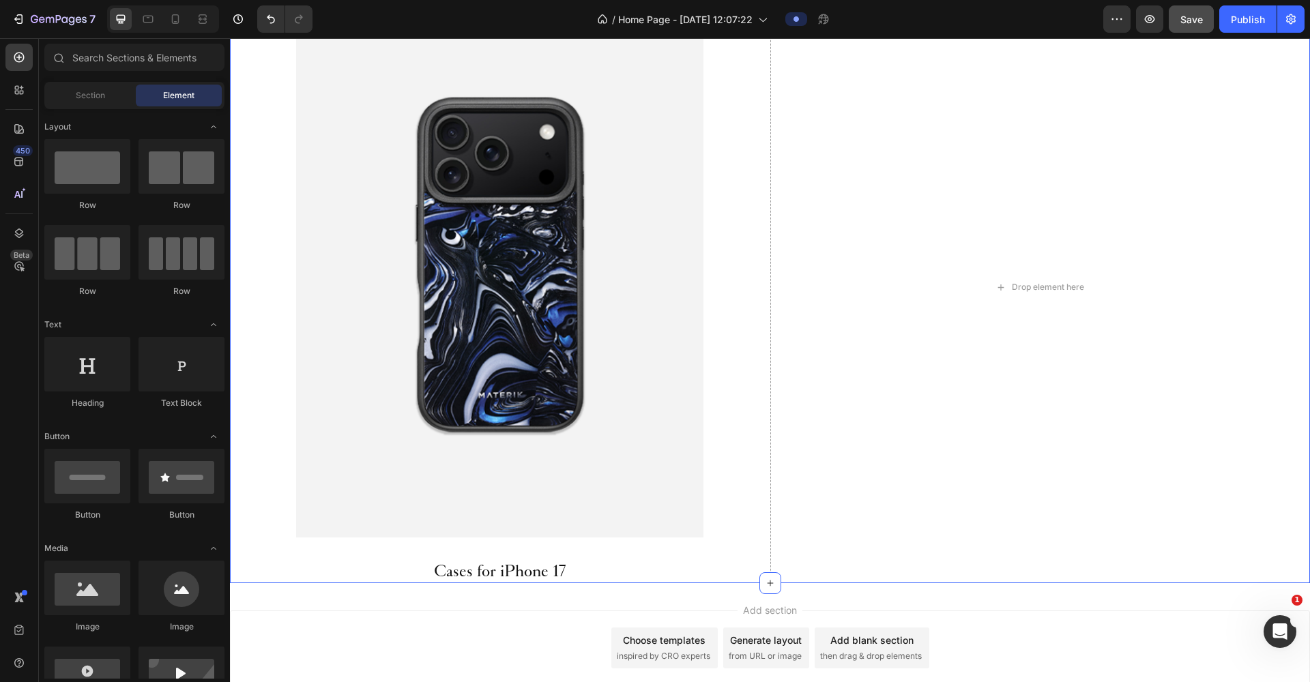
scroll to position [825, 0]
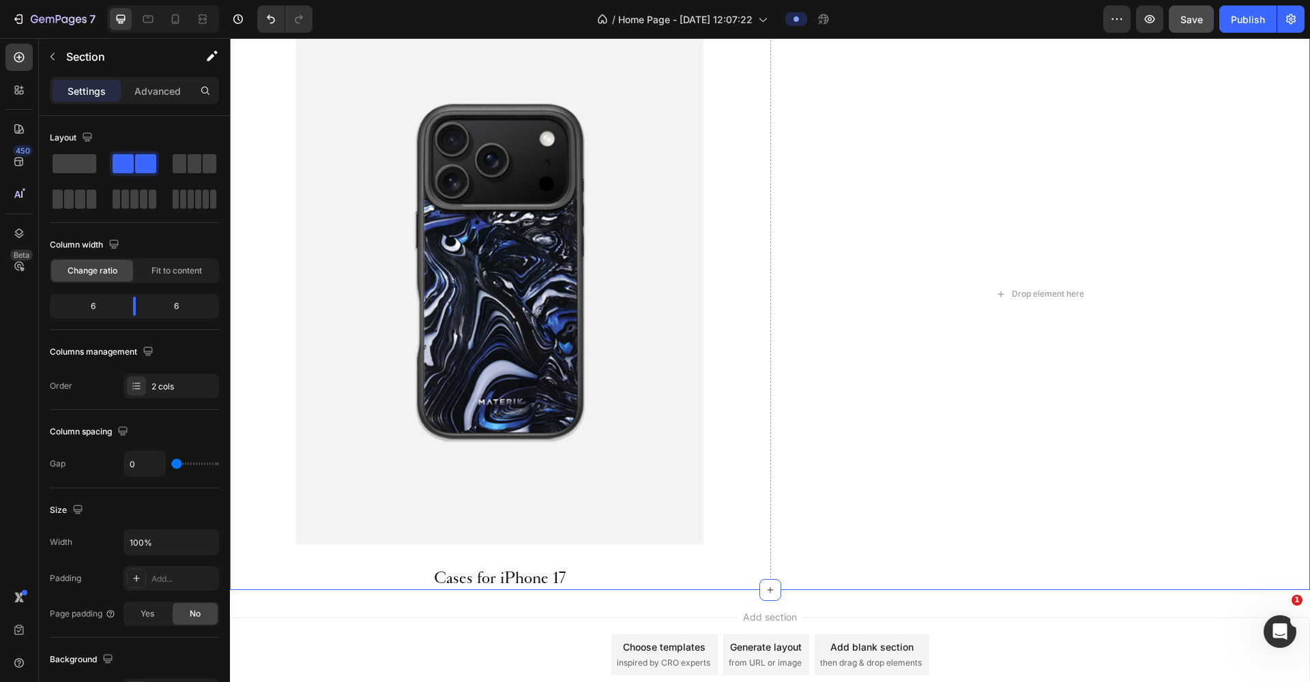
click at [732, 401] on div "Product Images Cases for iPhone 17 Product Title Product" at bounding box center [500, 294] width 540 height 591
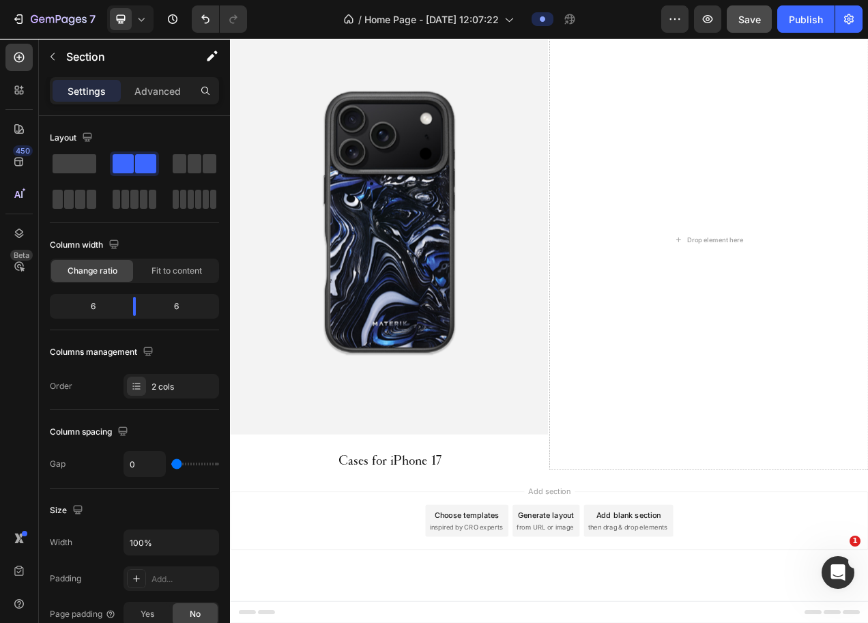
scroll to position [946, 0]
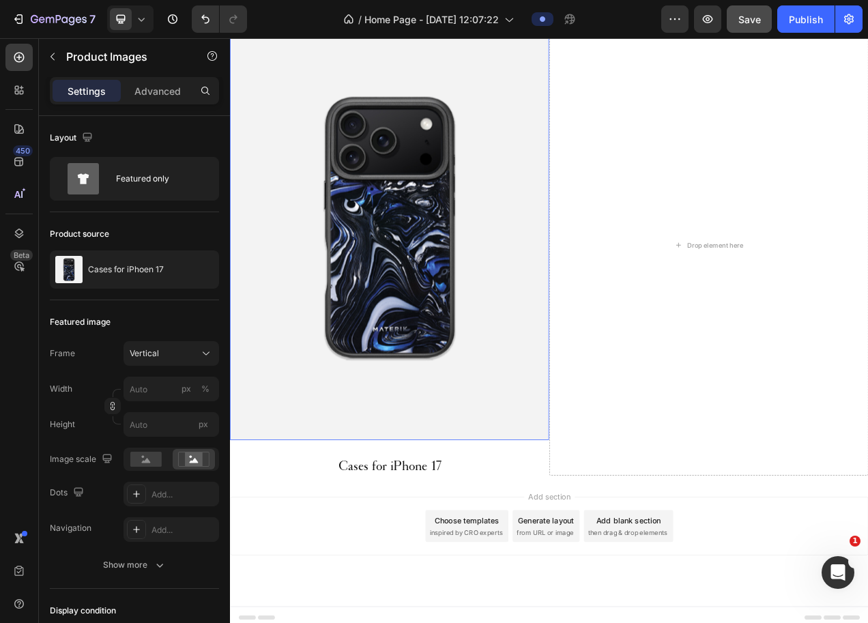
click at [473, 471] on img at bounding box center [434, 281] width 409 height 546
click at [174, 89] on p "Advanced" at bounding box center [157, 91] width 46 height 14
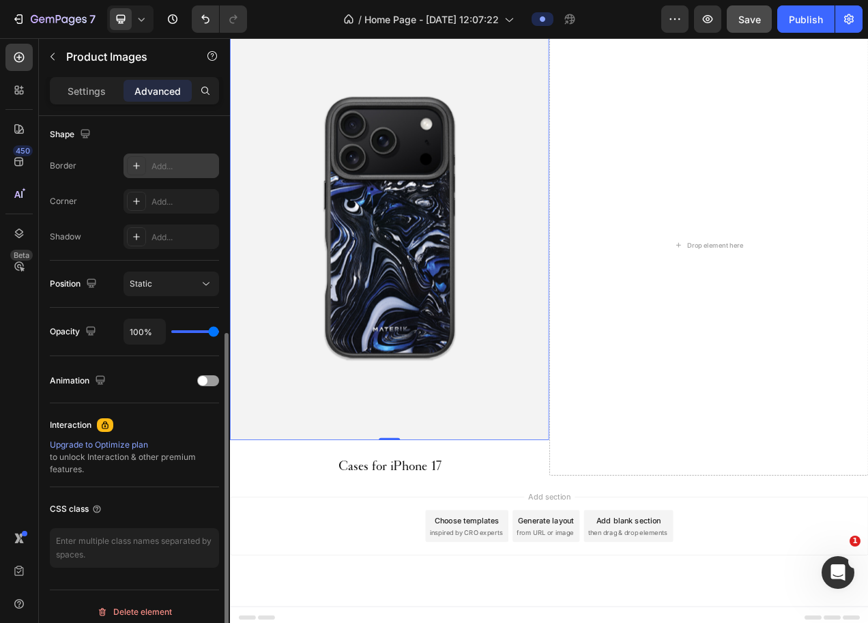
scroll to position [361, 0]
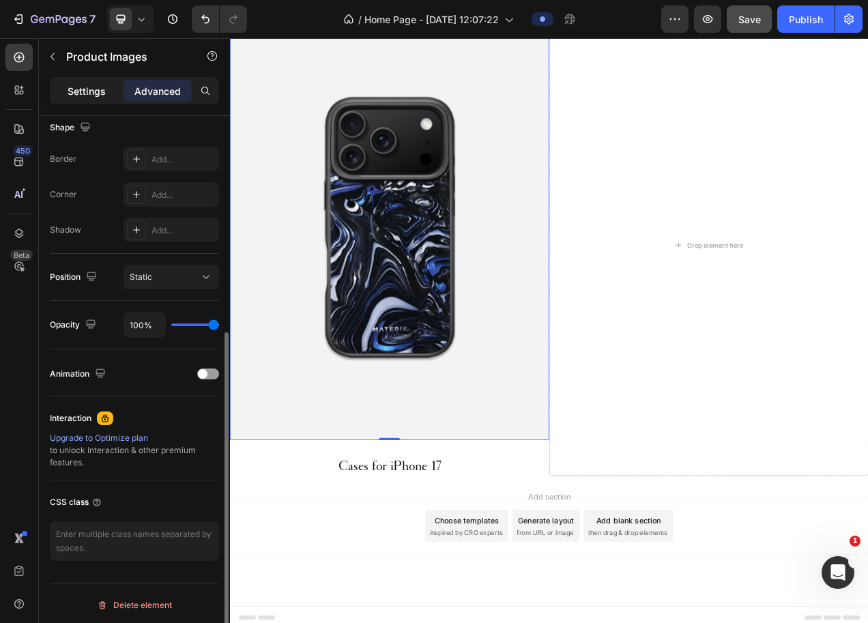
click at [83, 89] on p "Settings" at bounding box center [87, 91] width 38 height 14
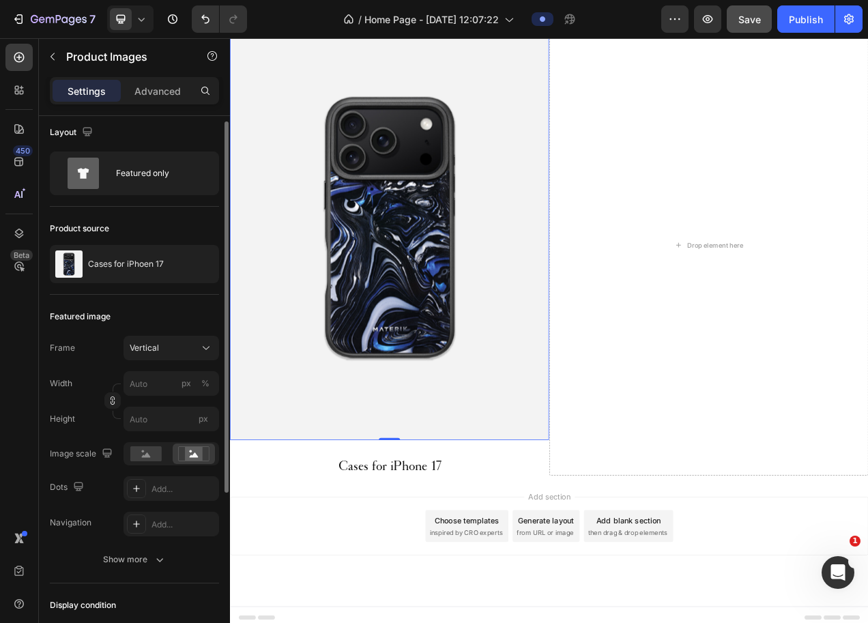
scroll to position [7, 0]
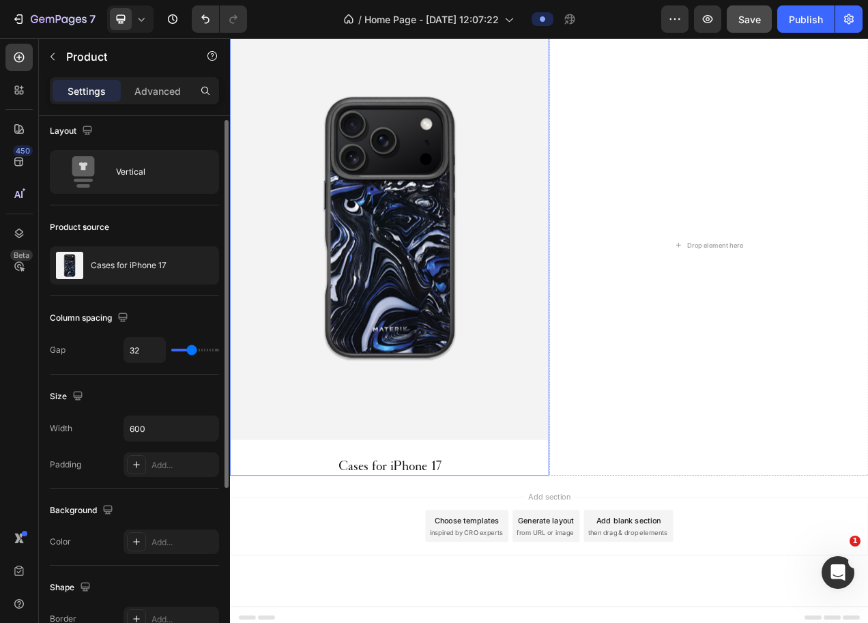
click at [298, 564] on div "Product Images 0 Cases for iPhone 17 Product Title Product" at bounding box center [434, 303] width 409 height 591
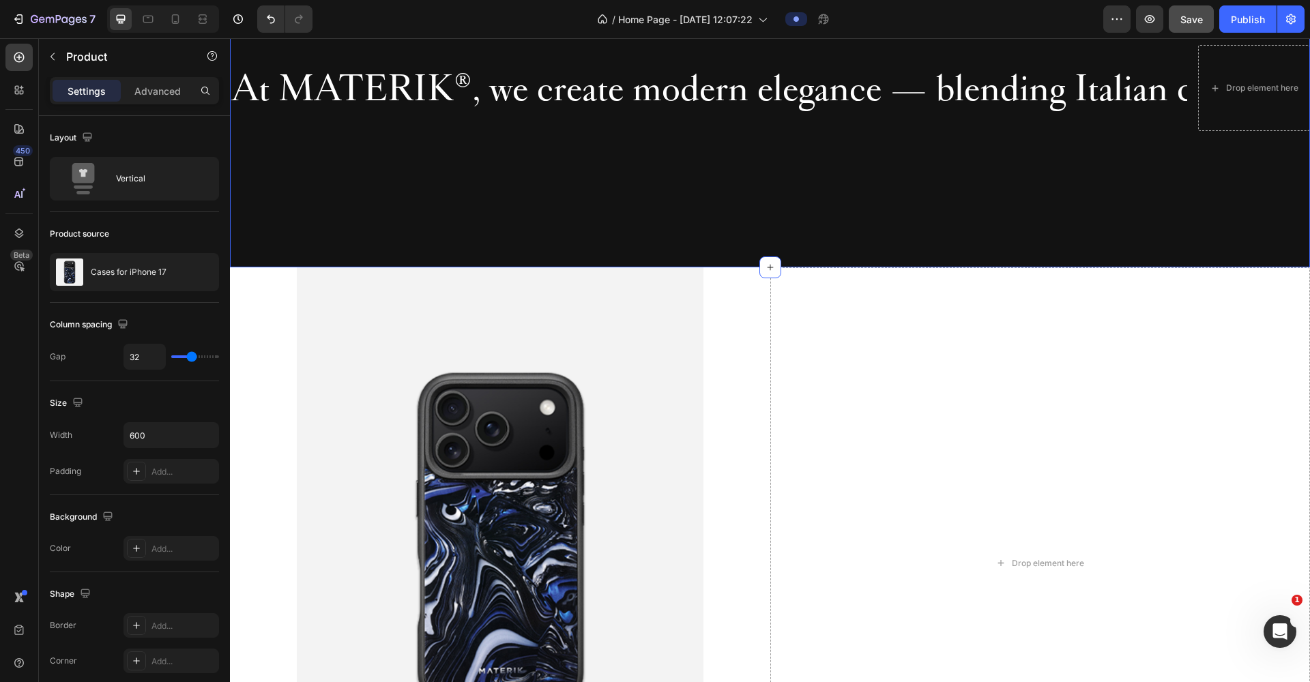
scroll to position [917, 0]
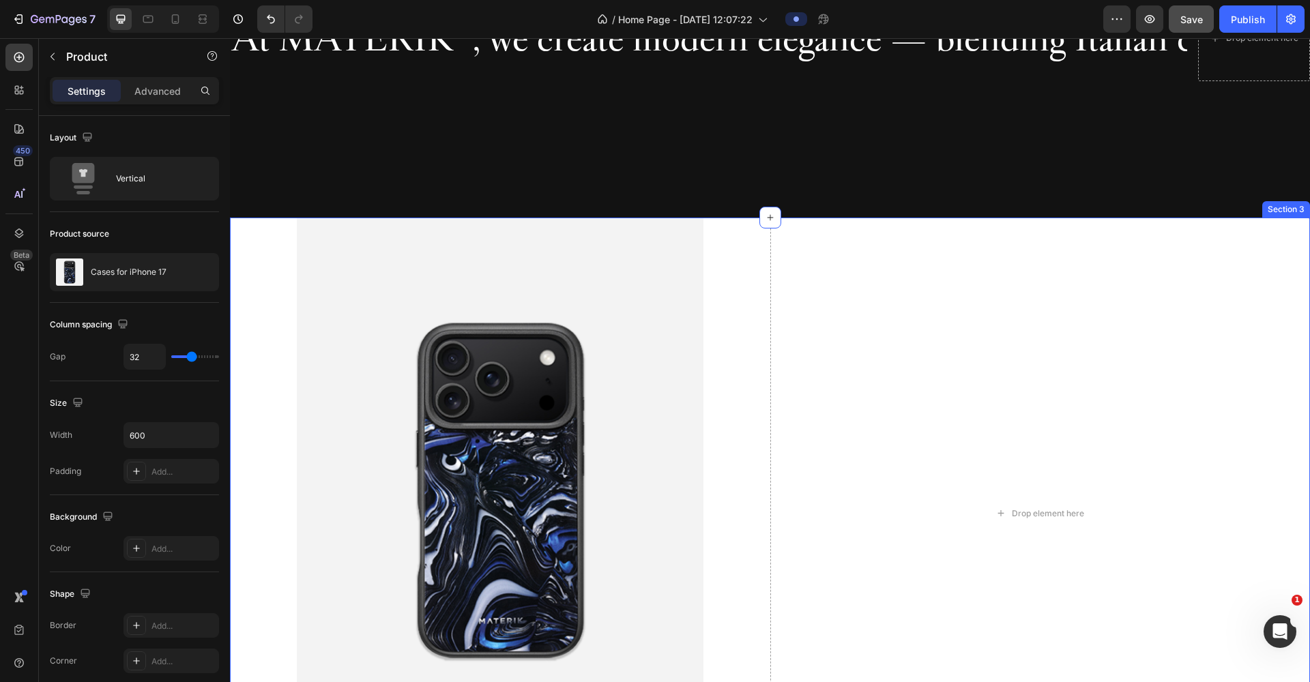
click at [264, 356] on div "Product Images Cases for iPhone 17 Product Title Product" at bounding box center [500, 513] width 540 height 591
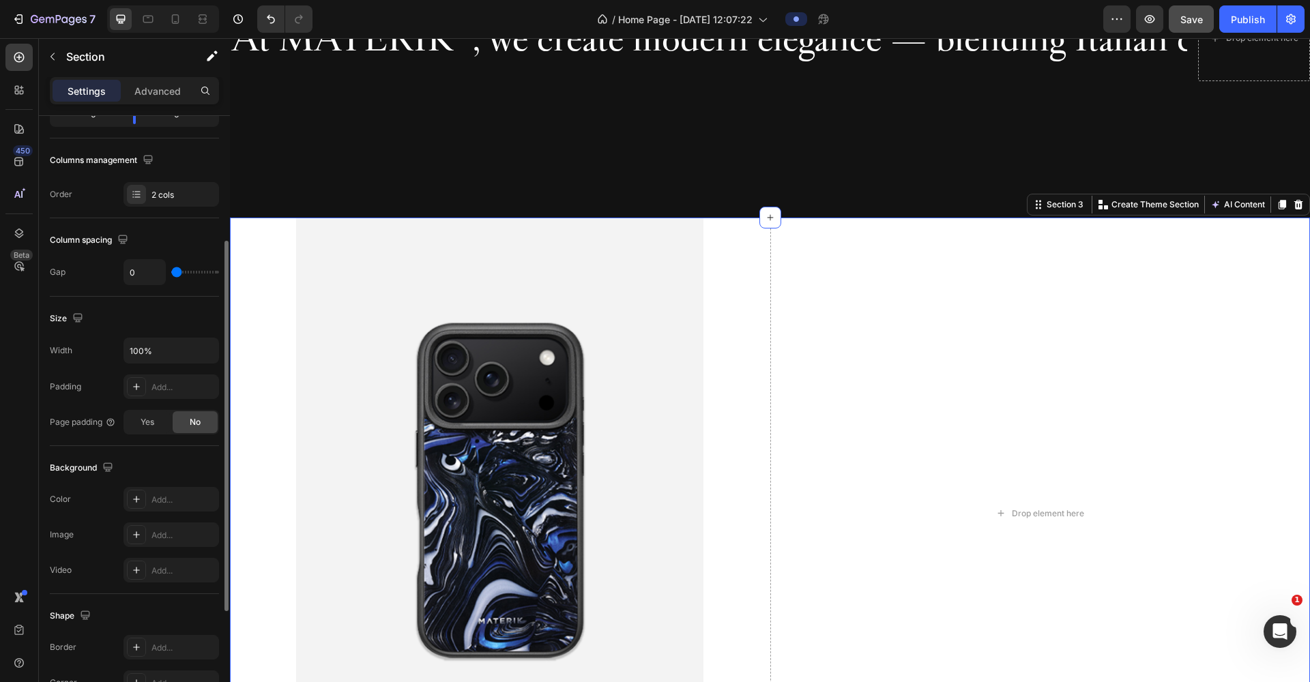
scroll to position [196, 0]
click at [154, 91] on p "Advanced" at bounding box center [157, 91] width 46 height 14
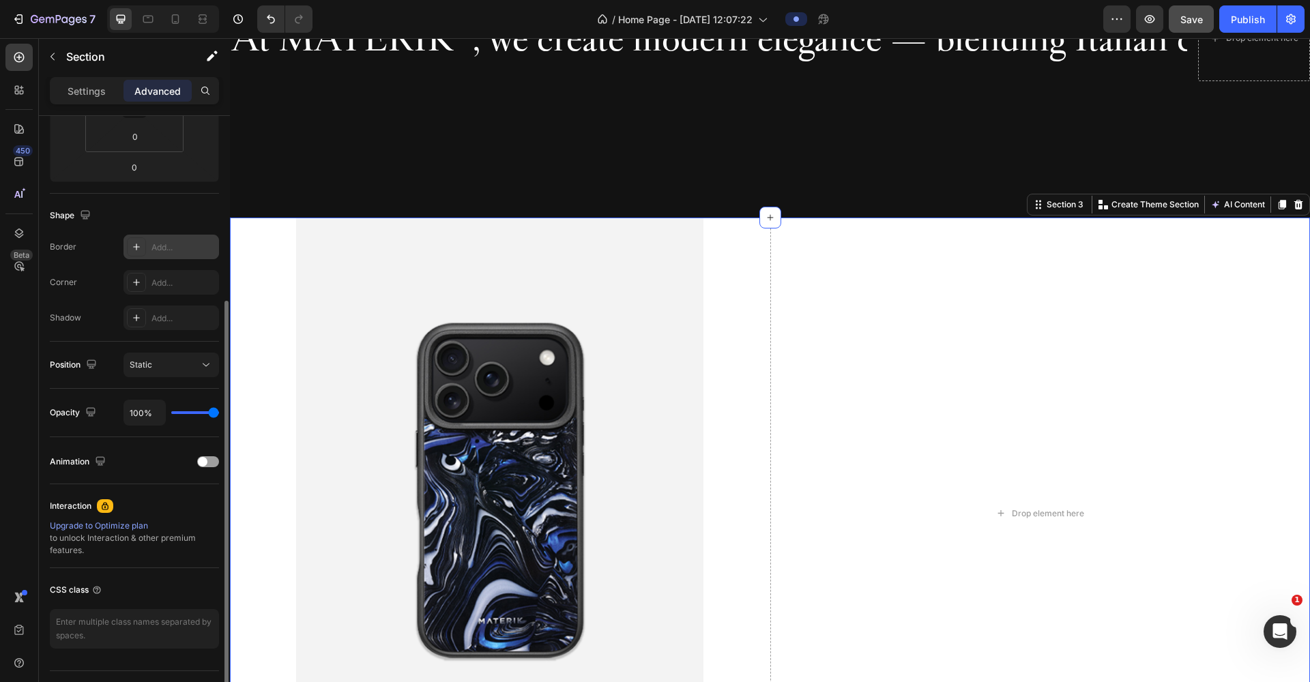
scroll to position [276, 0]
click at [80, 102] on div "Settings Advanced" at bounding box center [134, 90] width 169 height 27
click at [80, 93] on p "Settings" at bounding box center [87, 91] width 38 height 14
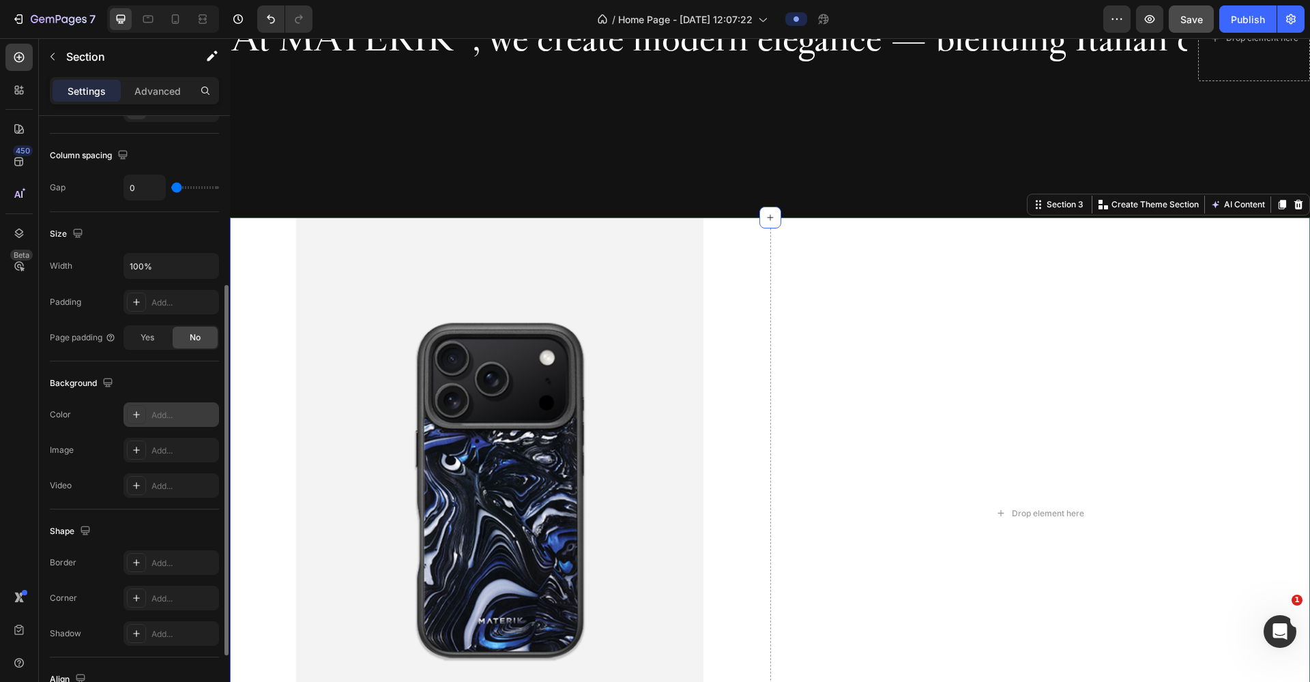
click at [189, 413] on div "Add..." at bounding box center [183, 415] width 64 height 12
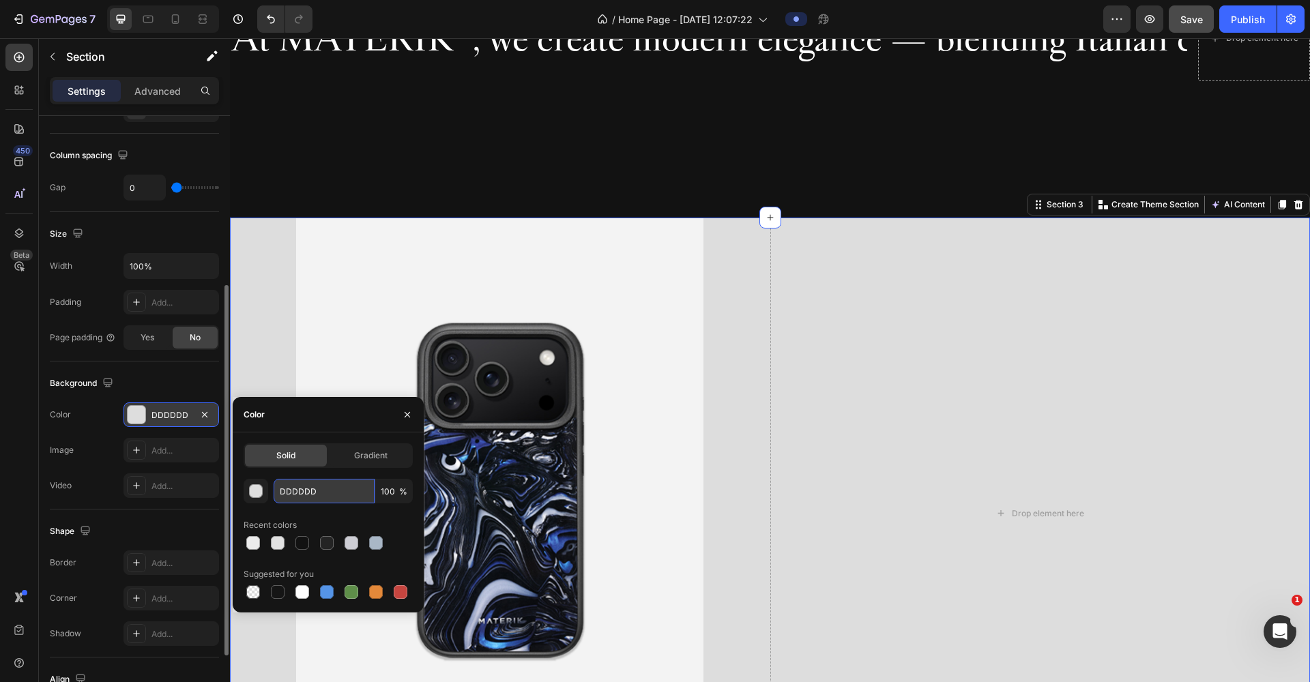
click at [318, 498] on input "DDDDDD" at bounding box center [324, 491] width 101 height 25
paste input "f3f3f3"
type input "f3f3f3"
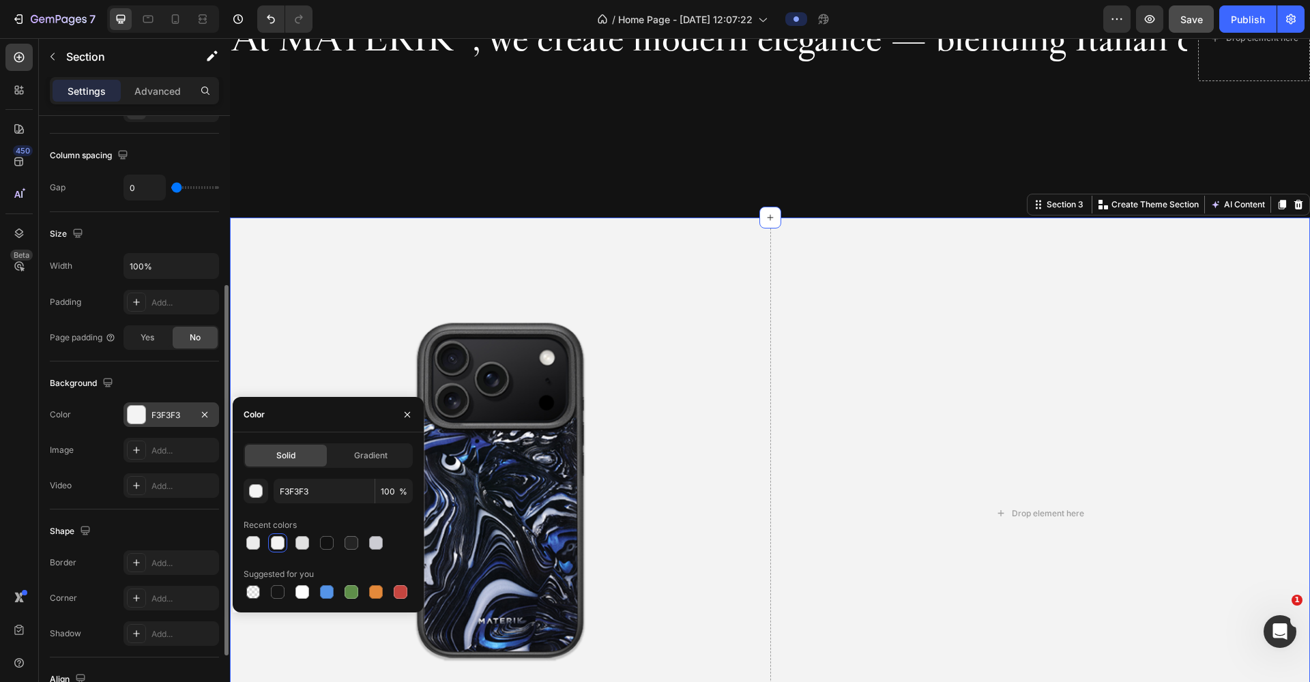
click at [269, 369] on div "Product Images Cases for iPhone 17 Product Title Product" at bounding box center [500, 513] width 540 height 591
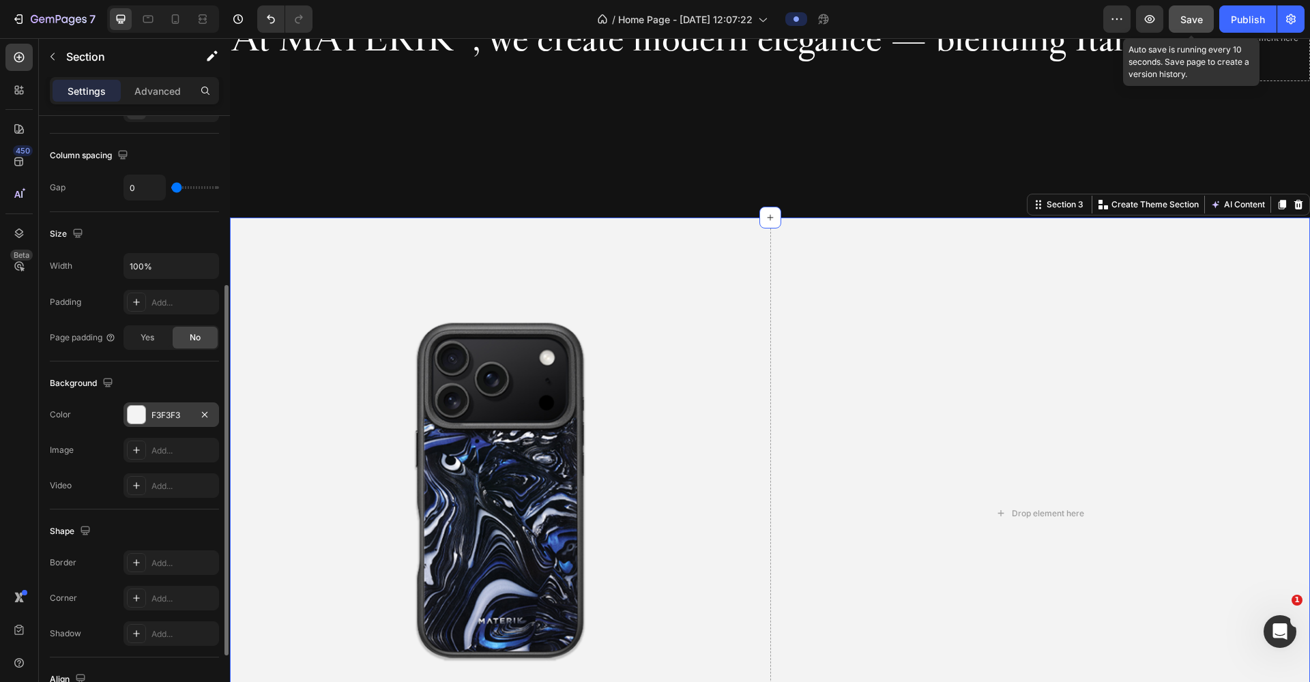
click at [867, 17] on button "Save" at bounding box center [1191, 18] width 45 height 27
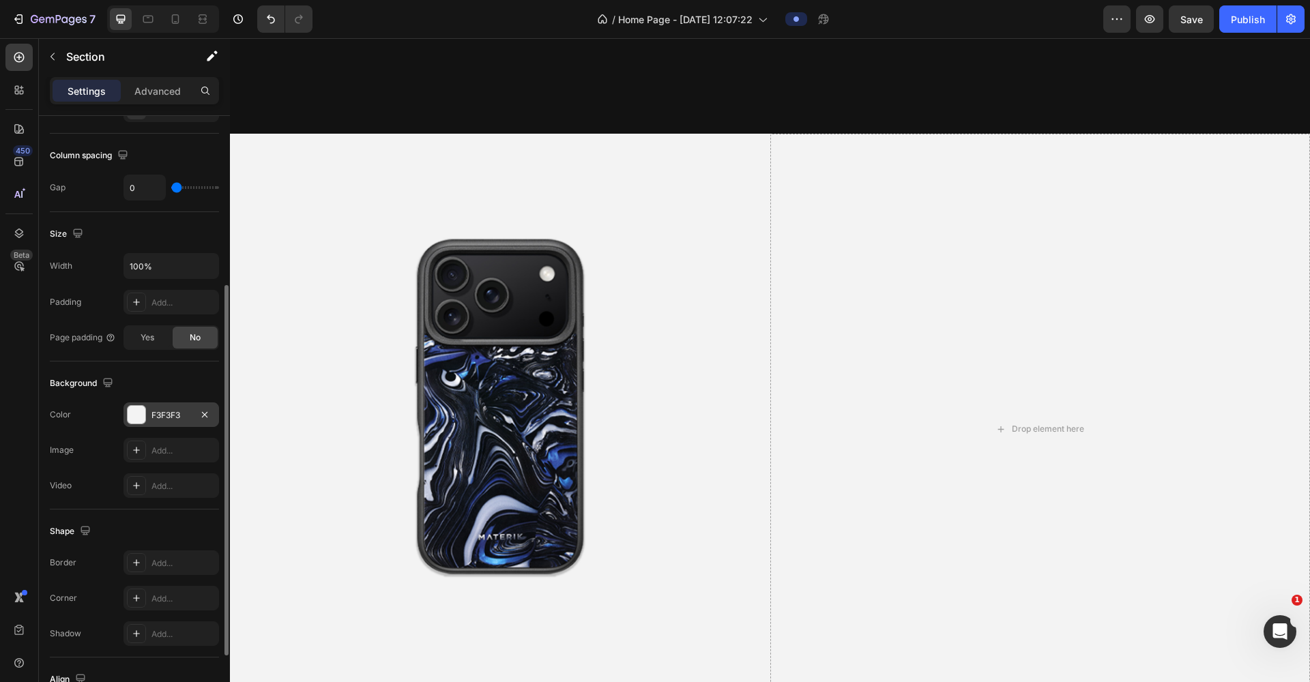
scroll to position [856, 0]
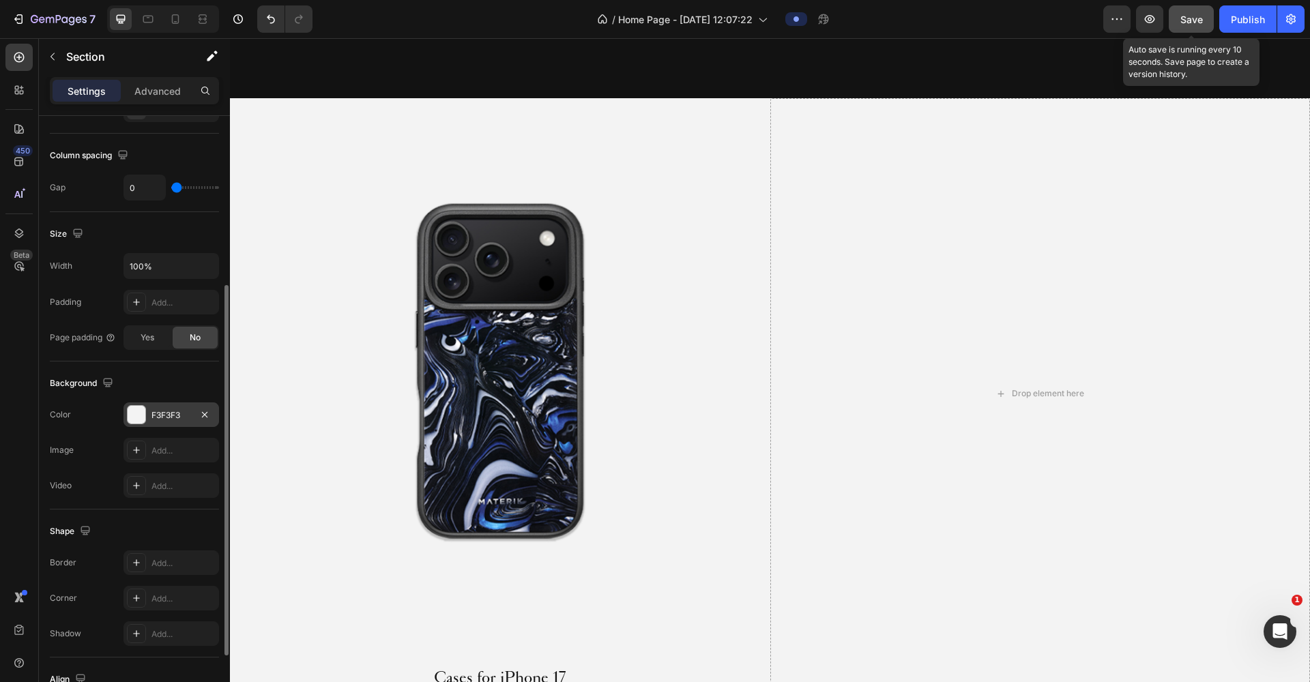
click at [867, 29] on button "Save" at bounding box center [1191, 18] width 45 height 27
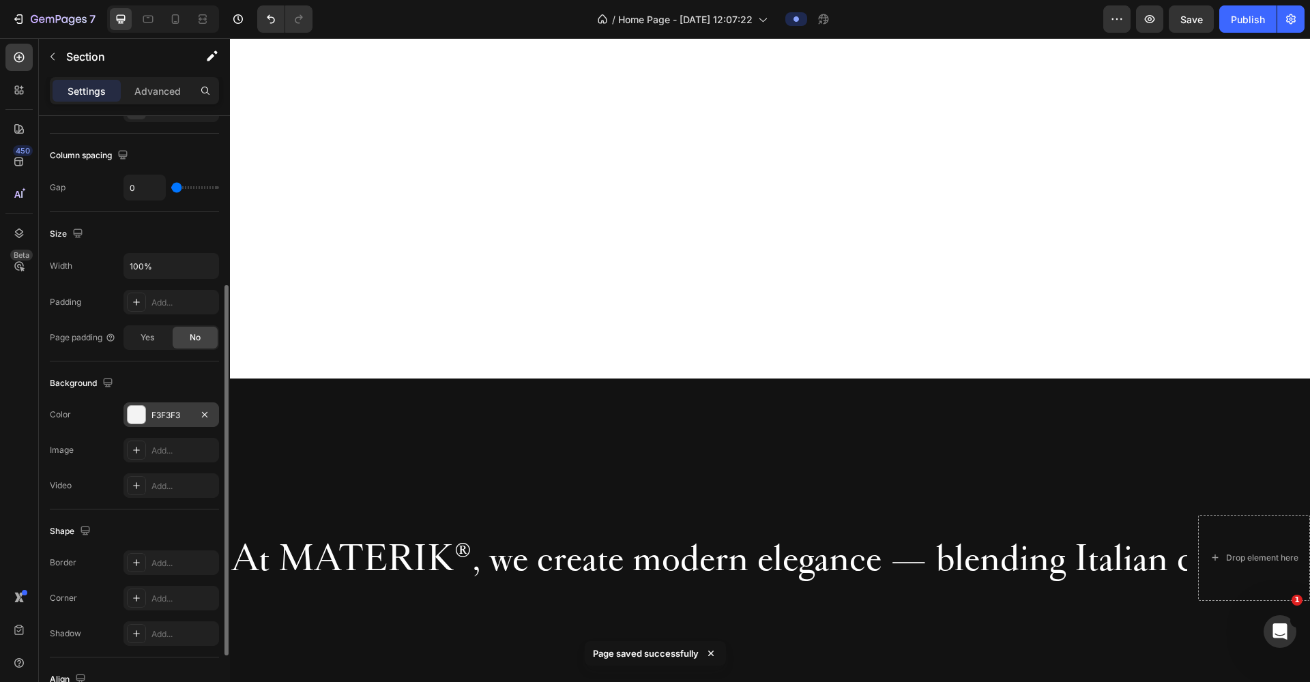
scroll to position [0, 0]
